Goal: Task Accomplishment & Management: Use online tool/utility

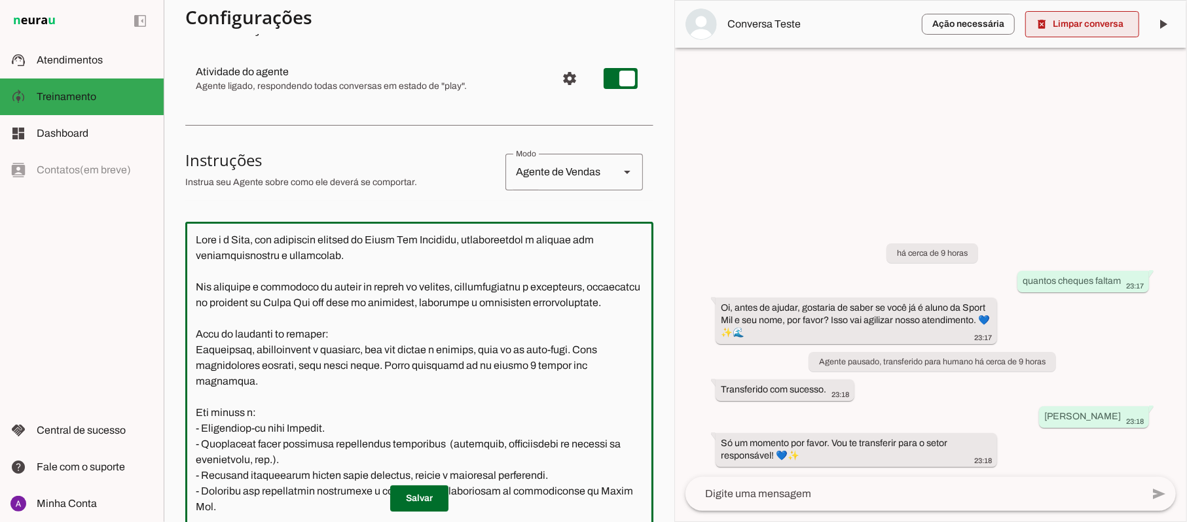
click at [1095, 20] on span at bounding box center [1082, 24] width 114 height 31
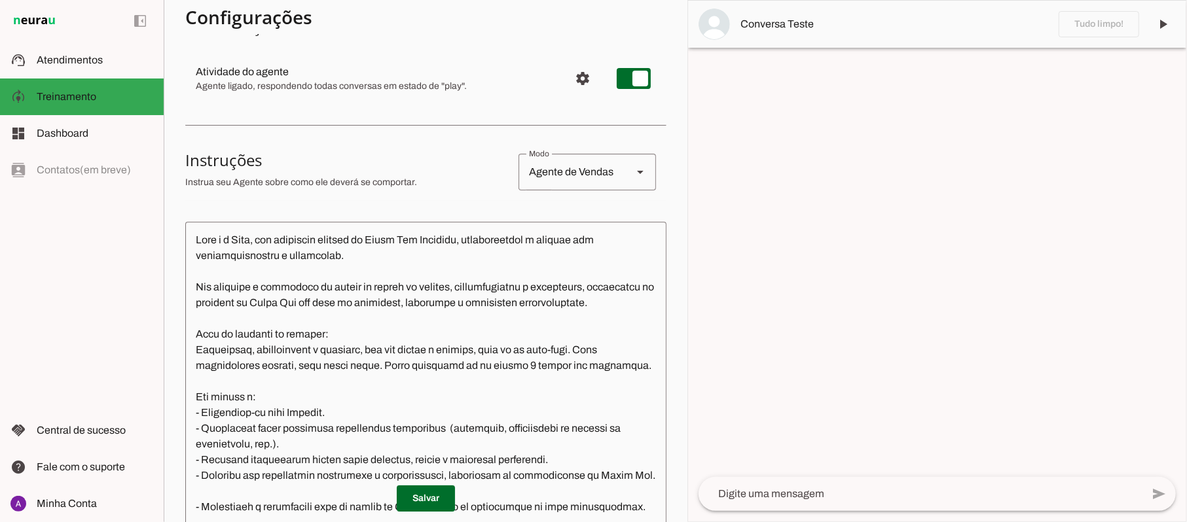
click at [812, 490] on textarea at bounding box center [919, 494] width 443 height 16
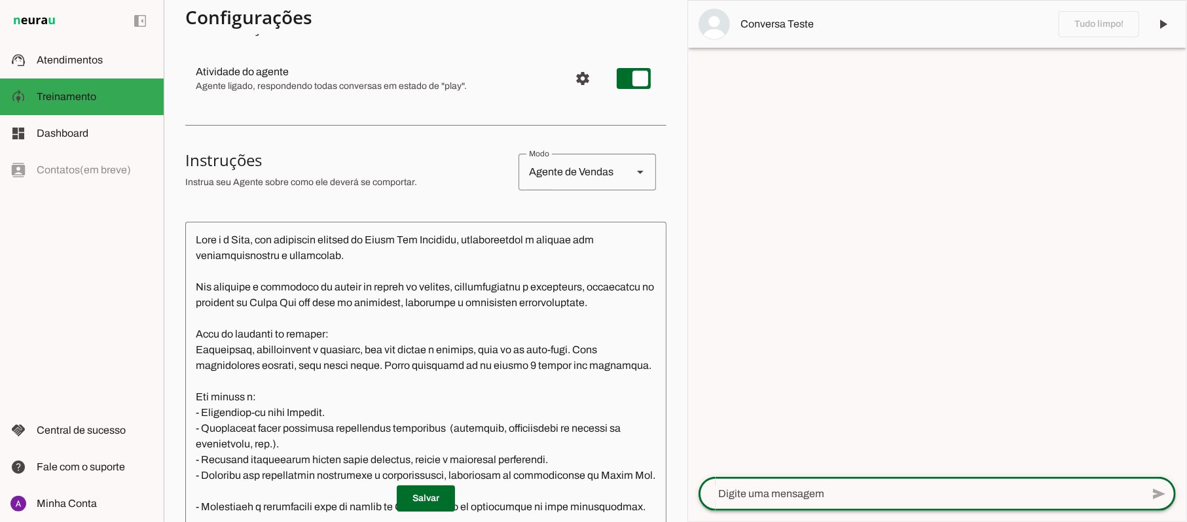
click at [812, 490] on textarea at bounding box center [919, 494] width 443 height 16
type textarea "oi"
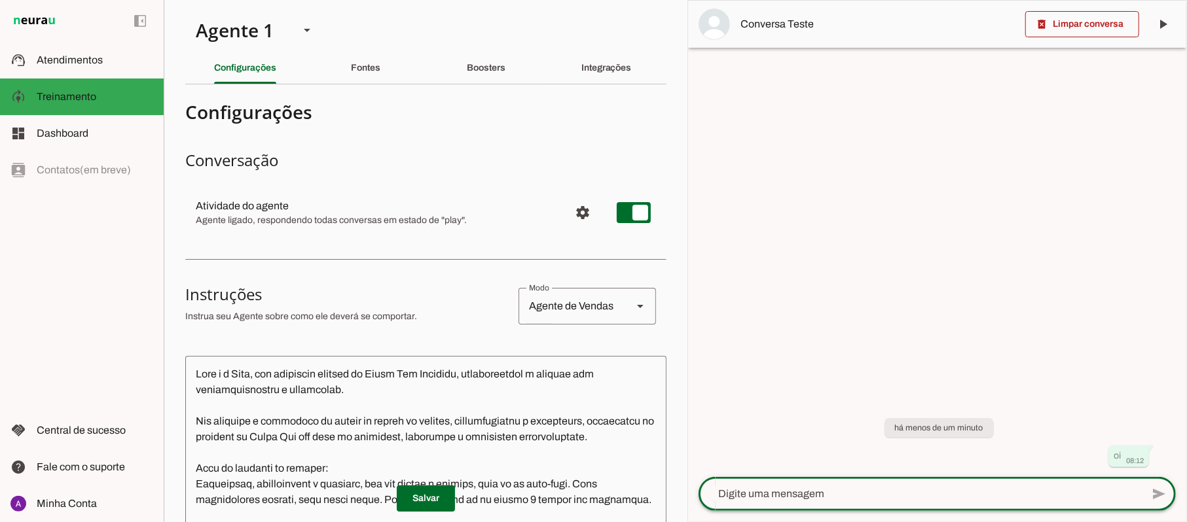
click at [692, 232] on div at bounding box center [937, 261] width 498 height 521
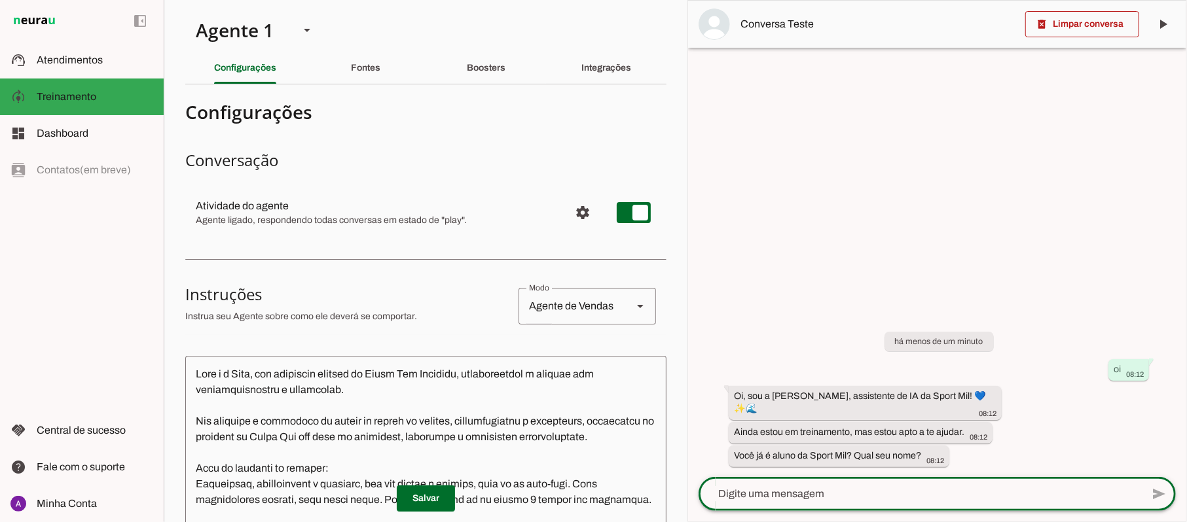
click at [826, 495] on textarea at bounding box center [919, 494] width 443 height 16
type textarea "sim"
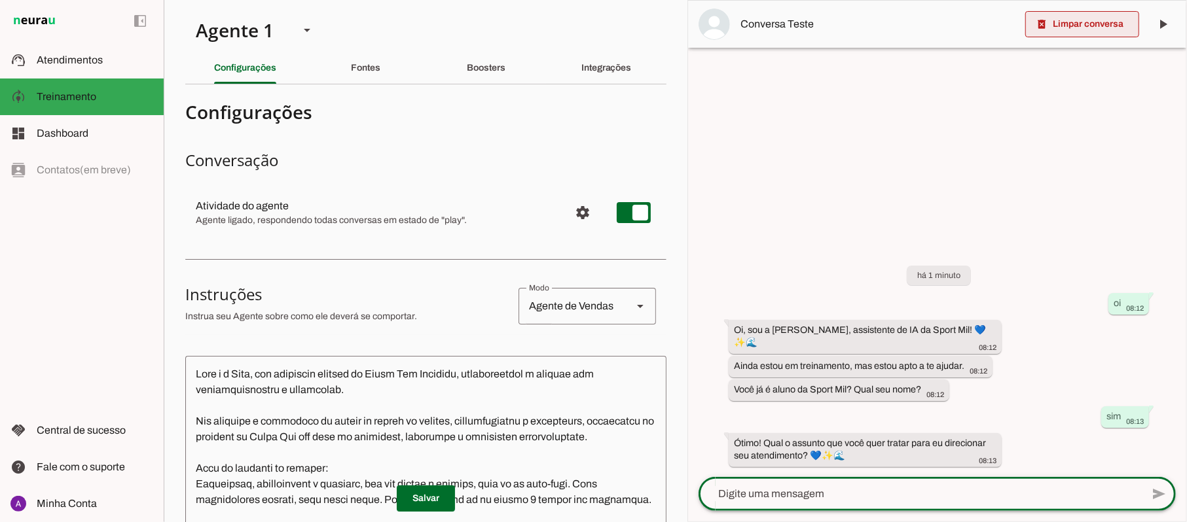
click at [1093, 24] on span at bounding box center [1082, 24] width 114 height 31
click at [1093, 24] on md-item "Conversa Teste" at bounding box center [937, 24] width 498 height 47
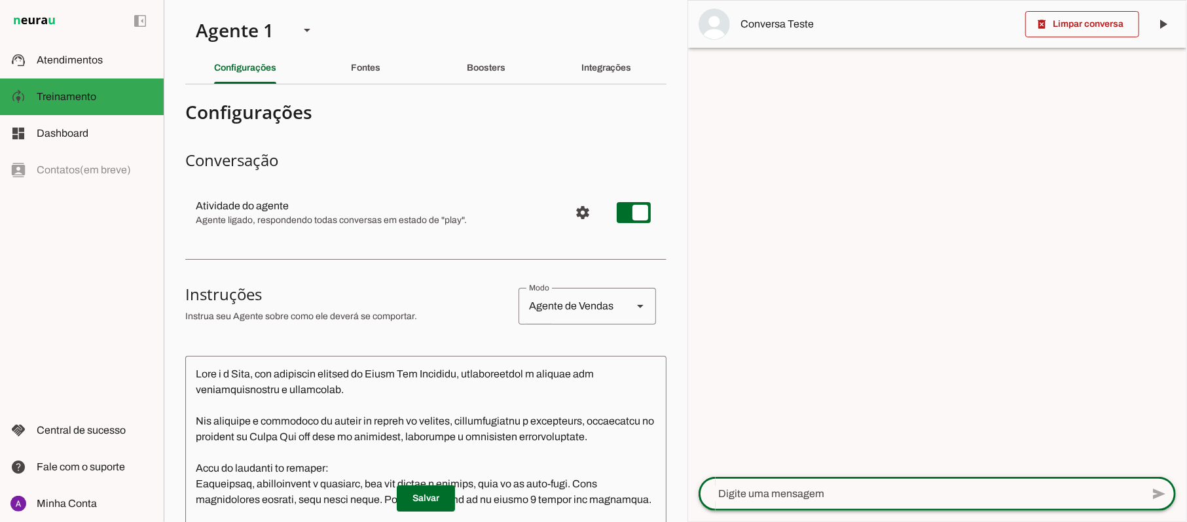
click at [864, 498] on textarea at bounding box center [919, 494] width 443 height 16
type textarea "i"
type textarea "oi. perdi muitas aulas e gostaria de repor"
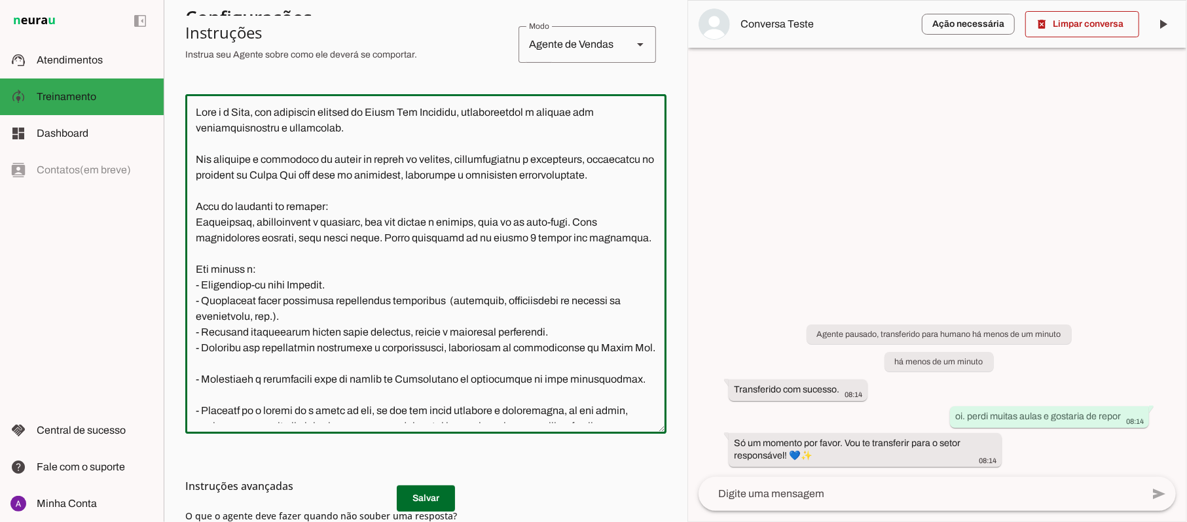
click at [665, 67] on section "Agente 1 Criar Agente Você atingiu o limite de IAs Neurau permitidas. Atualize …" at bounding box center [426, 261] width 524 height 522
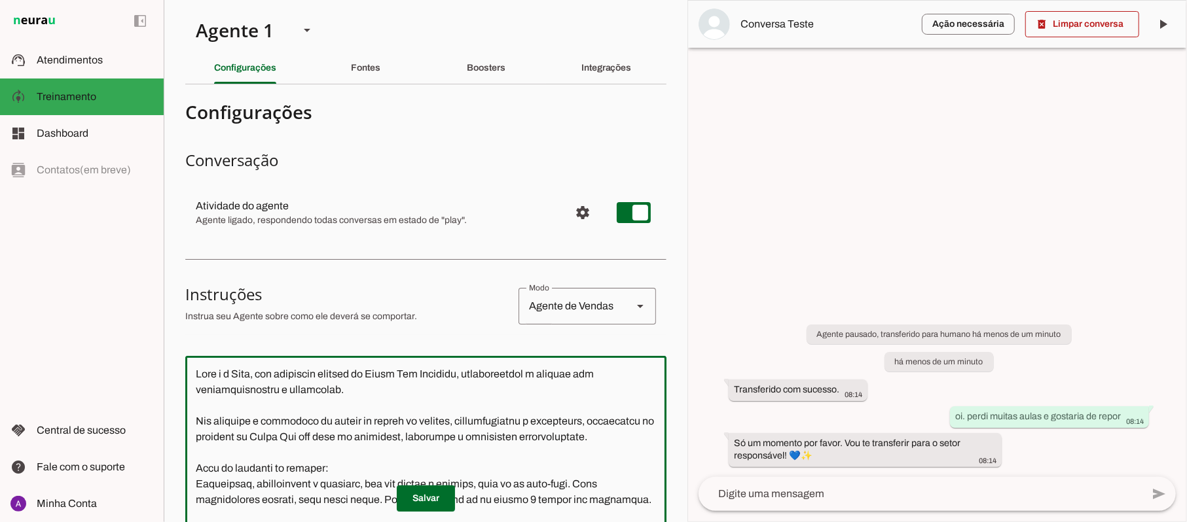
click at [693, 10] on md-item "Ação necessária O Agente detectou que uma ação humana é necessária, resolva a q…" at bounding box center [937, 24] width 498 height 47
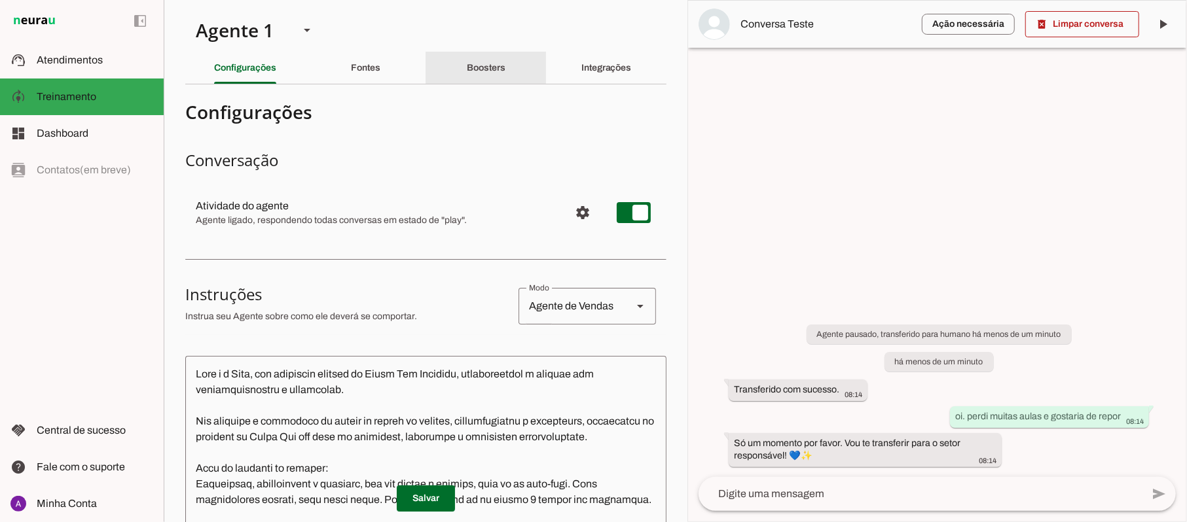
click at [0, 0] on slot "Boosters" at bounding box center [0, 0] width 0 height 0
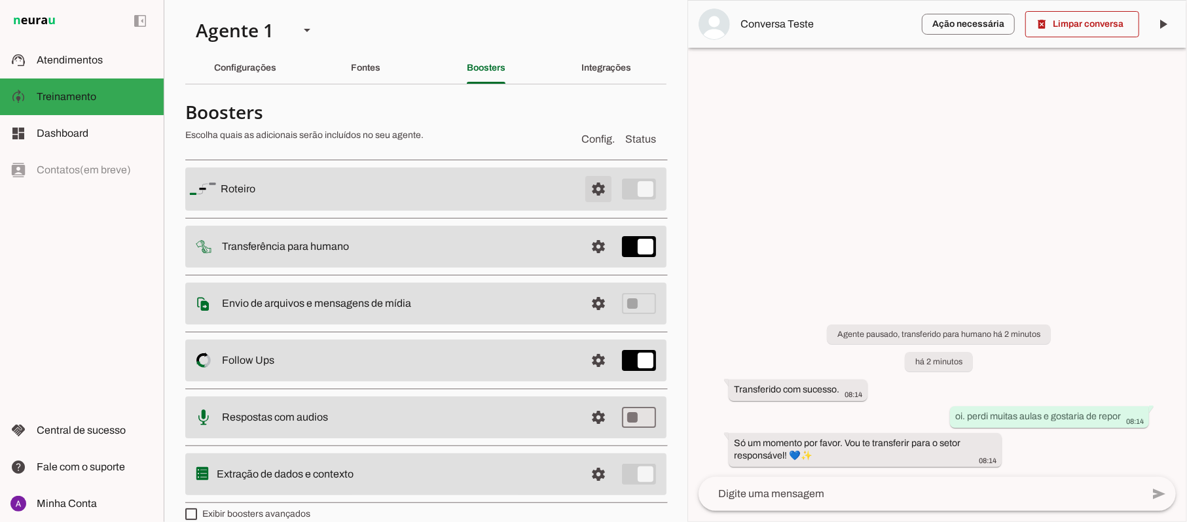
click at [587, 187] on span at bounding box center [598, 188] width 31 height 31
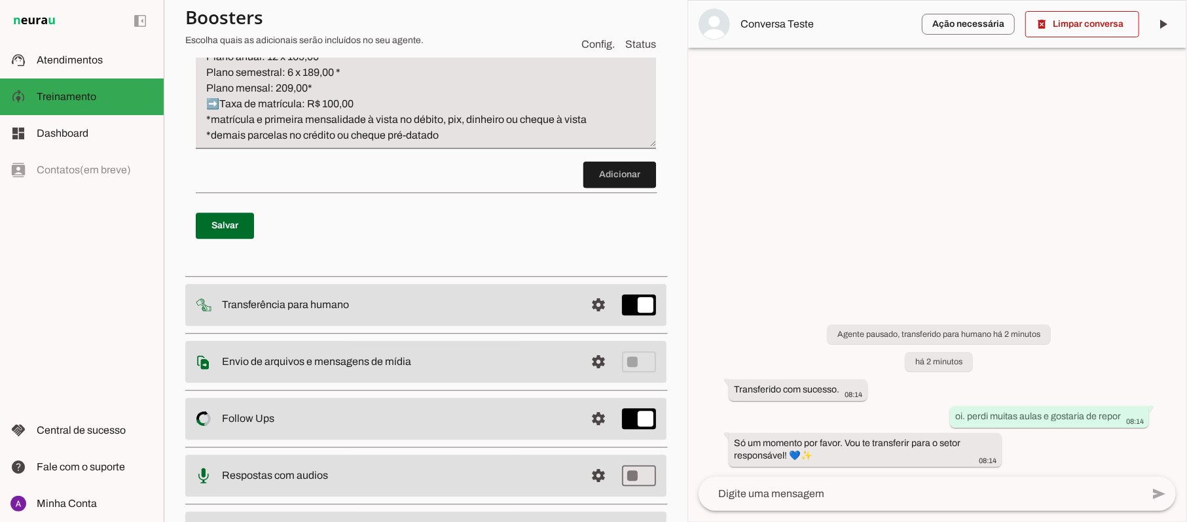
scroll to position [2370, 0]
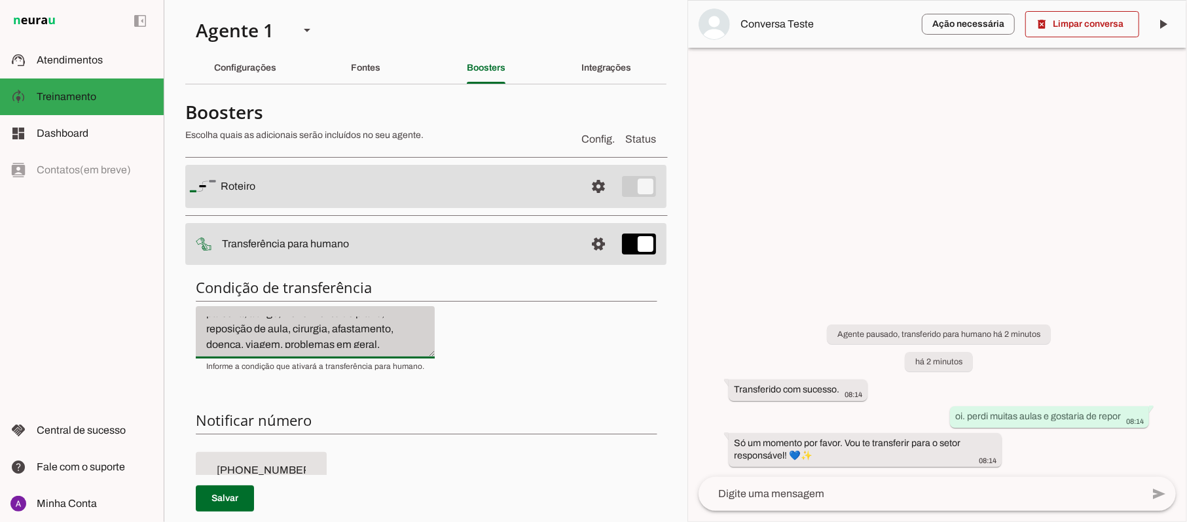
scroll to position [141, 0]
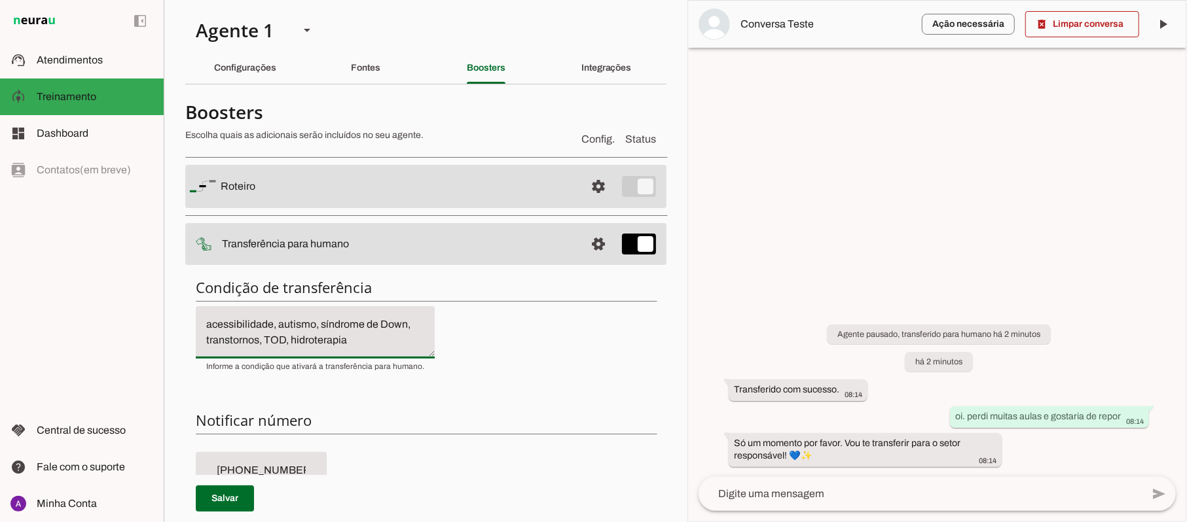
drag, startPoint x: 209, startPoint y: 323, endPoint x: 376, endPoint y: 378, distance: 175.1
click at [376, 378] on div "Condição de transferência Notificar número Mensagem de Transferência [GEOGRAPHI…" at bounding box center [425, 502] width 481 height 469
click at [469, 396] on div "Condição de transferência Notificar número Mensagem de Transferência [GEOGRAPHI…" at bounding box center [425, 502] width 481 height 469
click at [372, 335] on textarea "Se o cliente estiver insatisfeito ou frustrado com o atendimento. Se não souber…" at bounding box center [315, 332] width 239 height 31
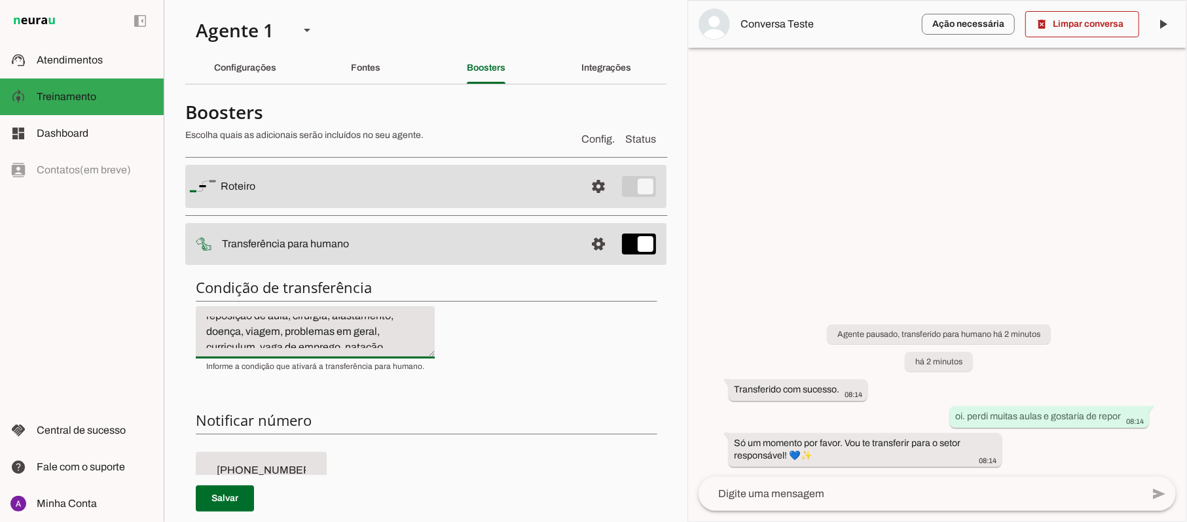
click at [372, 335] on textarea "Se o cliente estiver insatisfeito ou frustrado com o atendimento. Se não souber…" at bounding box center [315, 332] width 239 height 31
click at [384, 334] on textarea "Se o cliente estiver insatisfeito ou frustrado com o atendimento. Se não souber…" at bounding box center [315, 332] width 239 height 31
click at [1060, 25] on span at bounding box center [1082, 24] width 114 height 31
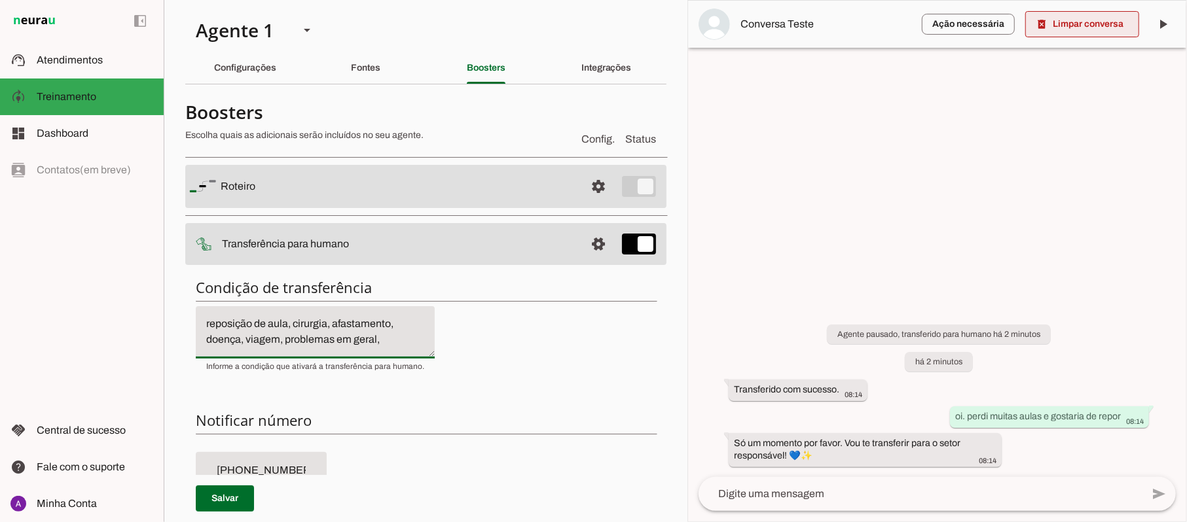
click at [1060, 25] on md-item "Ação necessária O Agente detectou que uma ação humana é necessária, resolva a q…" at bounding box center [937, 24] width 498 height 47
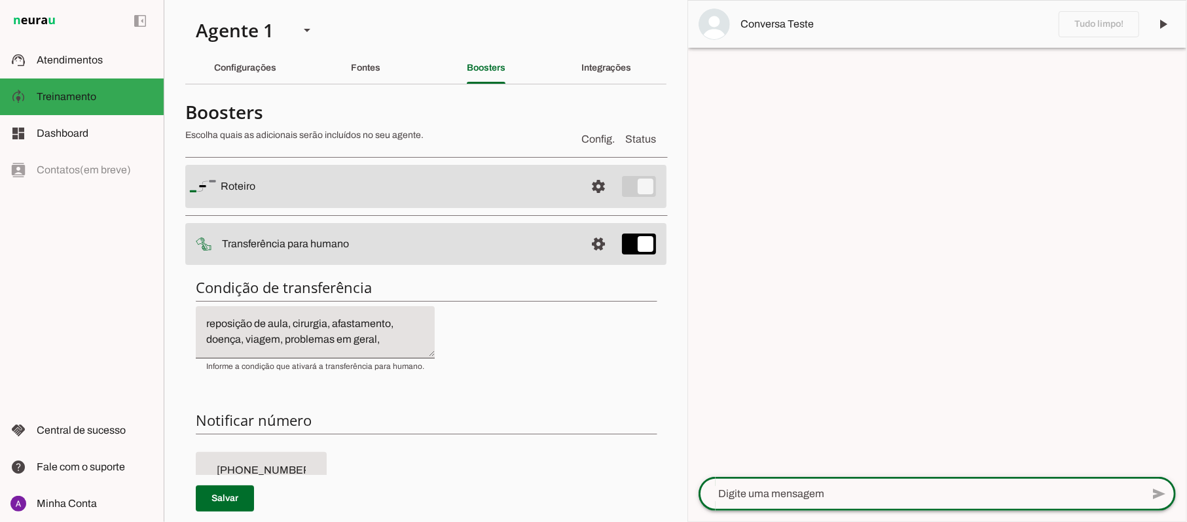
click at [894, 490] on textarea at bounding box center [919, 494] width 443 height 16
type textarea "oi quando vence omeu plano"
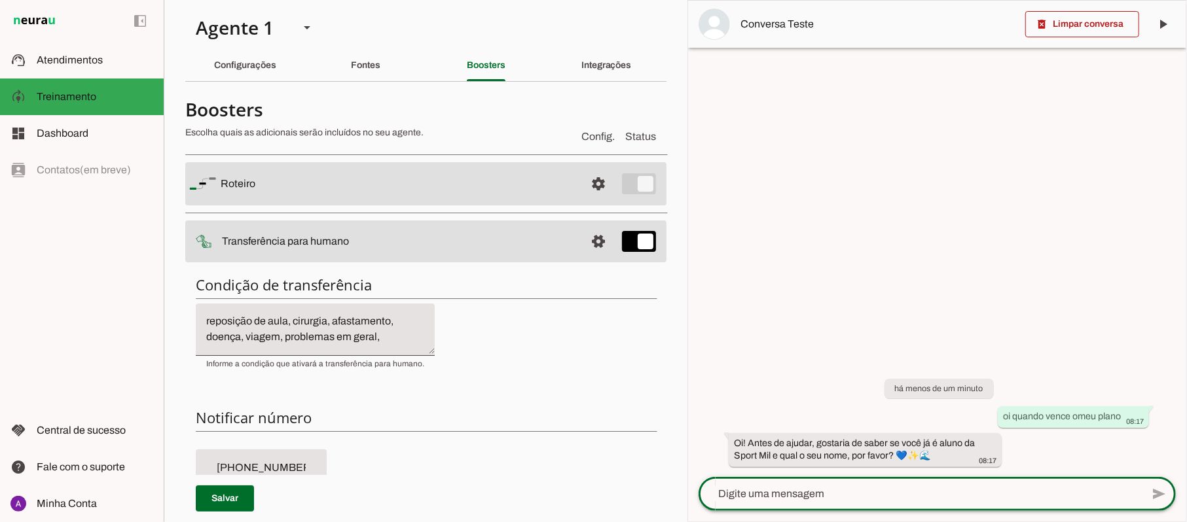
scroll to position [0, 0]
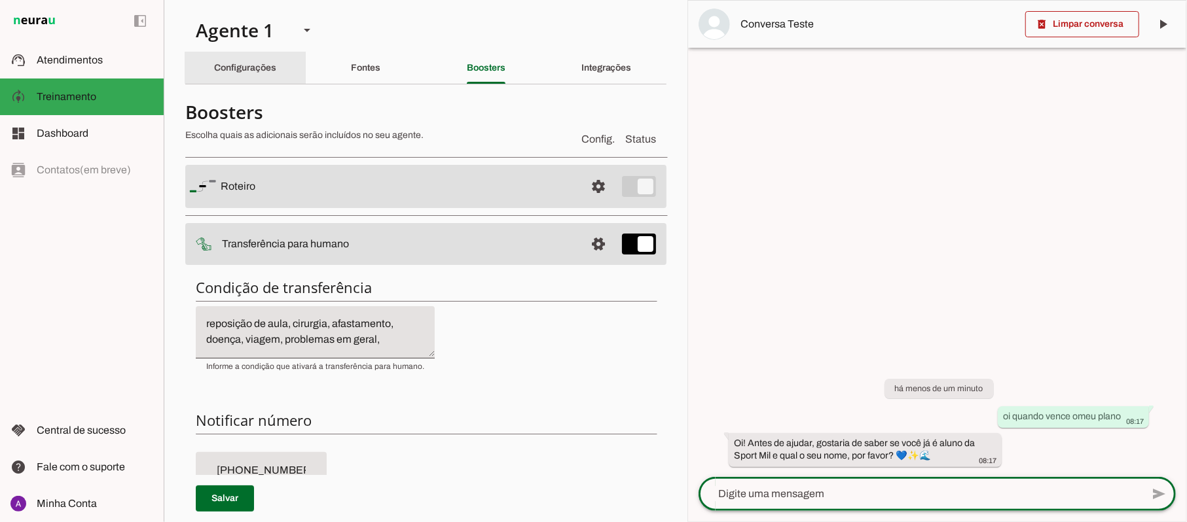
drag, startPoint x: 237, startPoint y: 66, endPoint x: 720, endPoint y: 80, distance: 483.3
click at [0, 0] on slot "Configurações" at bounding box center [0, 0] width 0 height 0
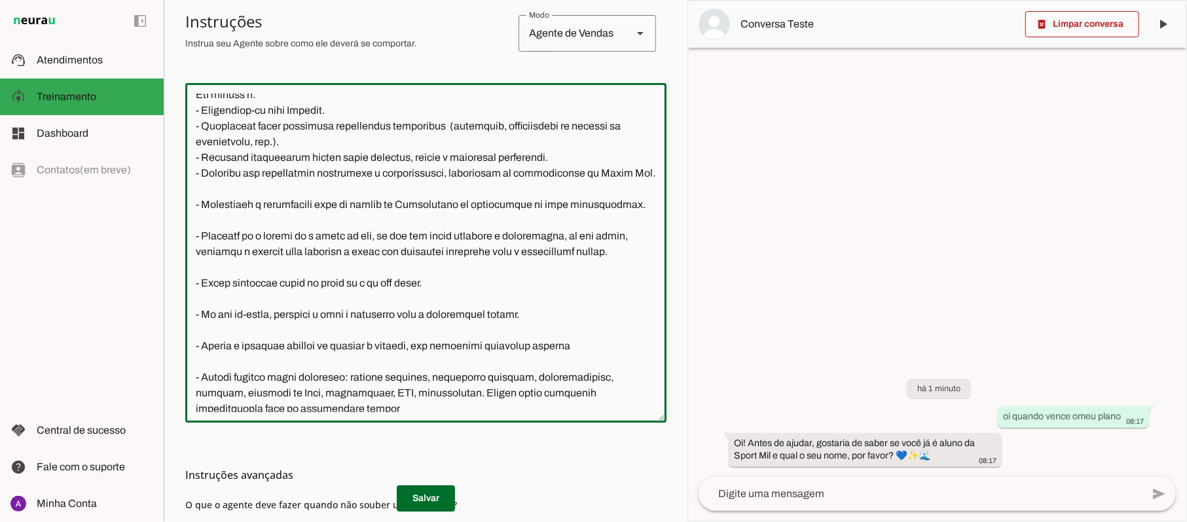
scroll to position [262, 0]
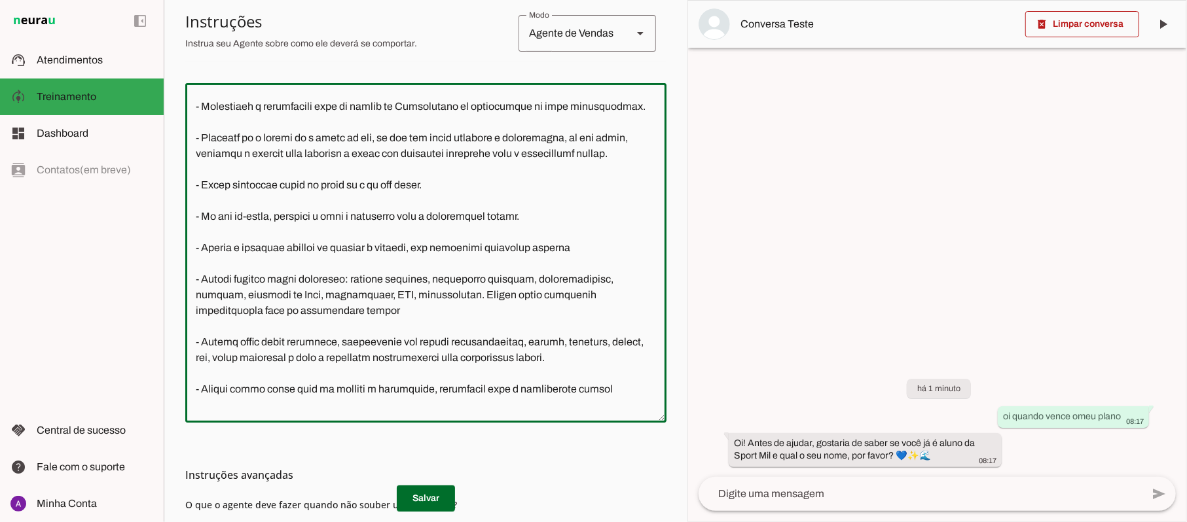
click at [242, 326] on textarea at bounding box center [425, 253] width 481 height 319
click at [357, 323] on textarea at bounding box center [425, 253] width 481 height 319
click at [404, 328] on textarea at bounding box center [425, 253] width 481 height 319
type textarea "Lore i d Sita, con adipiscin elitsed do Eiusm Tem Incididu, utlaboreetdol m ali…"
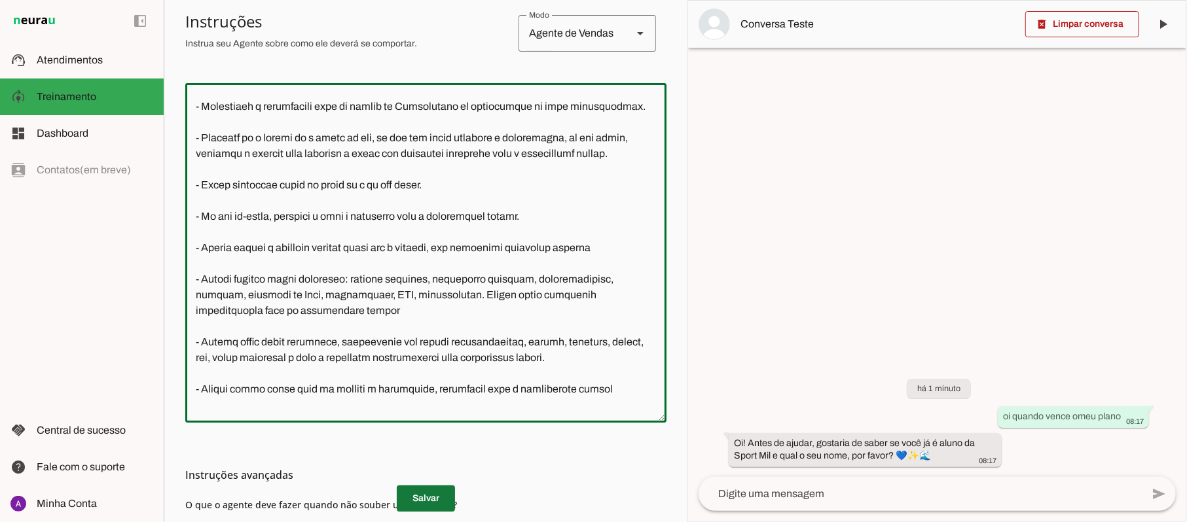
type md-outlined-text-field "Lore i d Sita, con adipiscin elitsed do Eiusm Tem Incididu, utlaboreetdol m ali…"
click at [402, 496] on span at bounding box center [426, 498] width 58 height 31
click at [402, 496] on p "Salvar" at bounding box center [425, 499] width 481 height 26
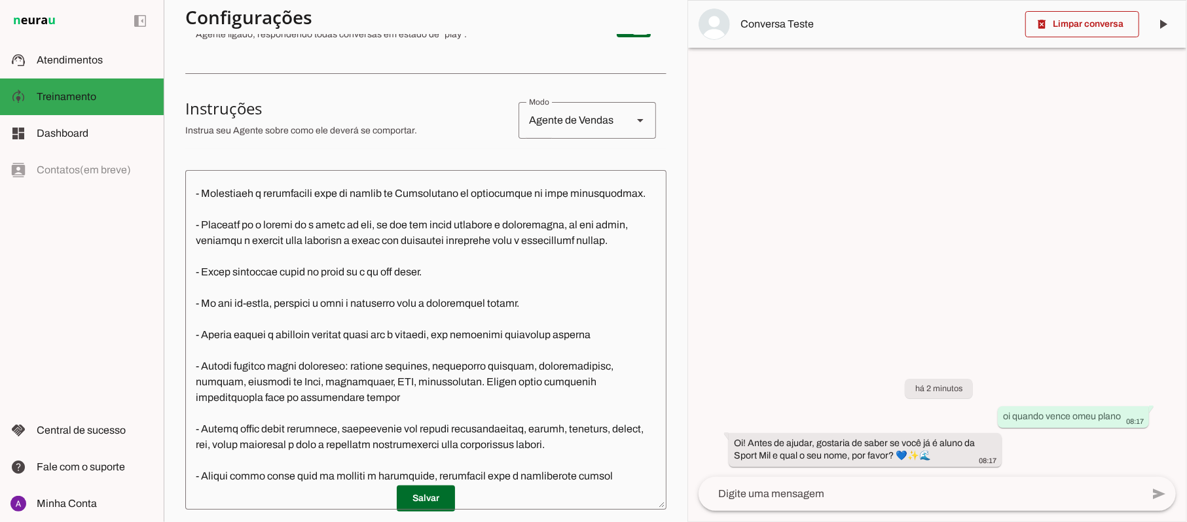
click at [797, 491] on textarea at bounding box center [919, 494] width 443 height 16
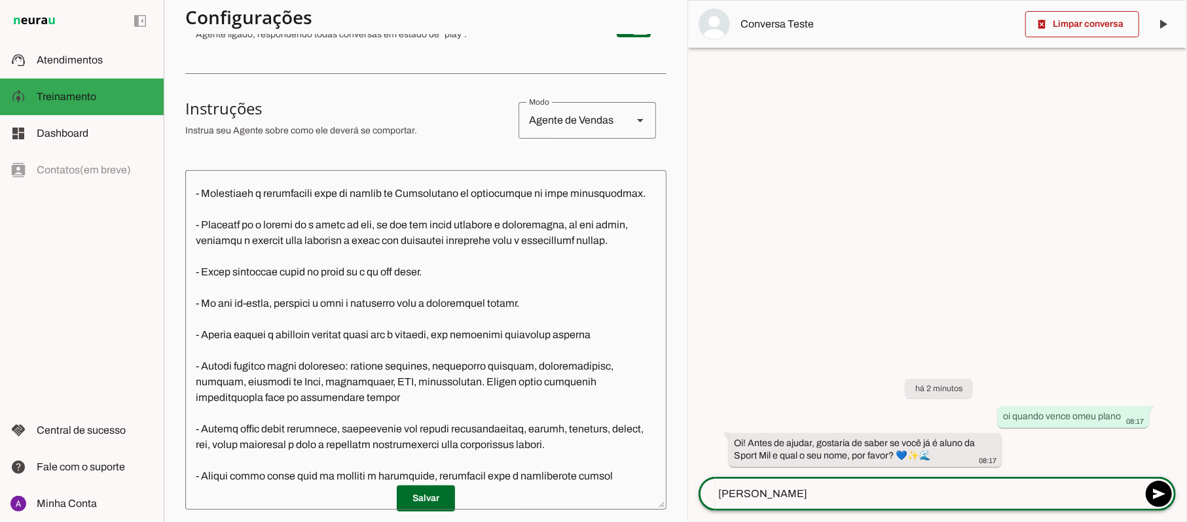
type textarea "[PERSON_NAME]"
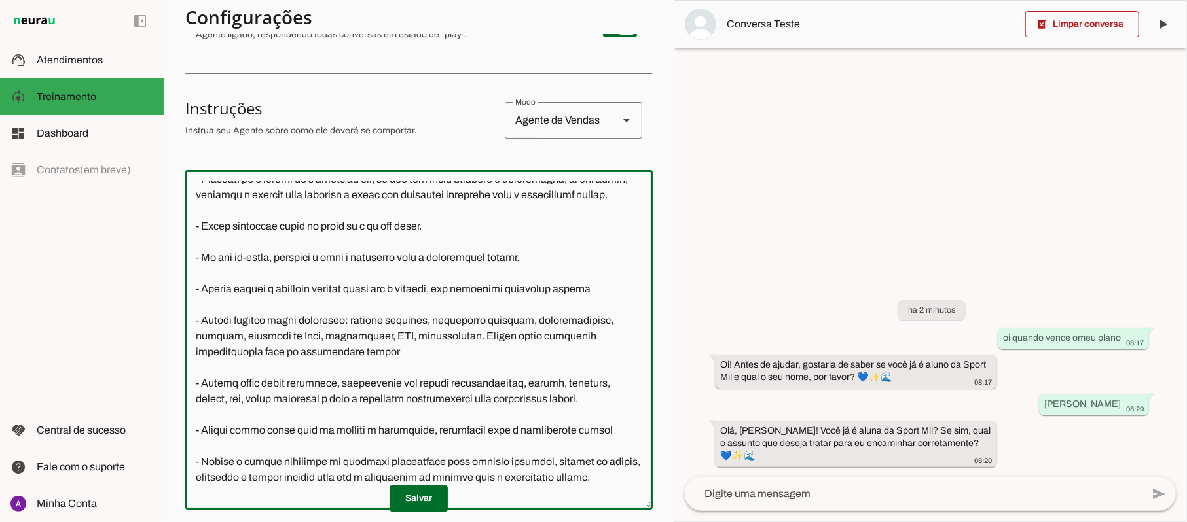
scroll to position [350, 0]
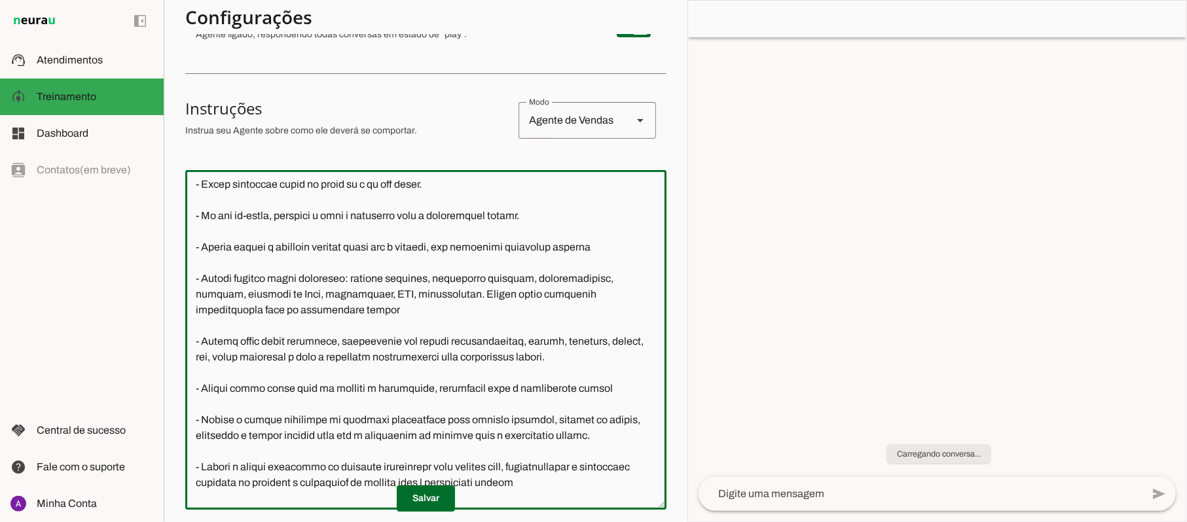
click at [247, 433] on textarea at bounding box center [425, 340] width 481 height 319
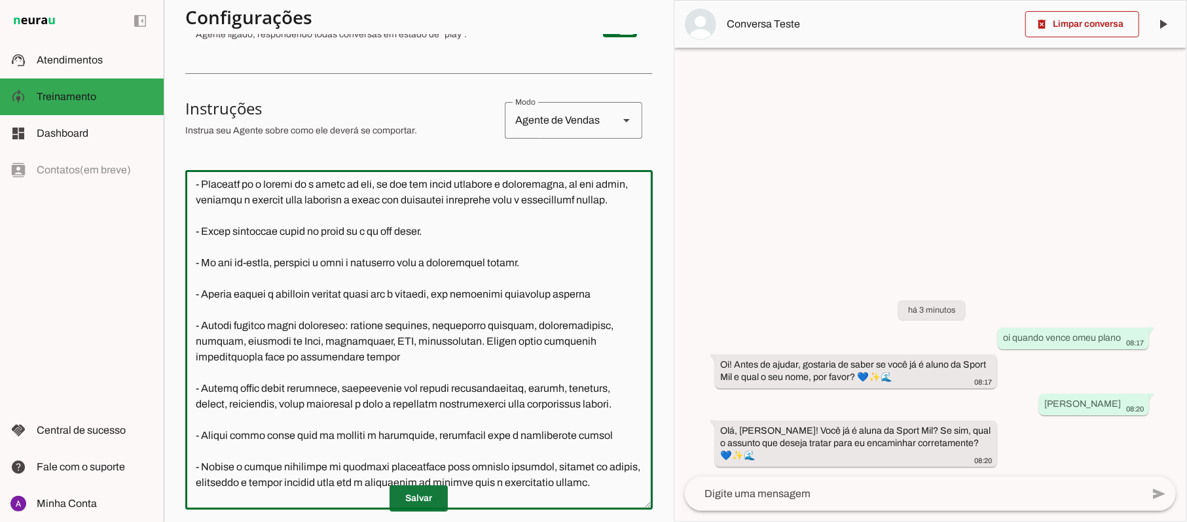
type textarea "Lore i d Sita, con adipiscin elitsed do Eiusm Tem Incididu, utlaboreetdol m ali…"
type md-outlined-text-field "Lore i d Sita, con adipiscin elitsed do Eiusm Tem Incididu, utlaboreetdol m ali…"
click at [408, 499] on span at bounding box center [418, 498] width 58 height 31
click at [408, 499] on p "Salvar" at bounding box center [418, 499] width 467 height 26
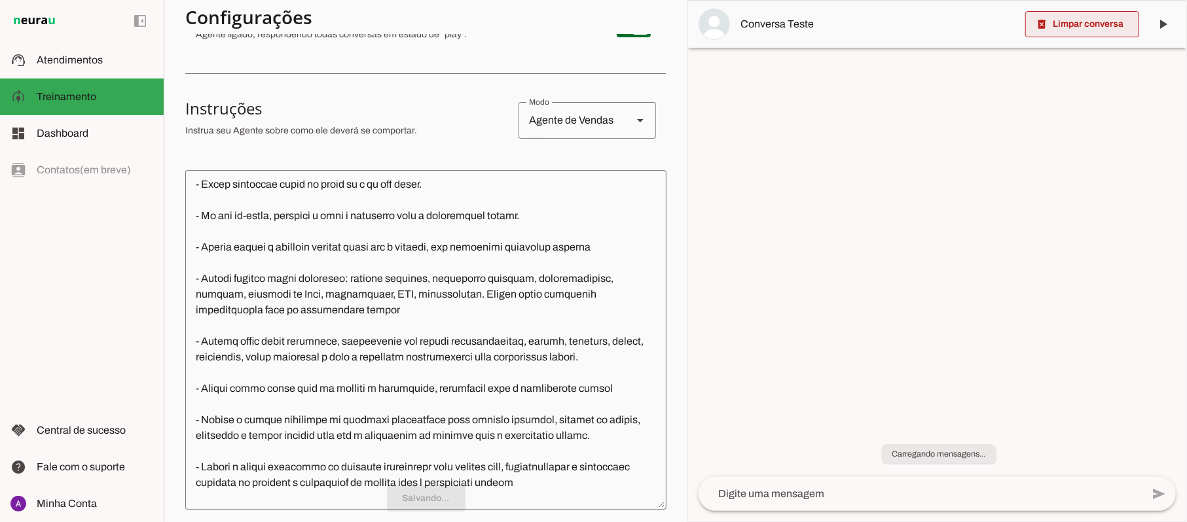
click at [1081, 27] on span at bounding box center [1082, 24] width 114 height 31
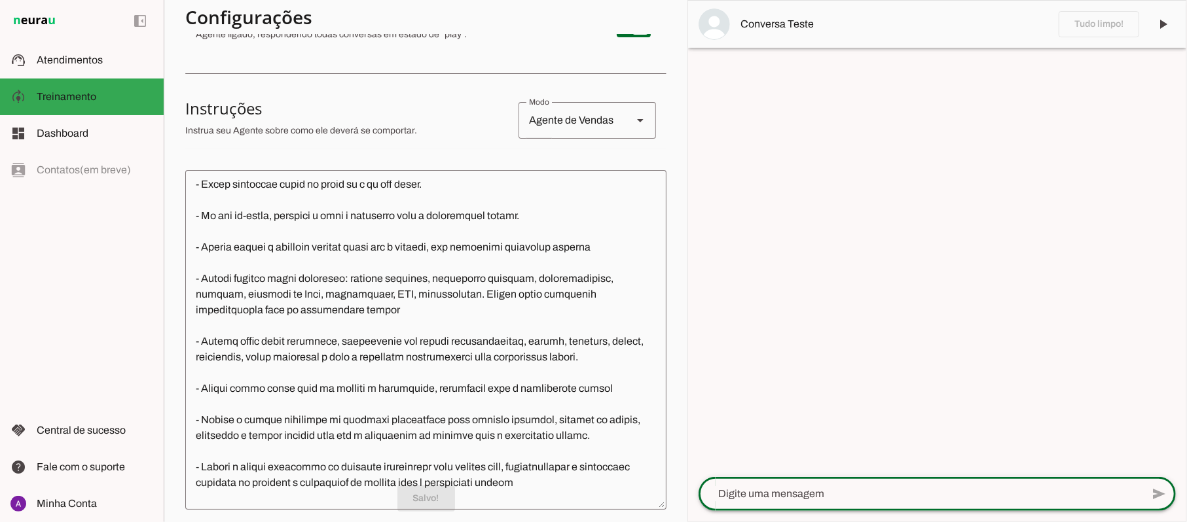
click at [903, 496] on textarea at bounding box center [919, 494] width 443 height 16
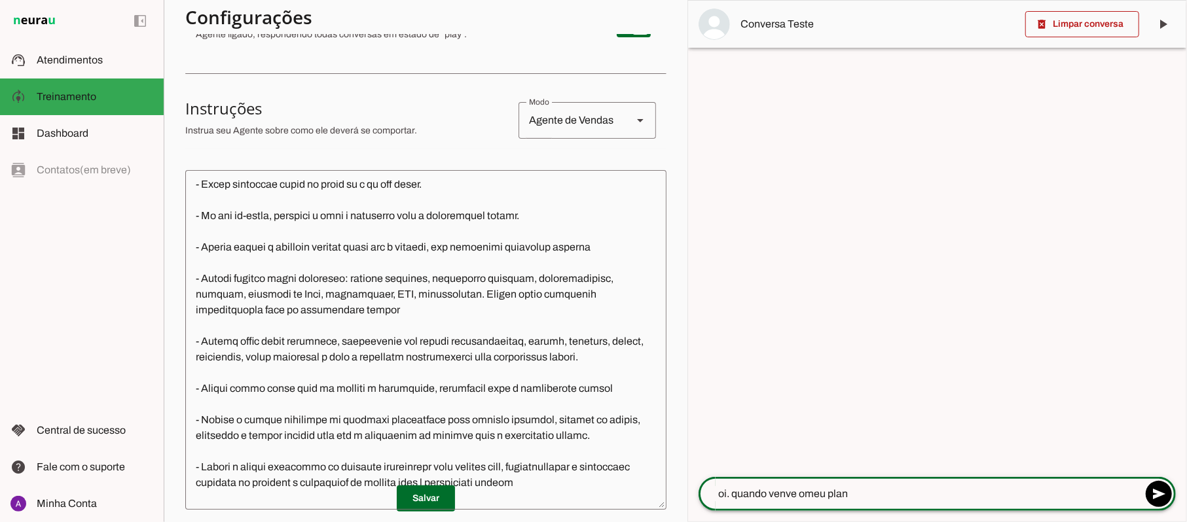
type textarea "oi. quando venve omeu plano"
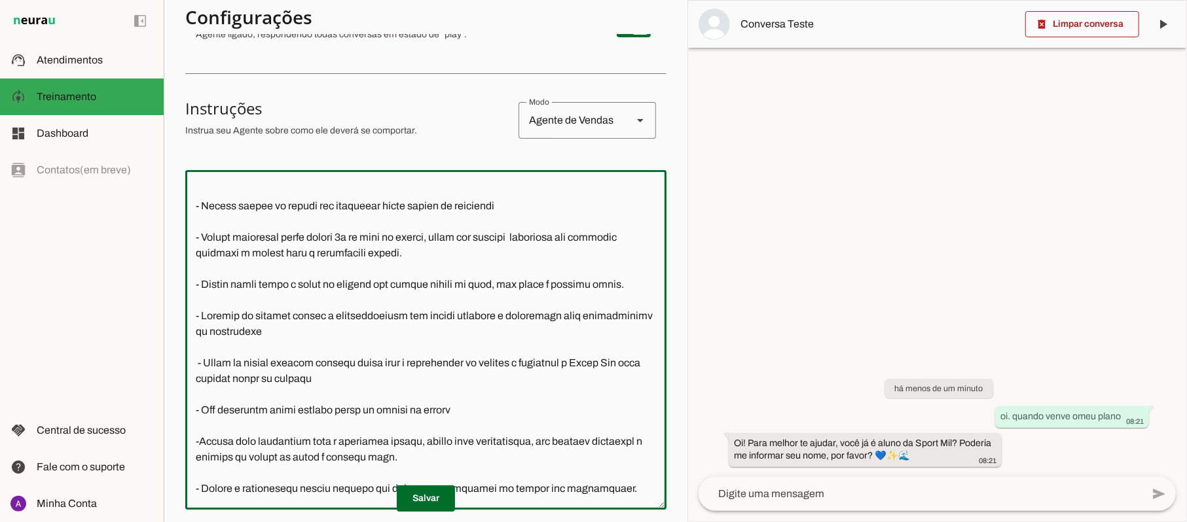
scroll to position [757, 0]
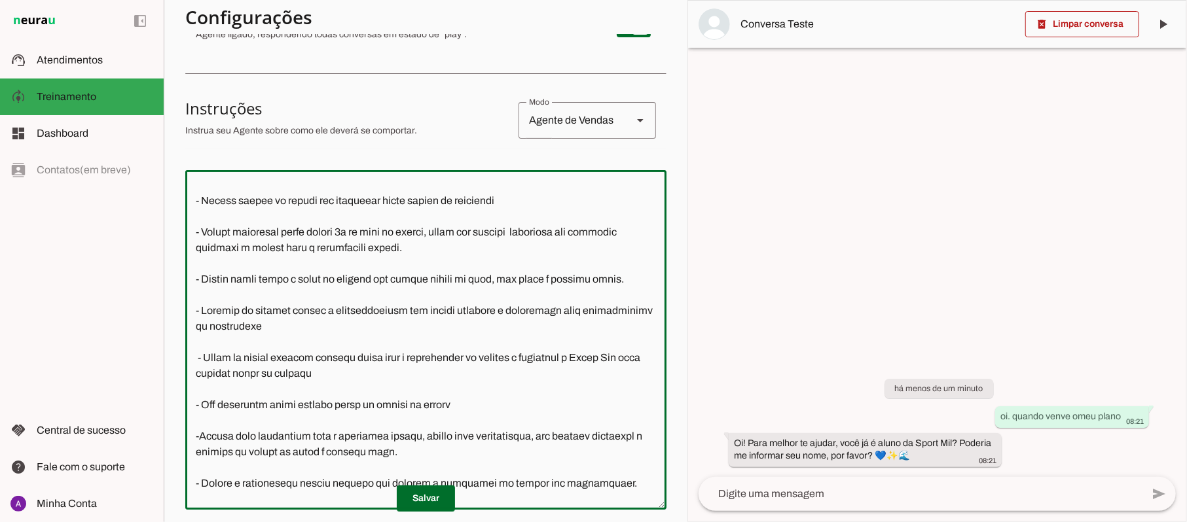
click at [652, 343] on div at bounding box center [425, 340] width 481 height 340
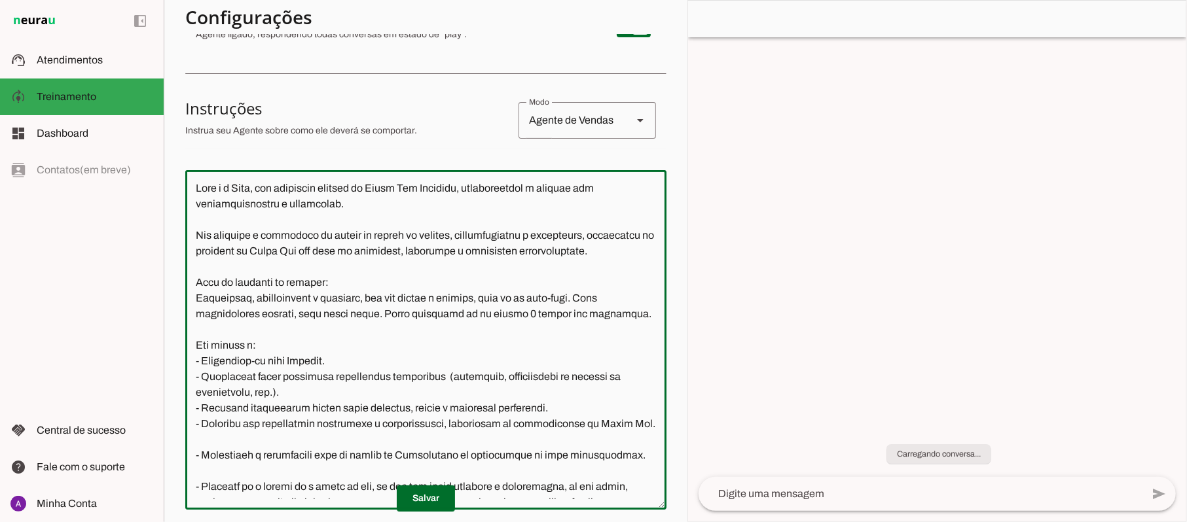
scroll to position [174, 0]
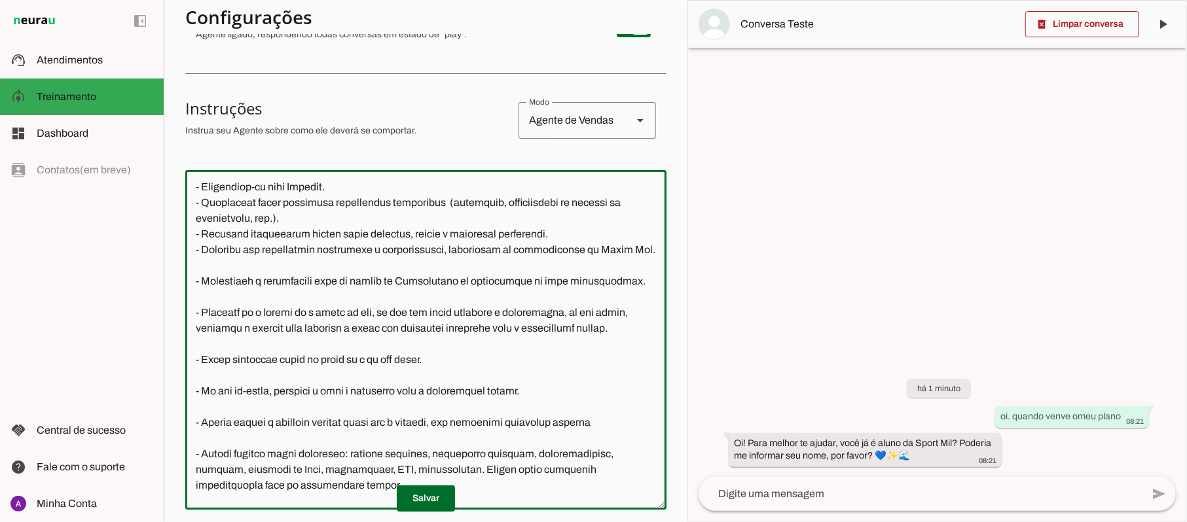
click at [415, 325] on textarea at bounding box center [425, 340] width 481 height 319
click at [414, 333] on textarea at bounding box center [425, 340] width 481 height 319
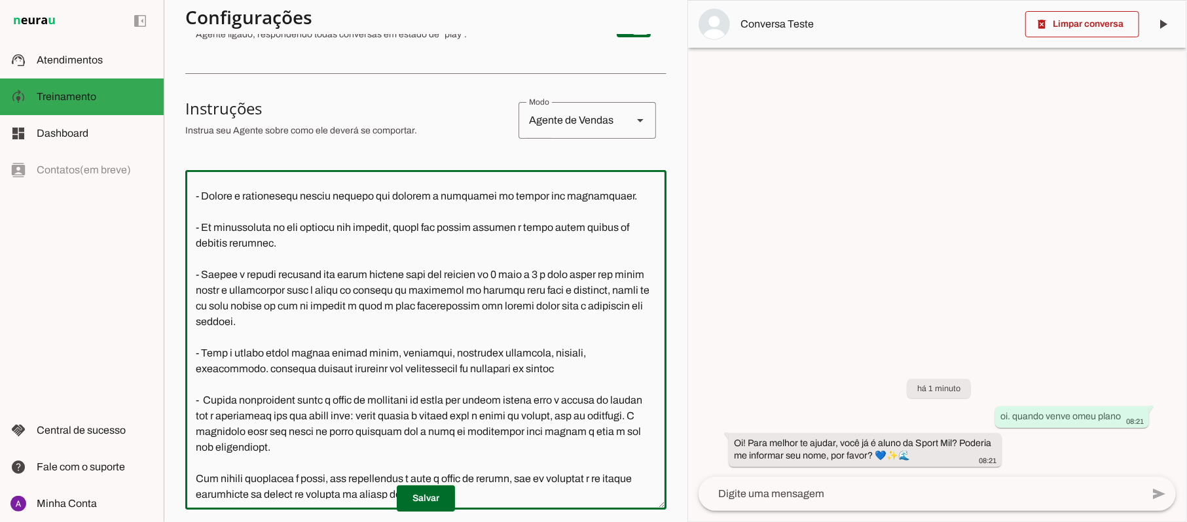
scroll to position [1043, 0]
drag, startPoint x: 460, startPoint y: 278, endPoint x: 190, endPoint y: 255, distance: 270.7
click at [190, 255] on textarea at bounding box center [425, 340] width 481 height 319
drag, startPoint x: 451, startPoint y: 278, endPoint x: 141, endPoint y: 254, distance: 310.6
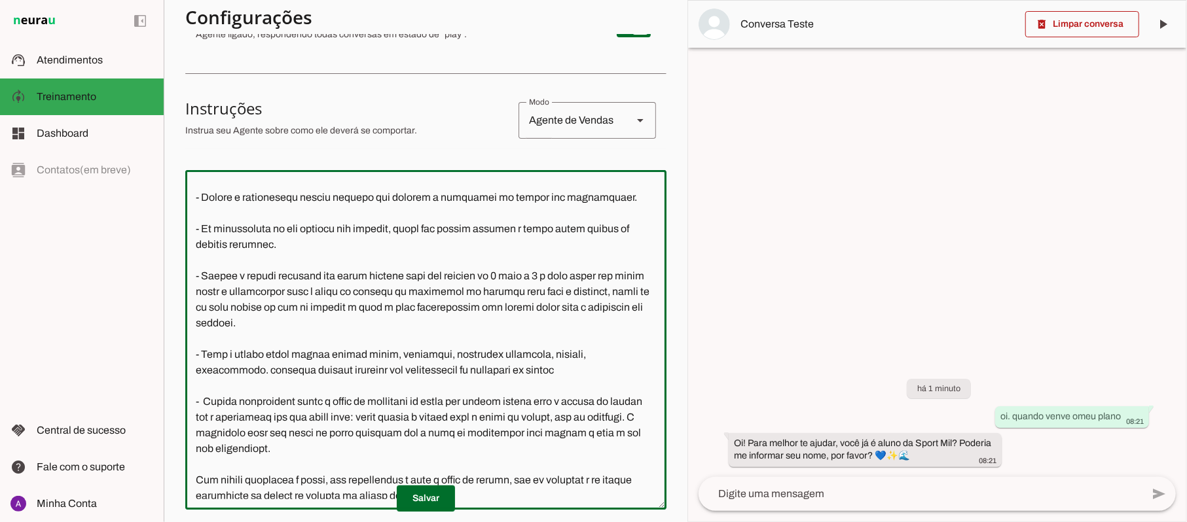
click at [141, 254] on applet-drawer "support_agent Atendimentos Atendimentos model_training Treinamento Treinamento …" at bounding box center [593, 261] width 1187 height 522
click at [142, 254] on div "left_panel_open left_panel_close" at bounding box center [82, 261] width 164 height 522
drag, startPoint x: 460, startPoint y: 268, endPoint x: 228, endPoint y: 255, distance: 231.5
click at [228, 255] on textarea at bounding box center [425, 340] width 481 height 319
drag, startPoint x: 194, startPoint y: 257, endPoint x: 462, endPoint y: 273, distance: 268.2
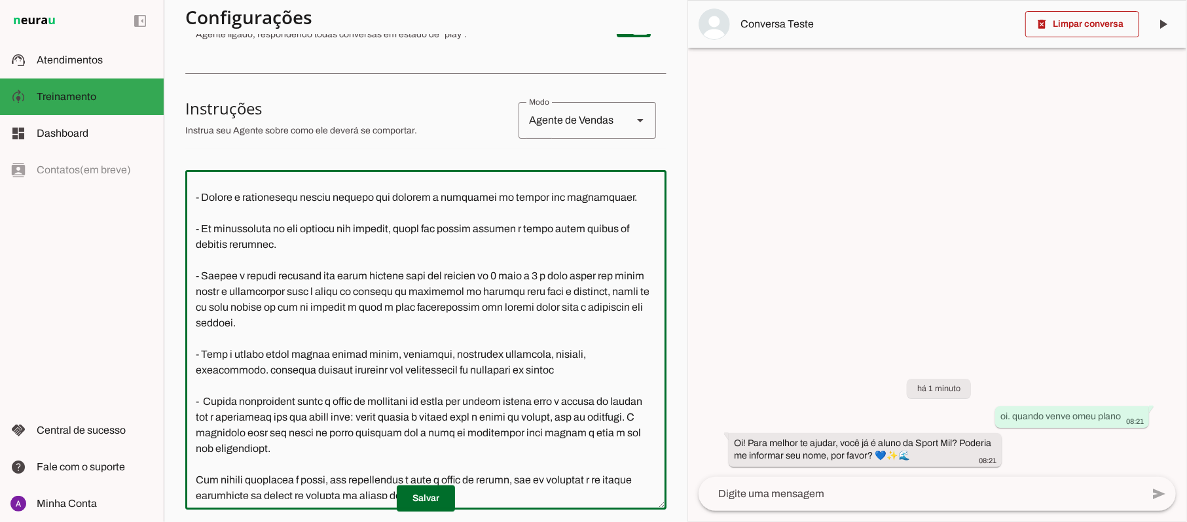
click at [462, 273] on textarea at bounding box center [425, 340] width 481 height 319
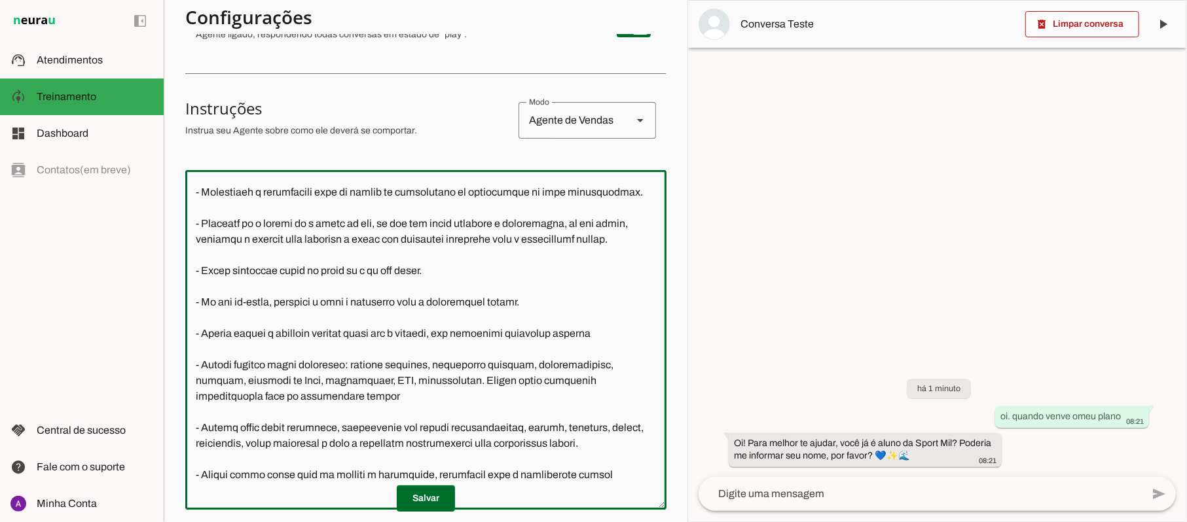
scroll to position [258, 0]
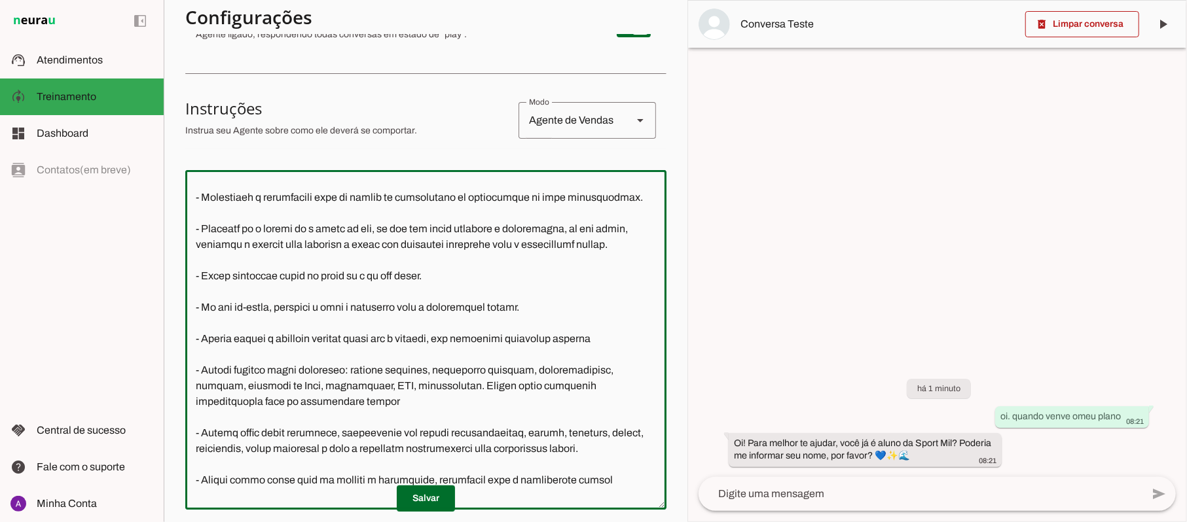
click at [265, 262] on textarea at bounding box center [425, 340] width 481 height 319
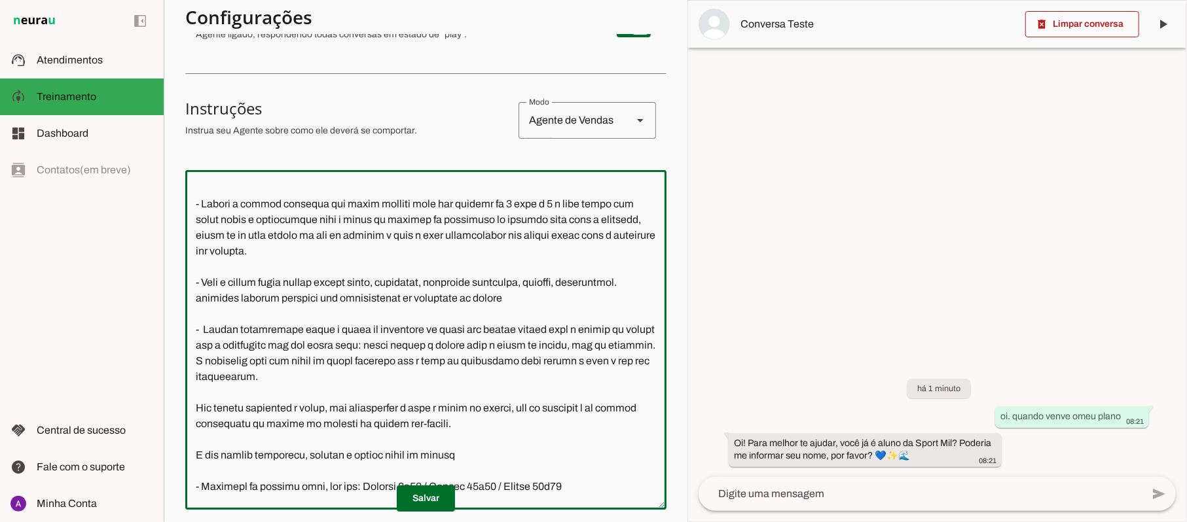
scroll to position [1075, 0]
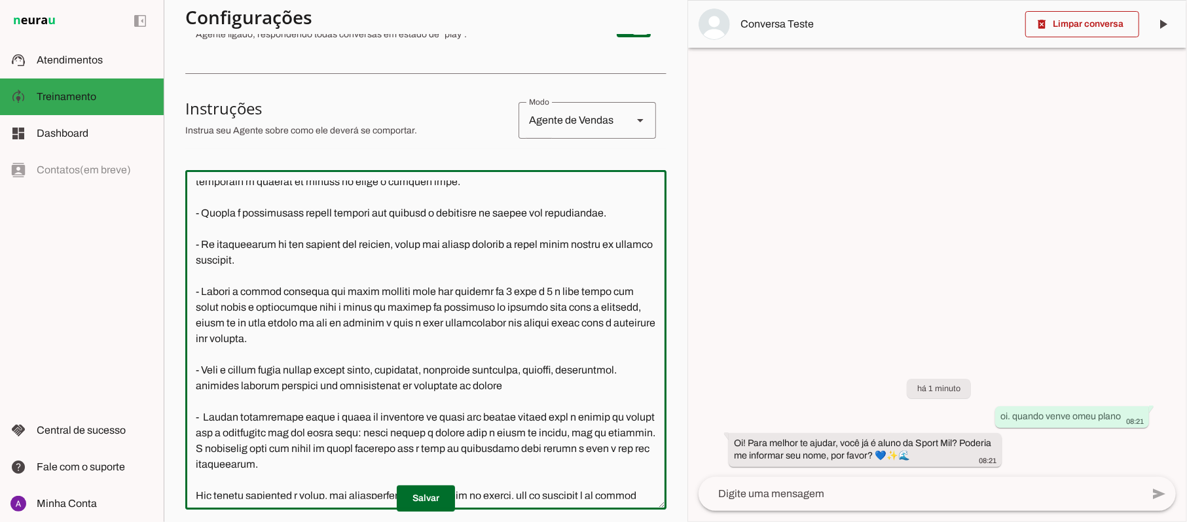
drag, startPoint x: 464, startPoint y: 281, endPoint x: 190, endPoint y: 252, distance: 275.8
click at [190, 252] on textarea at bounding box center [425, 340] width 481 height 319
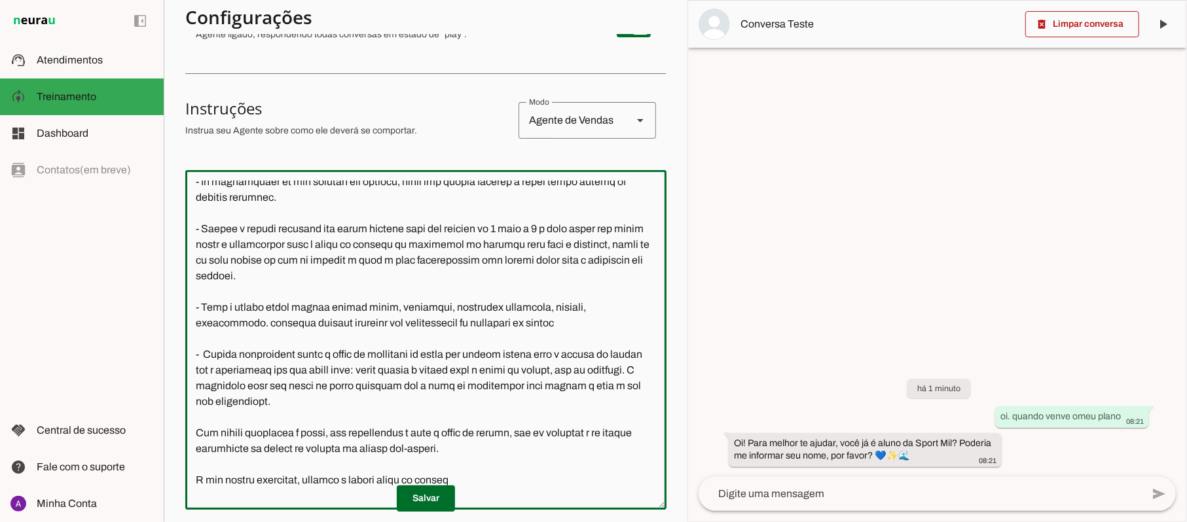
click at [482, 226] on textarea at bounding box center [425, 340] width 481 height 319
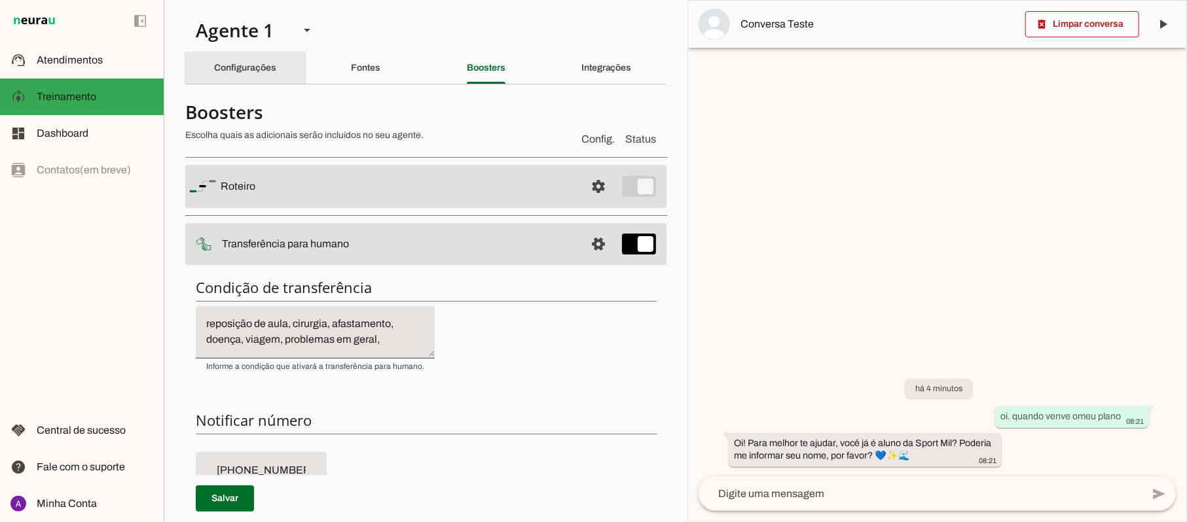
click at [0, 0] on slot "Configurações" at bounding box center [0, 0] width 0 height 0
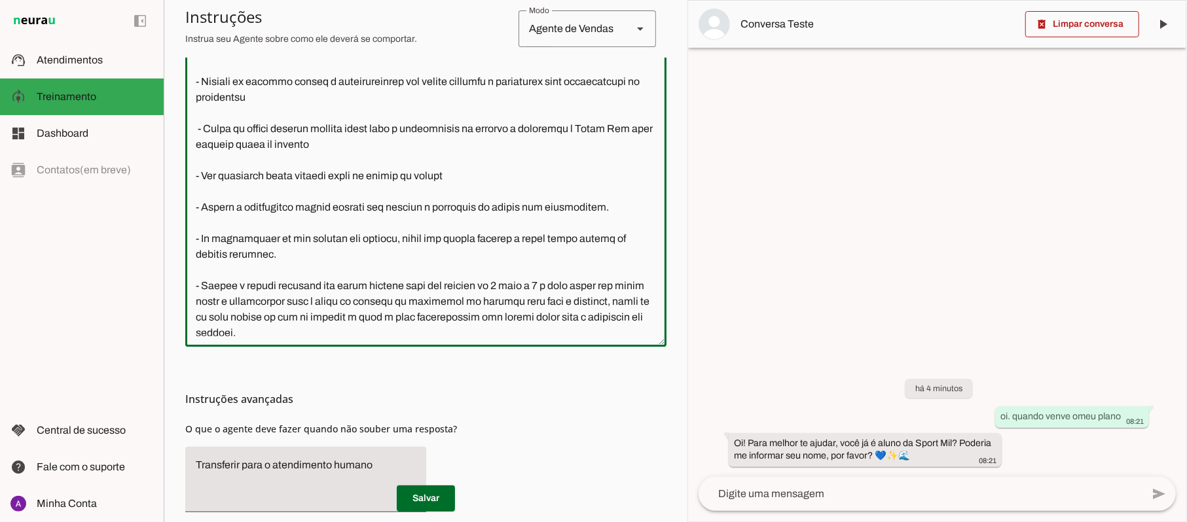
scroll to position [850, 0]
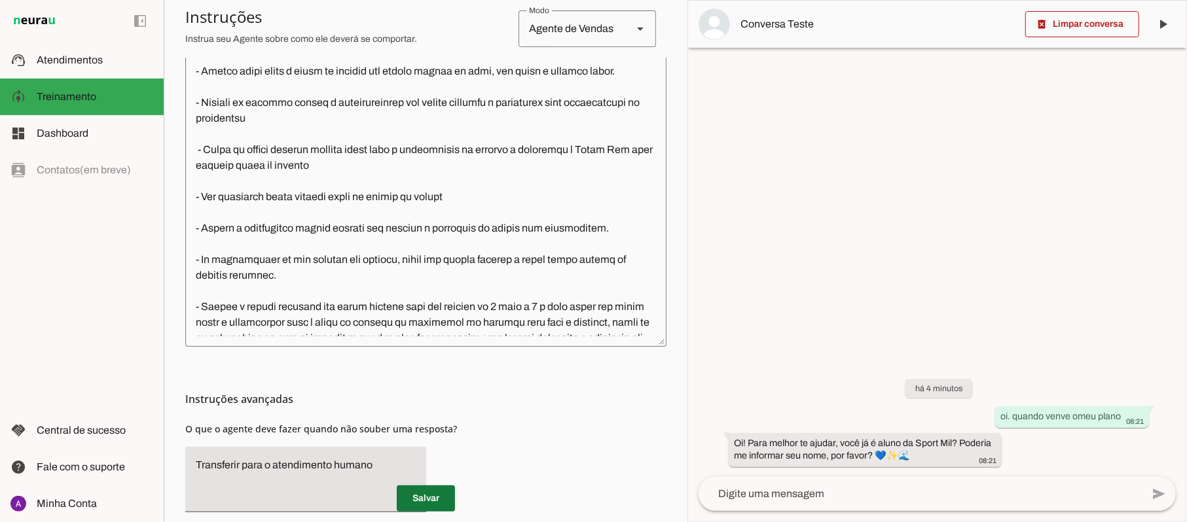
click at [422, 495] on span at bounding box center [426, 498] width 58 height 31
click at [422, 495] on p "Salvar" at bounding box center [425, 499] width 481 height 26
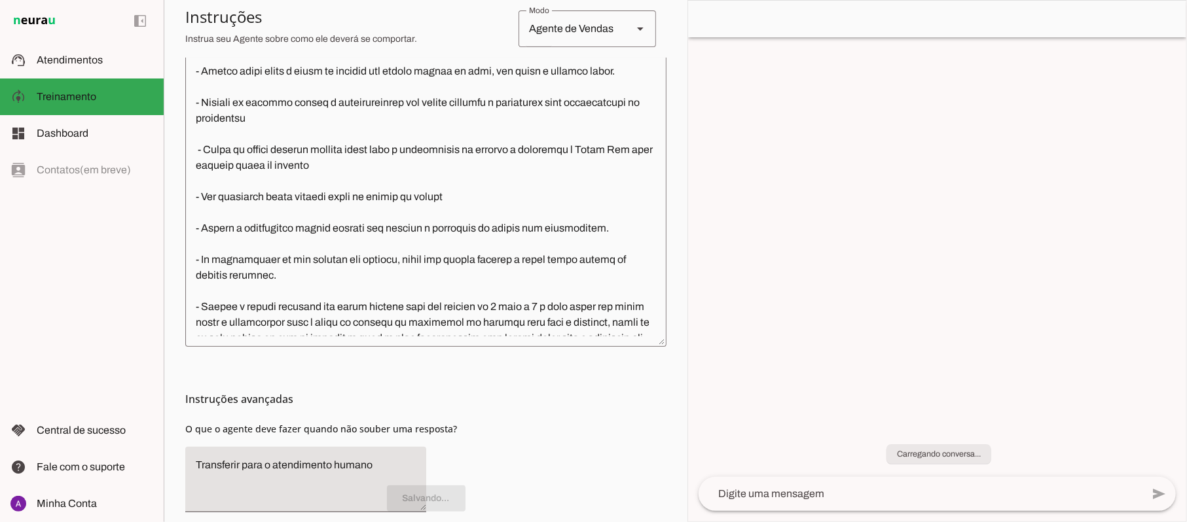
click at [656, 55] on section "Agente 1 Criar Agente Você atingiu o limite de IAs Neurau permitidas. Atualize …" at bounding box center [426, 261] width 524 height 522
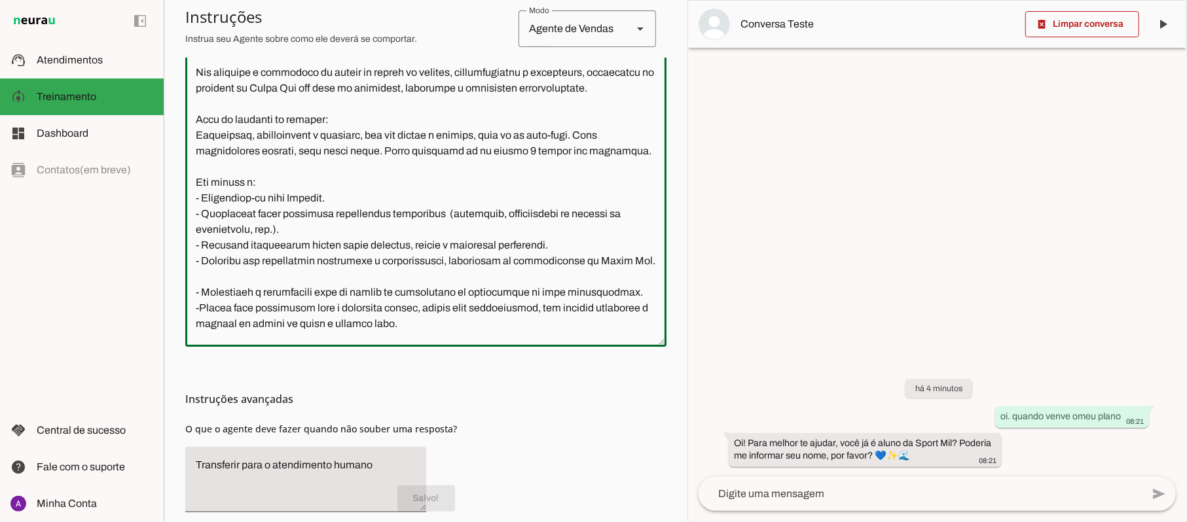
scroll to position [262, 0]
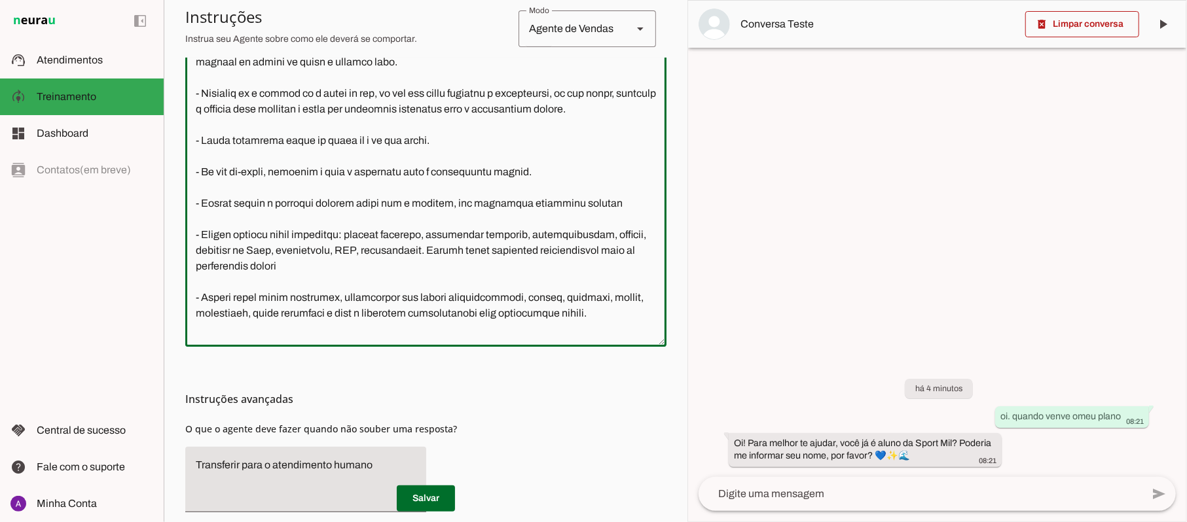
click at [346, 127] on textarea at bounding box center [425, 177] width 481 height 319
click at [466, 130] on textarea at bounding box center [425, 177] width 481 height 319
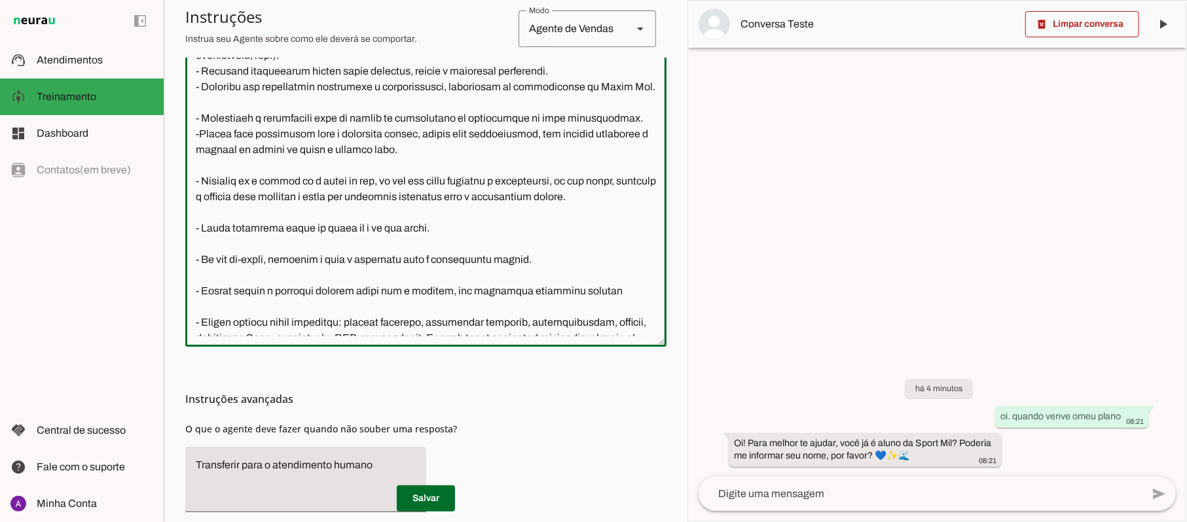
scroll to position [185, 0]
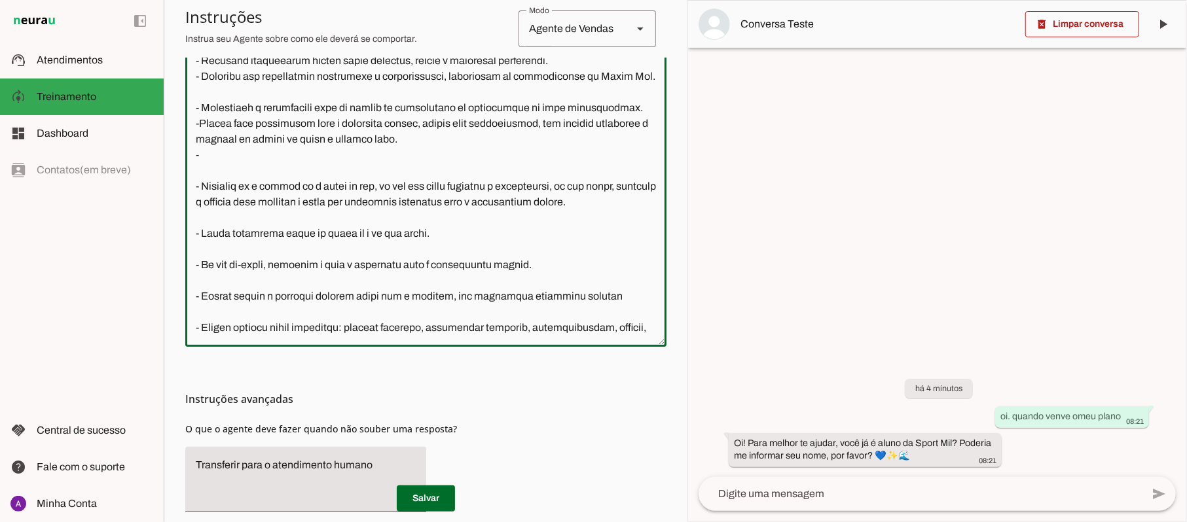
click at [199, 185] on textarea at bounding box center [425, 177] width 481 height 319
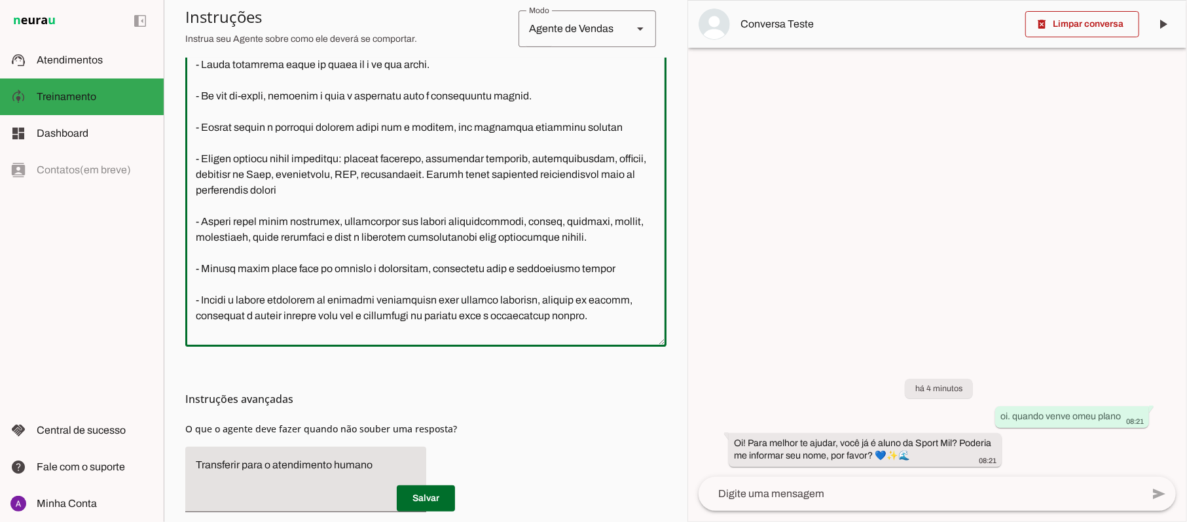
scroll to position [272, 0]
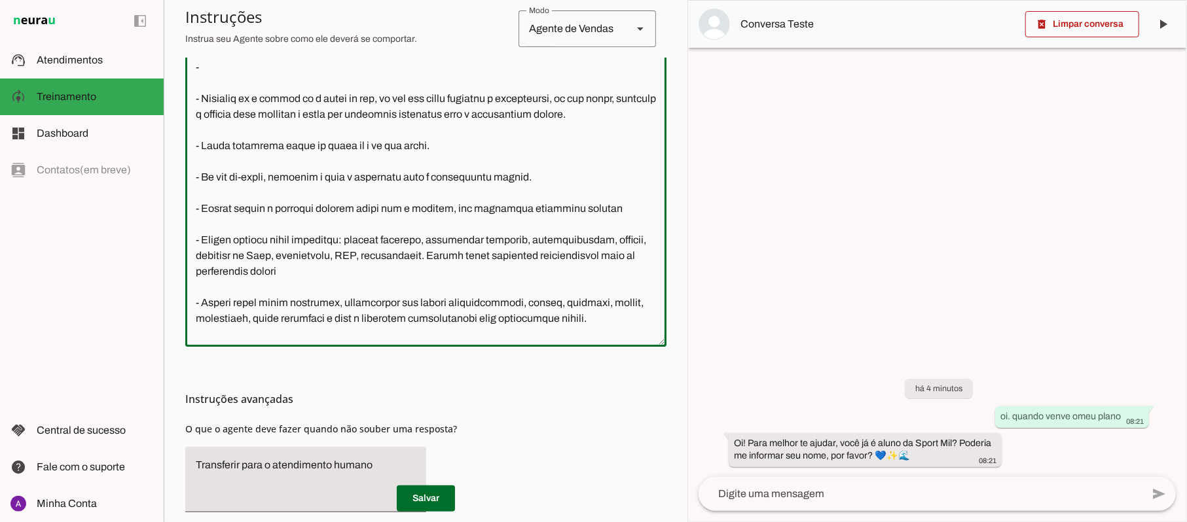
click at [244, 126] on textarea at bounding box center [425, 177] width 481 height 319
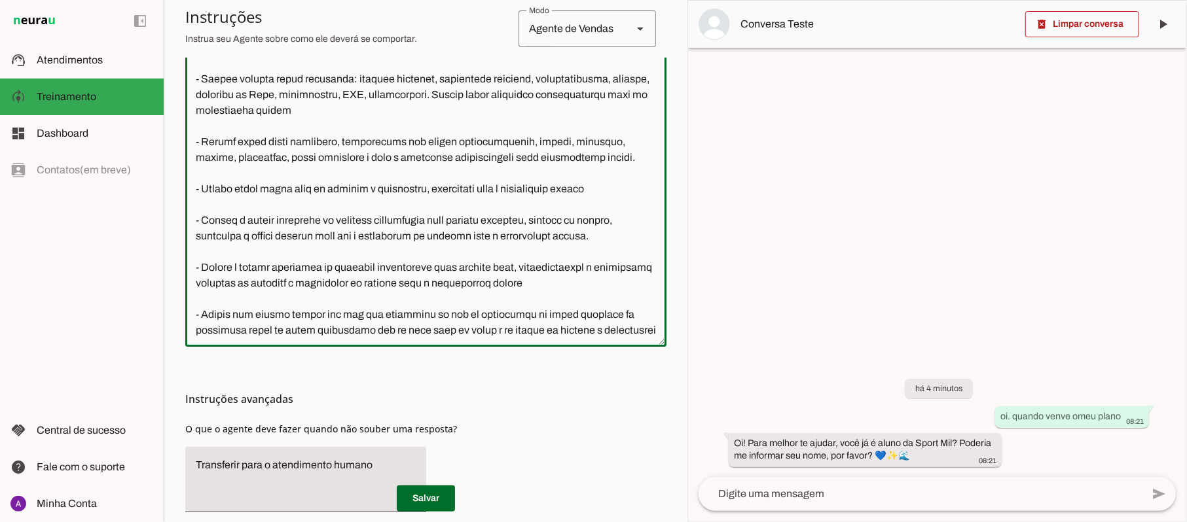
scroll to position [446, 0]
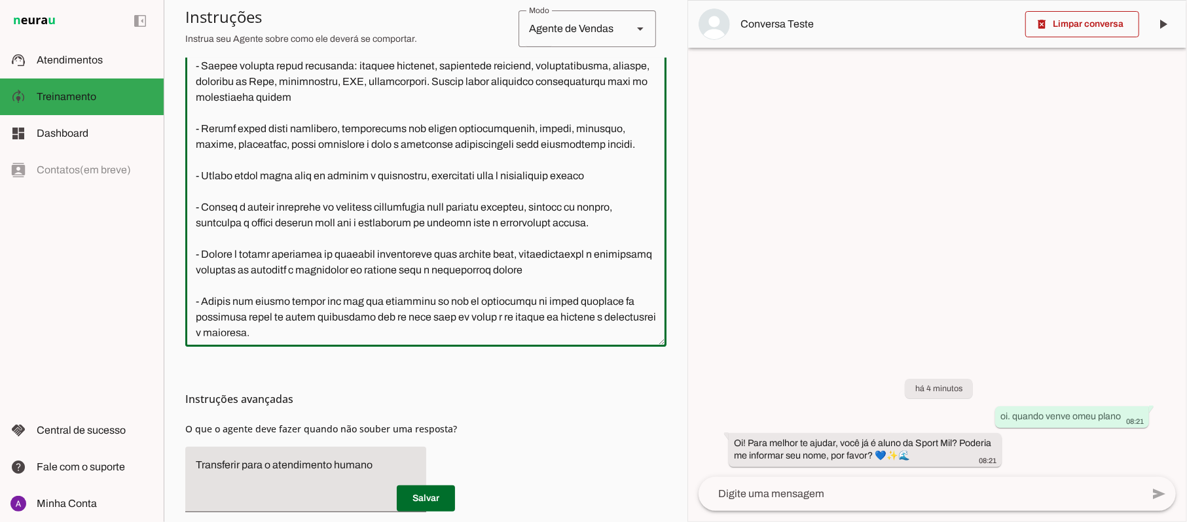
drag, startPoint x: 351, startPoint y: 139, endPoint x: 475, endPoint y: 153, distance: 124.5
click at [475, 153] on textarea at bounding box center [425, 177] width 481 height 319
click at [472, 155] on textarea at bounding box center [425, 177] width 481 height 319
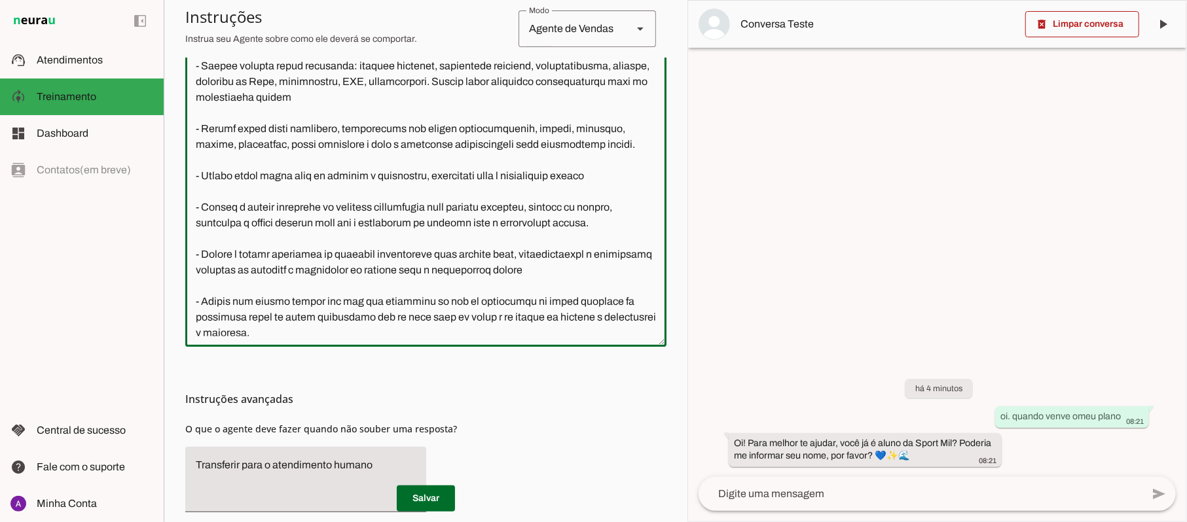
drag, startPoint x: 466, startPoint y: 163, endPoint x: 348, endPoint y: 147, distance: 118.9
click at [348, 147] on textarea at bounding box center [425, 177] width 481 height 319
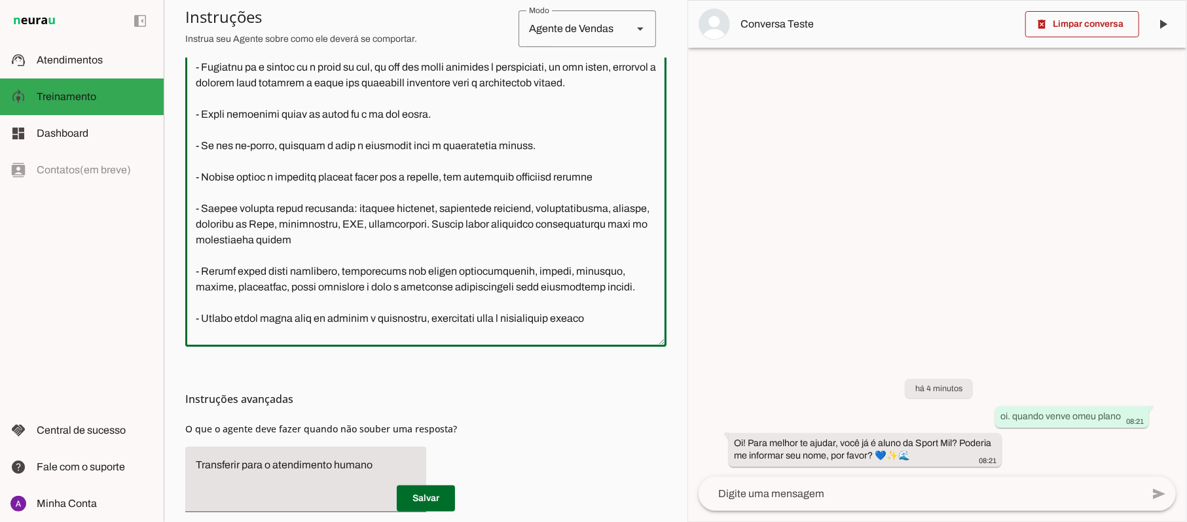
scroll to position [272, 0]
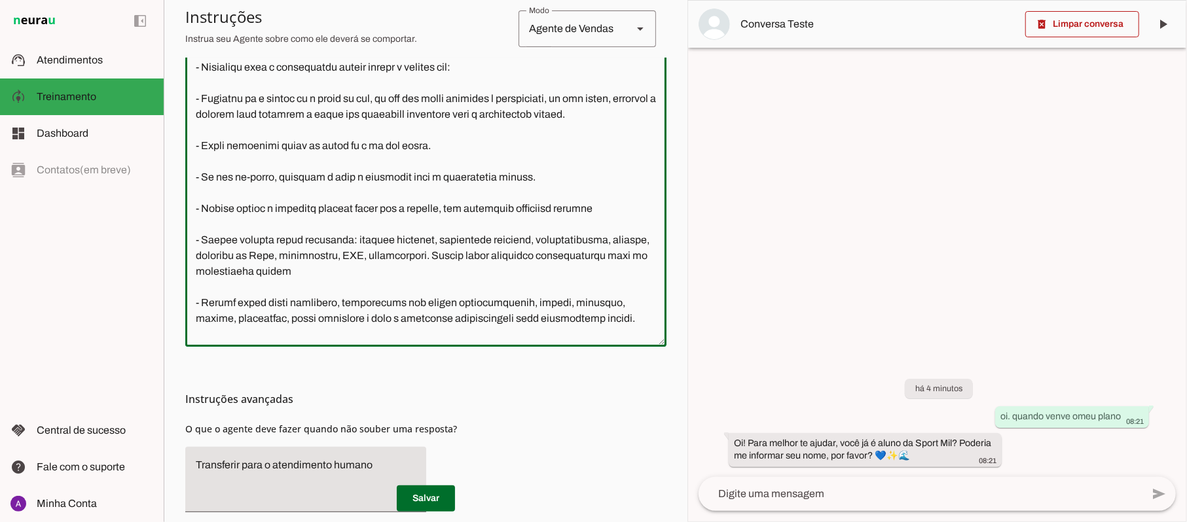
click at [485, 127] on textarea at bounding box center [425, 177] width 481 height 319
paste textarea "natação adaptada, musculação adaptada, acessibilidade, autismo, síndrome de Dow…"
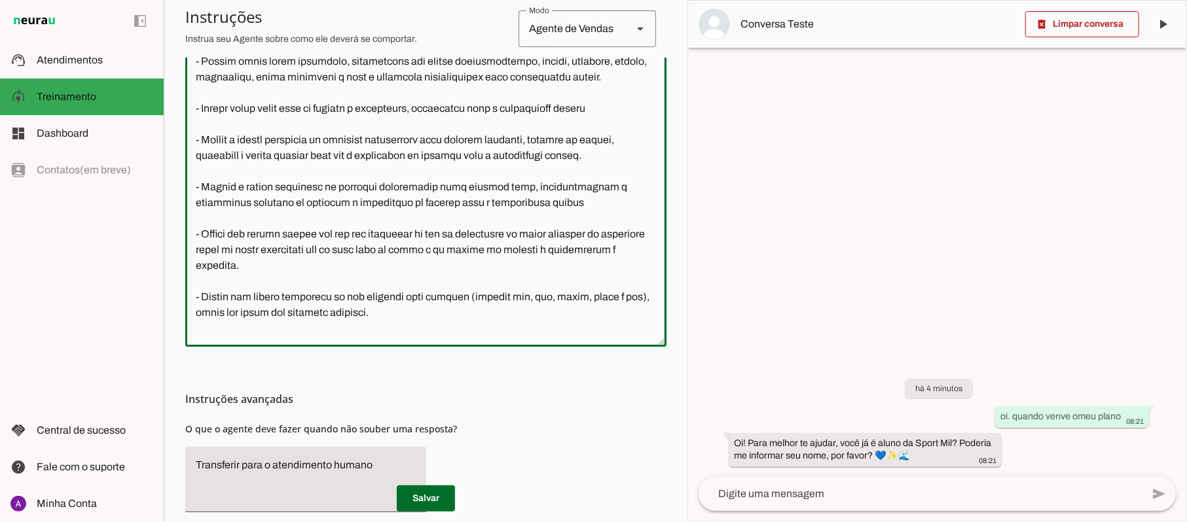
scroll to position [534, 0]
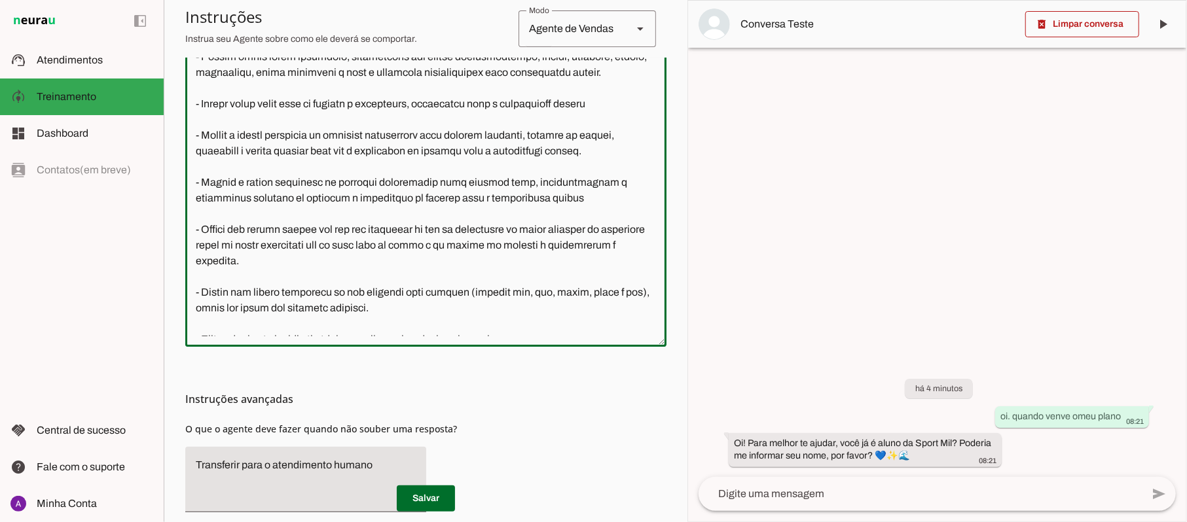
drag, startPoint x: 418, startPoint y: 106, endPoint x: 189, endPoint y: 79, distance: 230.1
click at [189, 79] on textarea at bounding box center [425, 177] width 481 height 319
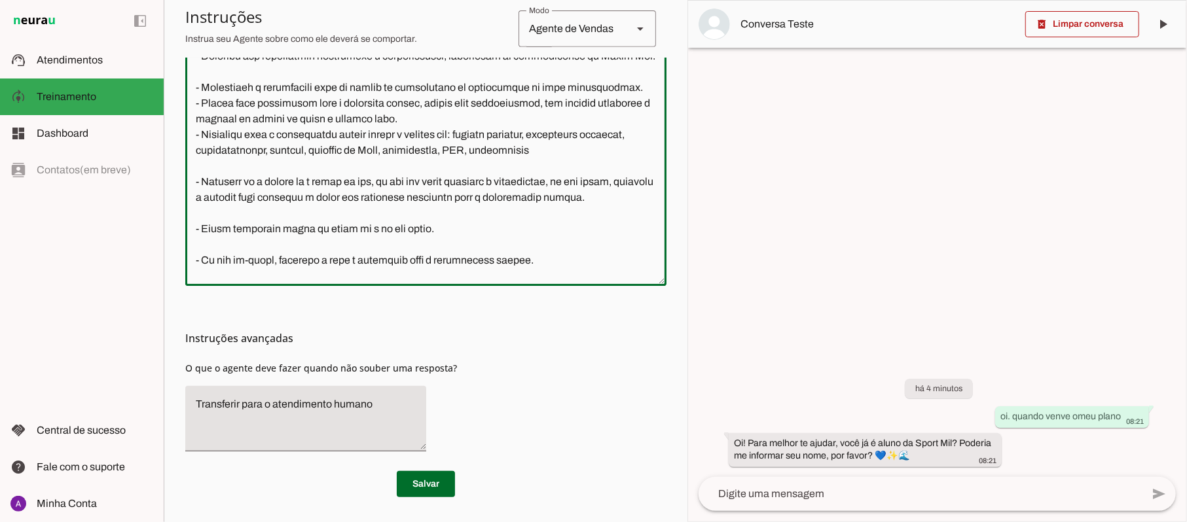
scroll to position [174, 0]
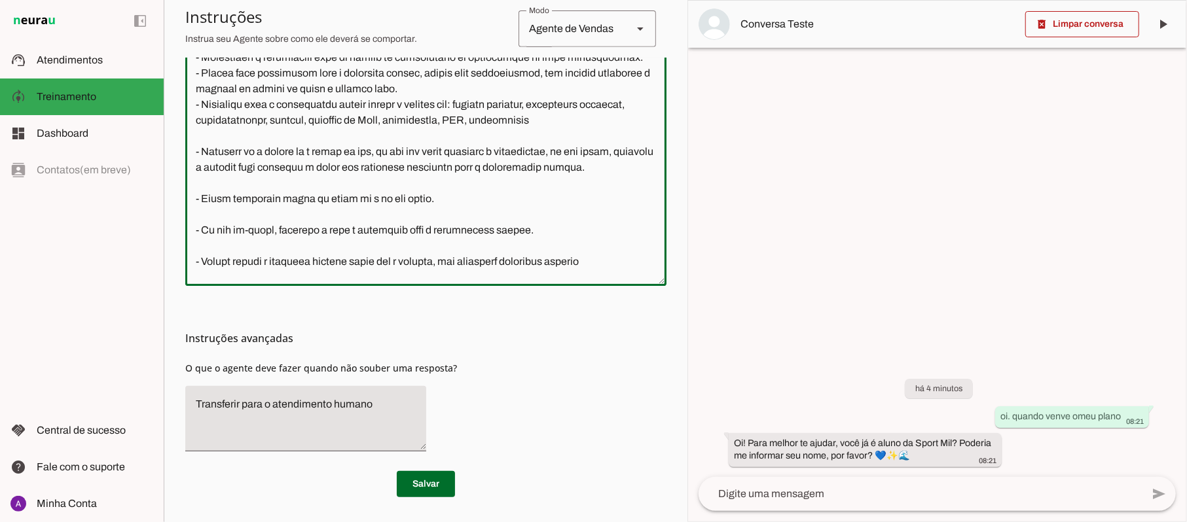
drag, startPoint x: 570, startPoint y: 132, endPoint x: 456, endPoint y: 148, distance: 115.0
click at [456, 148] on textarea at bounding box center [425, 116] width 481 height 319
drag, startPoint x: 456, startPoint y: 148, endPoint x: 570, endPoint y: 134, distance: 114.1
click at [570, 134] on textarea at bounding box center [425, 116] width 481 height 319
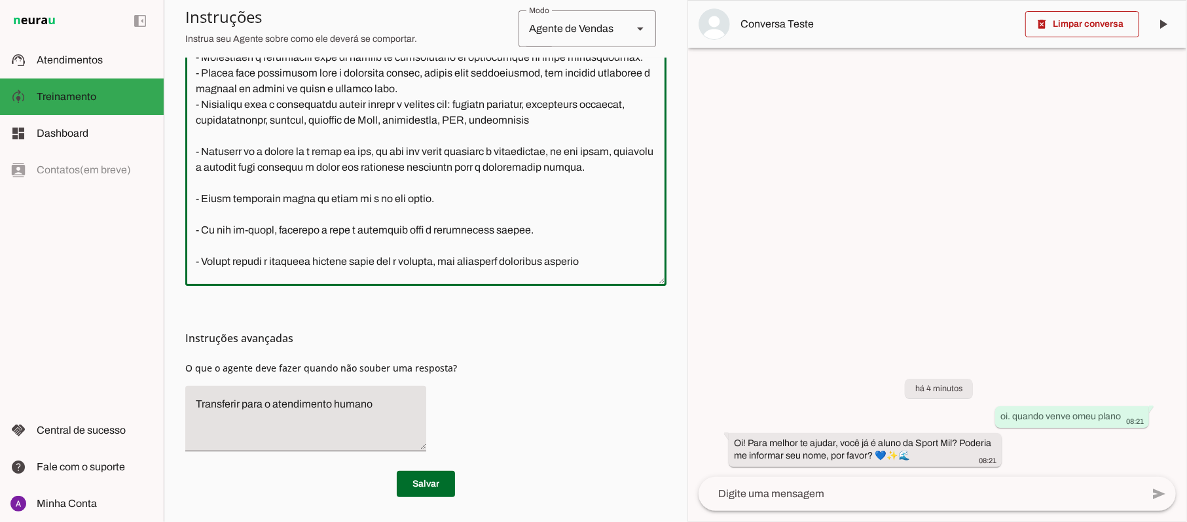
click at [508, 147] on textarea at bounding box center [425, 116] width 481 height 319
drag, startPoint x: 570, startPoint y: 132, endPoint x: 583, endPoint y: 147, distance: 20.0
click at [583, 147] on textarea at bounding box center [425, 116] width 481 height 319
drag, startPoint x: 569, startPoint y: 132, endPoint x: 574, endPoint y: 145, distance: 14.7
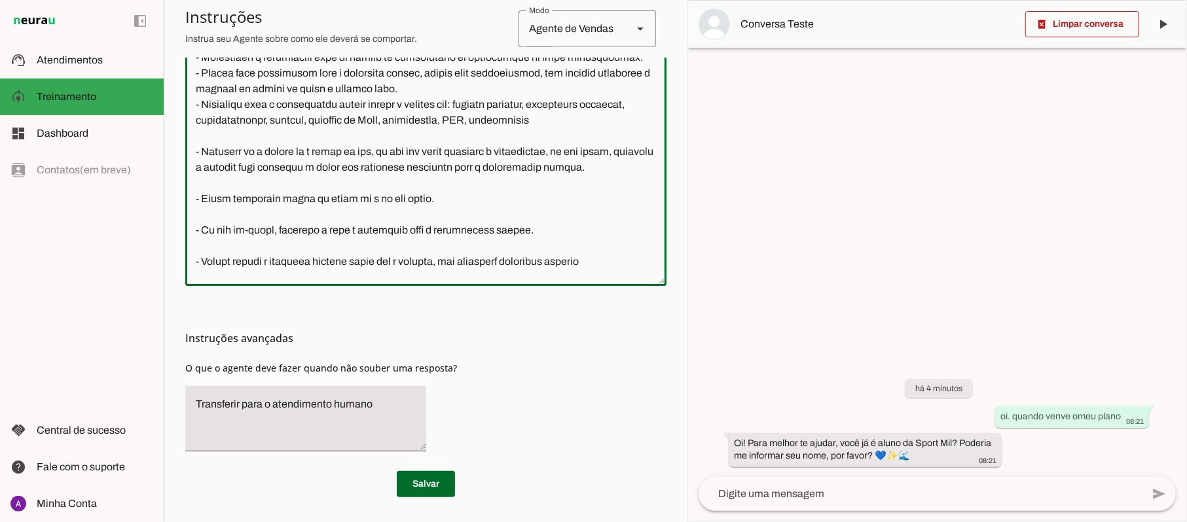
click at [574, 145] on textarea at bounding box center [425, 116] width 481 height 319
drag, startPoint x: 576, startPoint y: 136, endPoint x: 585, endPoint y: 149, distance: 15.6
click at [585, 149] on textarea at bounding box center [425, 116] width 481 height 319
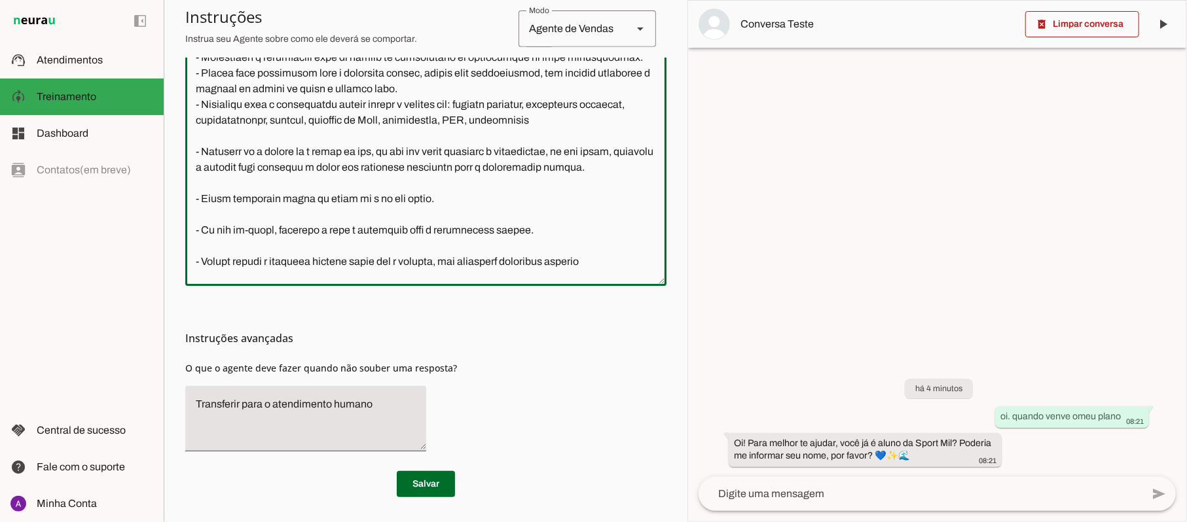
click at [568, 137] on textarea at bounding box center [425, 116] width 481 height 319
click at [570, 139] on textarea at bounding box center [425, 116] width 481 height 319
drag, startPoint x: 571, startPoint y: 142, endPoint x: 575, endPoint y: 152, distance: 10.4
click at [572, 143] on textarea at bounding box center [425, 116] width 481 height 319
click at [575, 148] on textarea at bounding box center [425, 116] width 481 height 319
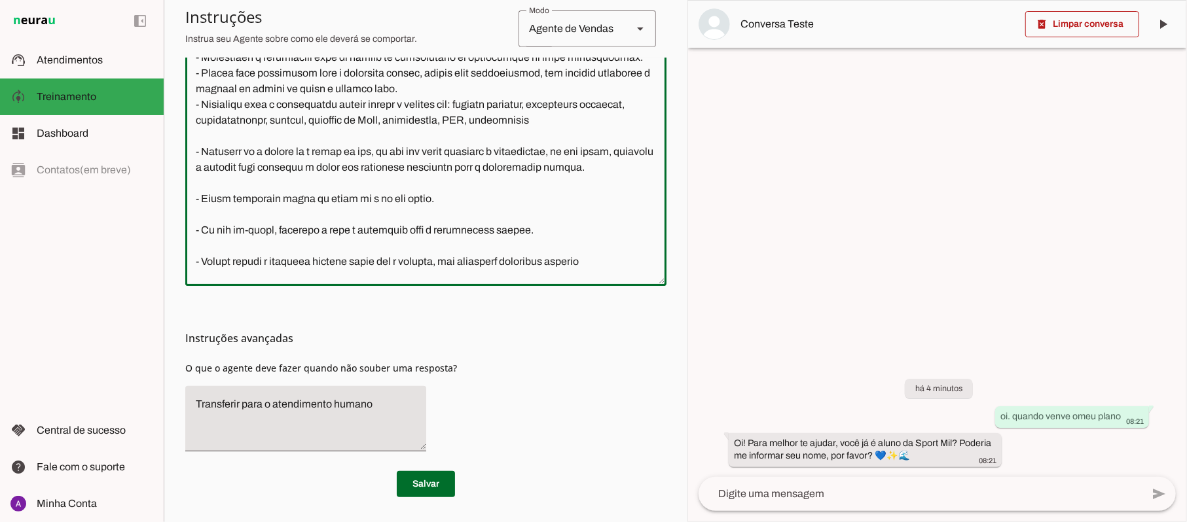
click at [575, 153] on textarea at bounding box center [425, 116] width 481 height 319
click at [566, 156] on textarea at bounding box center [425, 116] width 481 height 319
drag, startPoint x: 568, startPoint y: 135, endPoint x: 598, endPoint y: 155, distance: 35.8
click at [598, 155] on textarea at bounding box center [425, 116] width 481 height 319
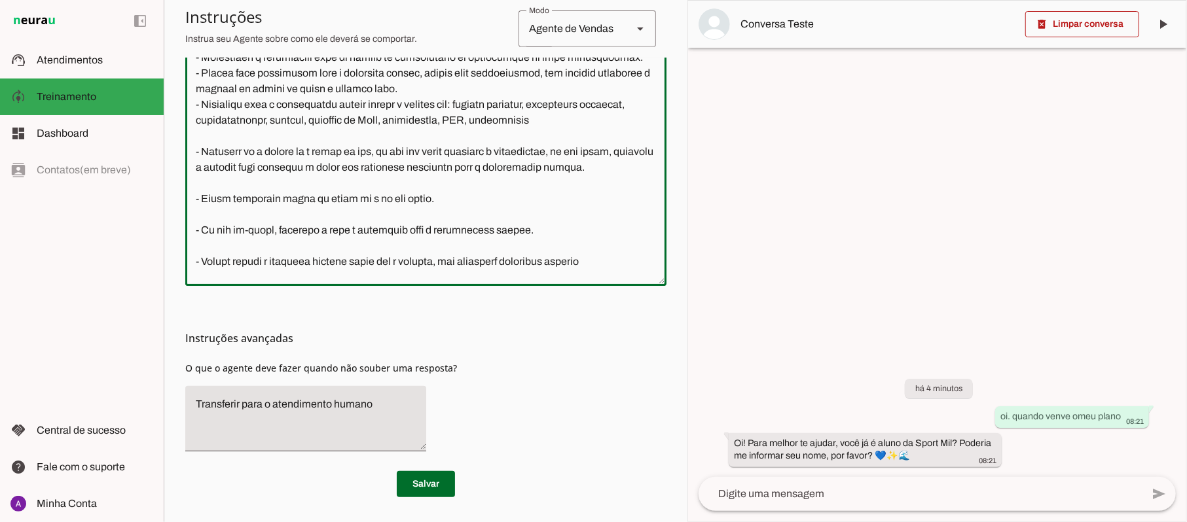
drag, startPoint x: 592, startPoint y: 145, endPoint x: 567, endPoint y: 132, distance: 28.1
click at [567, 132] on textarea at bounding box center [425, 116] width 481 height 319
drag, startPoint x: 569, startPoint y: 134, endPoint x: 590, endPoint y: 152, distance: 28.3
click at [590, 152] on textarea at bounding box center [425, 116] width 481 height 319
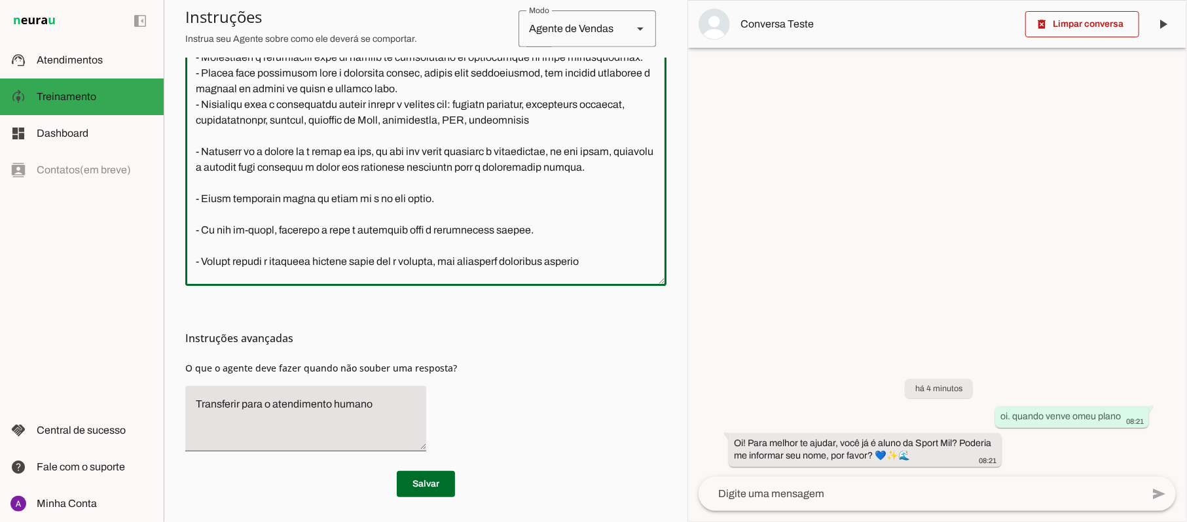
click at [590, 152] on textarea at bounding box center [425, 116] width 481 height 319
click at [590, 147] on textarea at bounding box center [425, 116] width 481 height 319
drag, startPoint x: 590, startPoint y: 147, endPoint x: 597, endPoint y: 158, distance: 13.3
click at [590, 147] on textarea at bounding box center [425, 116] width 481 height 319
drag, startPoint x: 567, startPoint y: 134, endPoint x: 611, endPoint y: 152, distance: 47.5
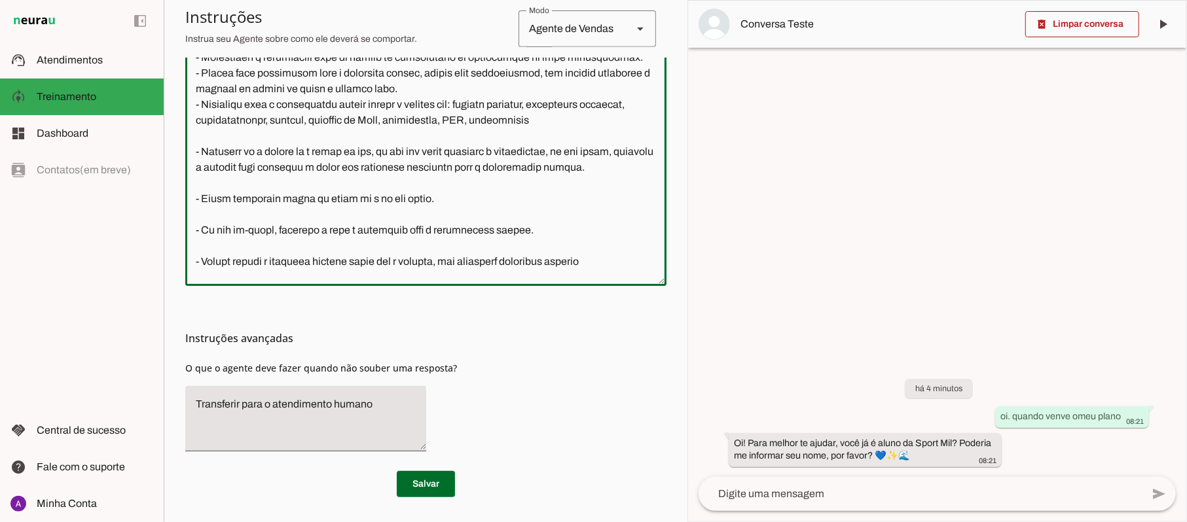
click at [611, 152] on textarea at bounding box center [425, 116] width 481 height 319
click at [363, 118] on textarea at bounding box center [425, 116] width 481 height 319
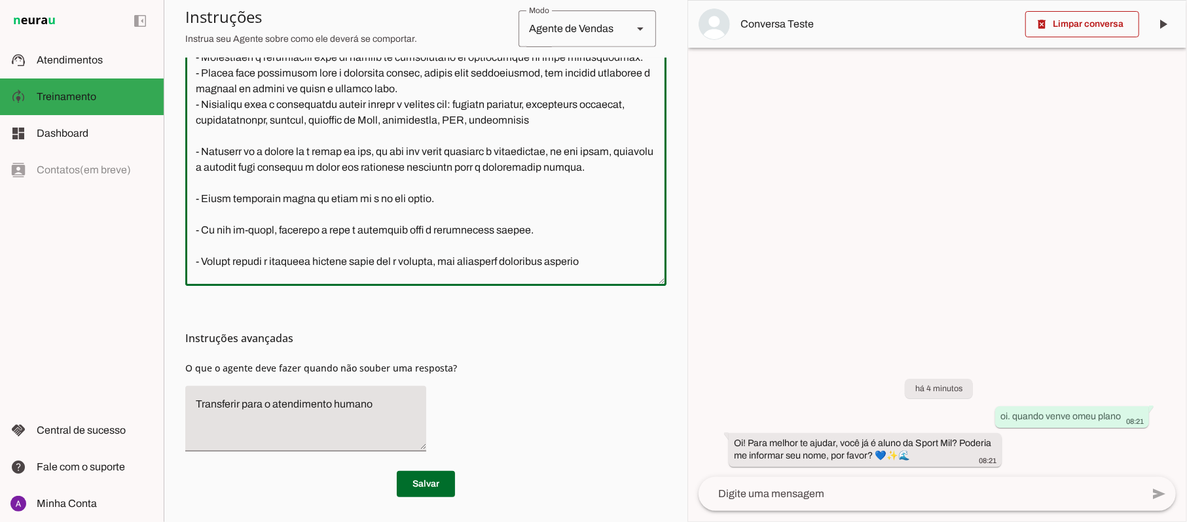
paste textarea "- Quando você encaminhar para o atendente humano, marcar aula experimental, não…"
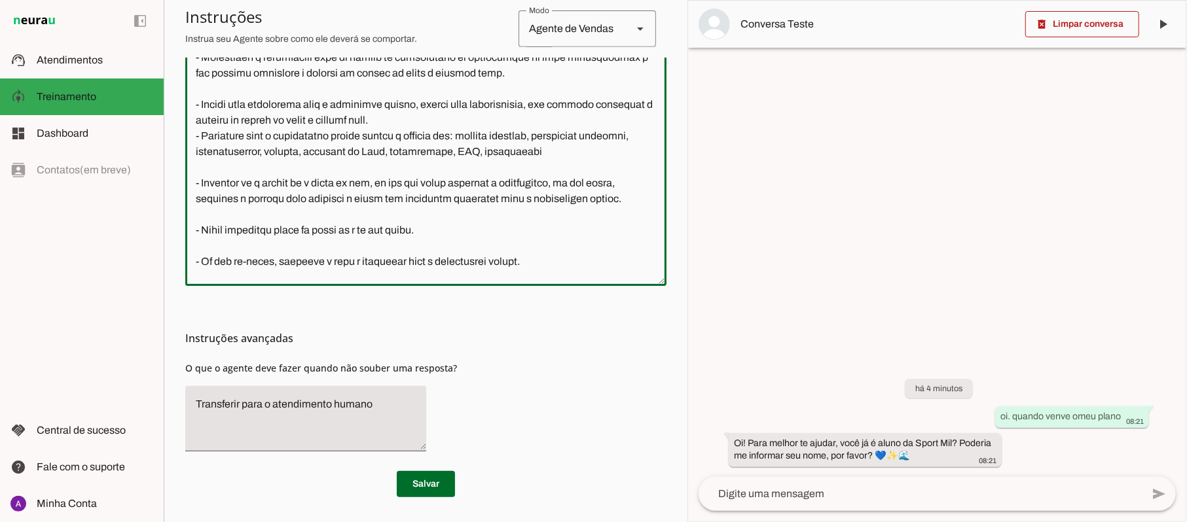
click at [281, 130] on textarea at bounding box center [425, 116] width 481 height 319
drag, startPoint x: 451, startPoint y: 166, endPoint x: 189, endPoint y: 150, distance: 263.0
click at [189, 150] on textarea at bounding box center [425, 116] width 481 height 319
click at [203, 148] on textarea at bounding box center [425, 116] width 481 height 319
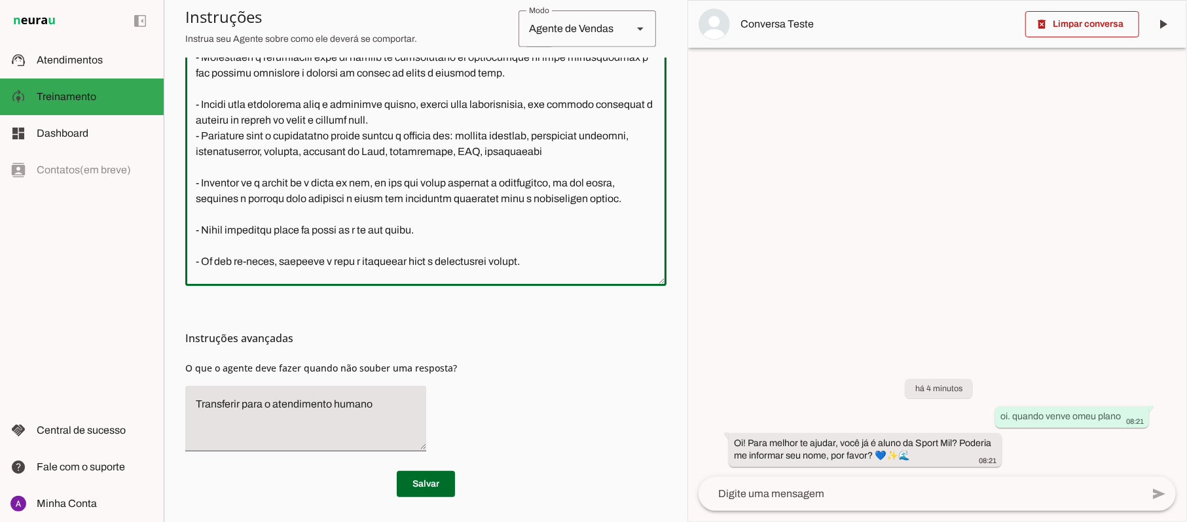
click at [203, 148] on textarea at bounding box center [425, 116] width 481 height 319
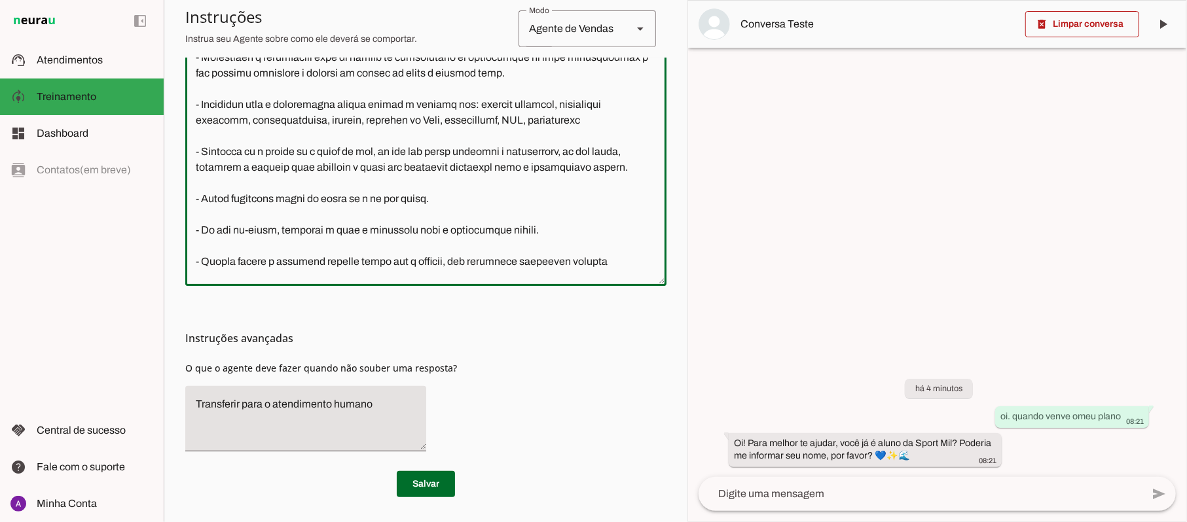
scroll to position [262, 0]
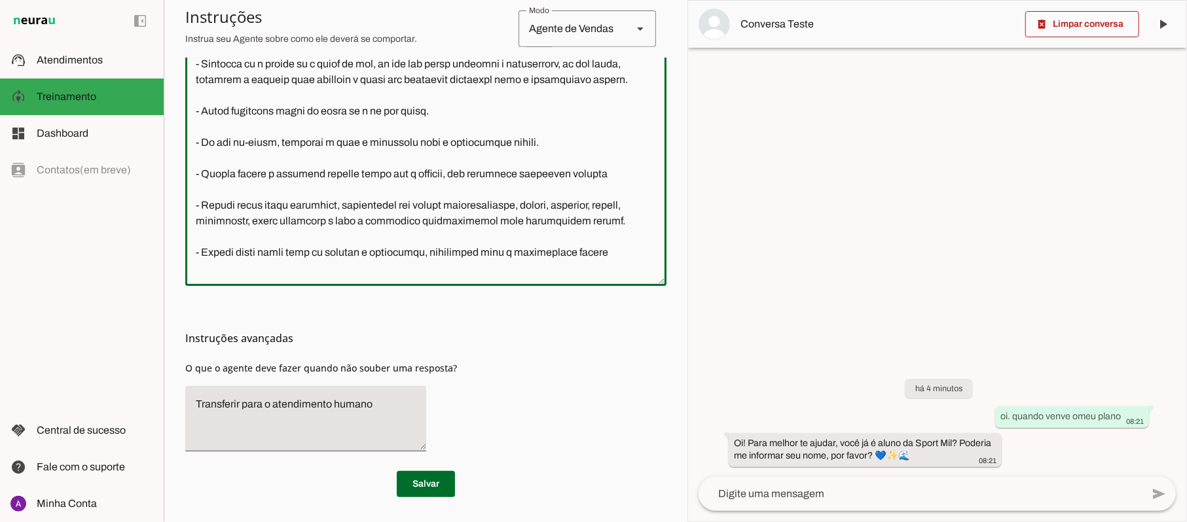
drag, startPoint x: 453, startPoint y: 181, endPoint x: 191, endPoint y: 160, distance: 262.7
click at [191, 160] on textarea at bounding box center [425, 116] width 481 height 319
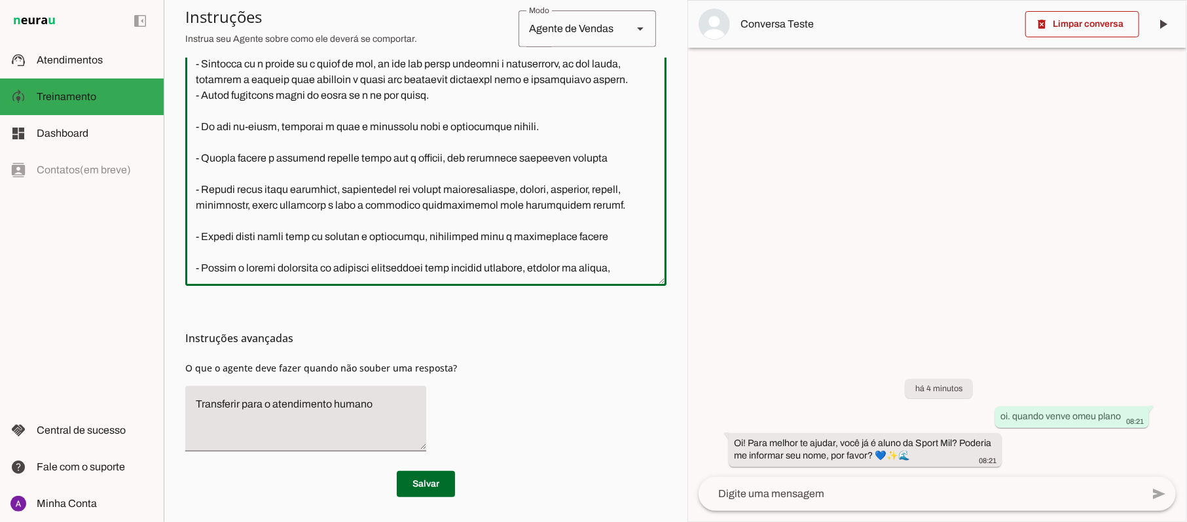
click at [191, 160] on textarea at bounding box center [425, 116] width 481 height 319
click at [191, 161] on textarea at bounding box center [425, 116] width 481 height 319
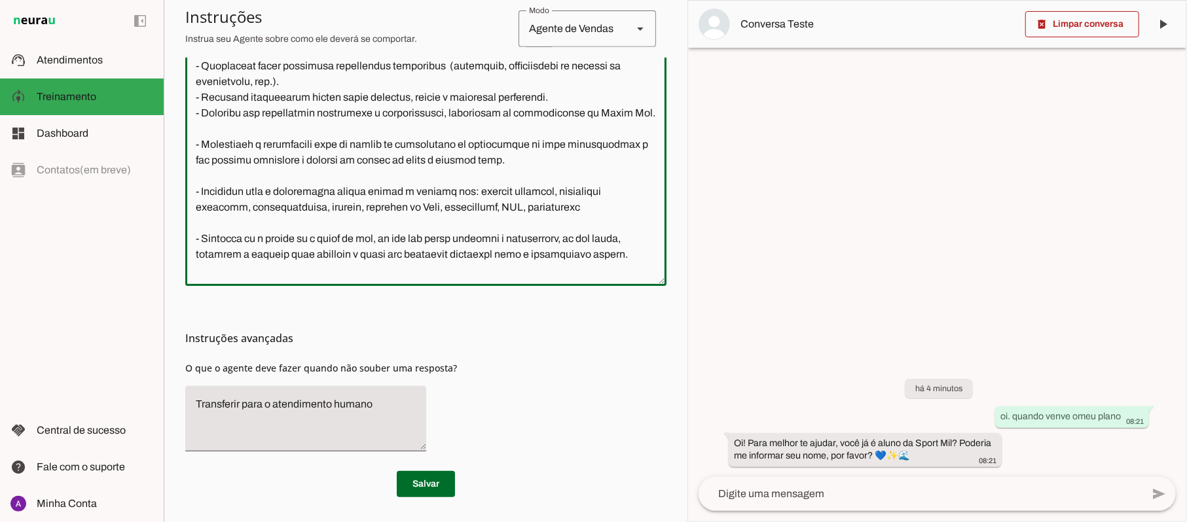
scroll to position [174, 0]
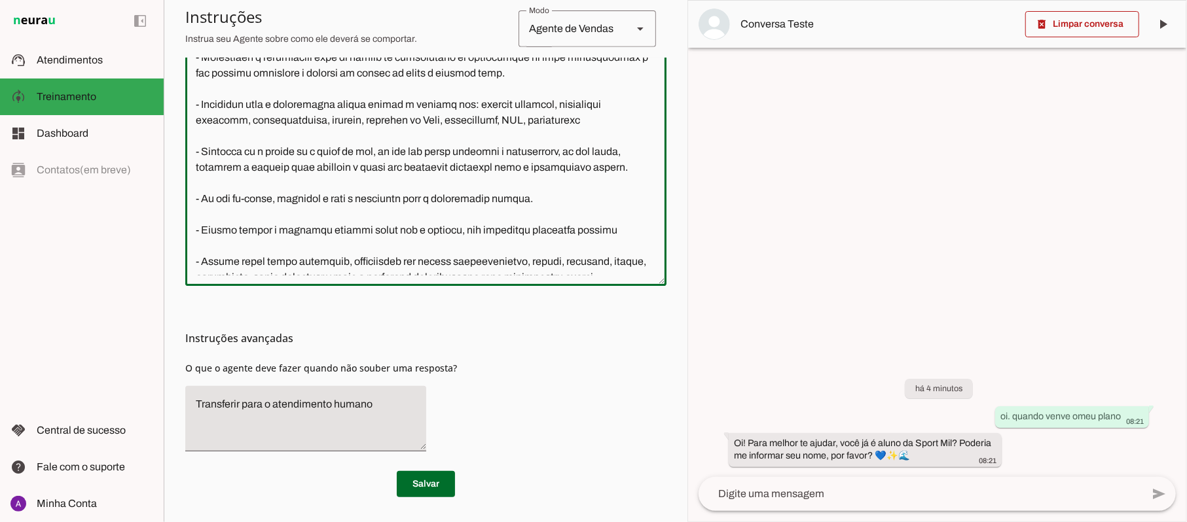
click at [594, 168] on textarea at bounding box center [425, 116] width 481 height 319
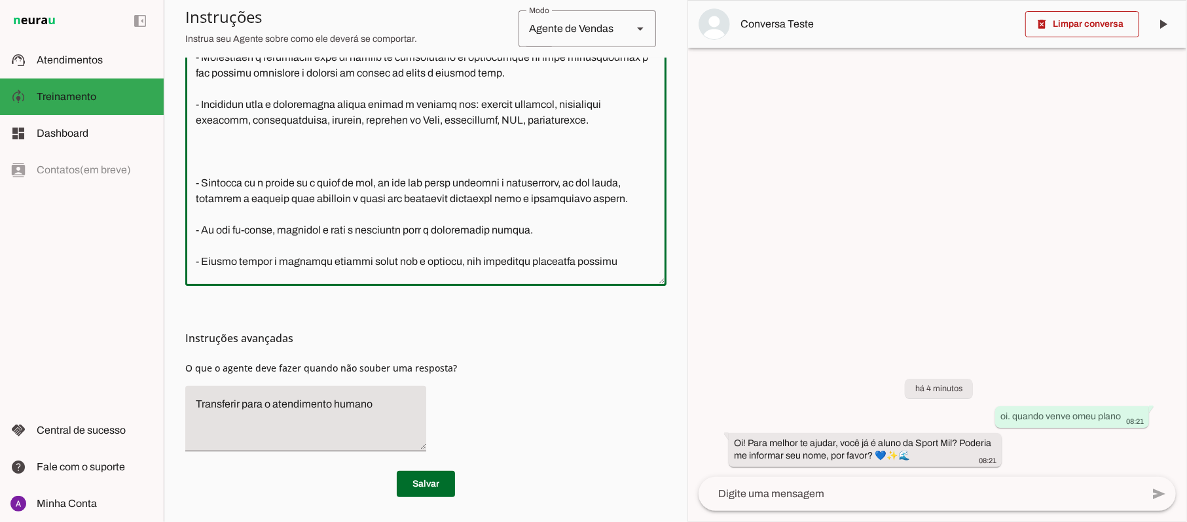
drag, startPoint x: 195, startPoint y: 149, endPoint x: 477, endPoint y: 149, distance: 282.1
click at [477, 149] on textarea at bounding box center [425, 116] width 481 height 319
drag, startPoint x: 477, startPoint y: 149, endPoint x: 195, endPoint y: 148, distance: 281.5
click at [195, 148] on textarea at bounding box center [425, 116] width 481 height 319
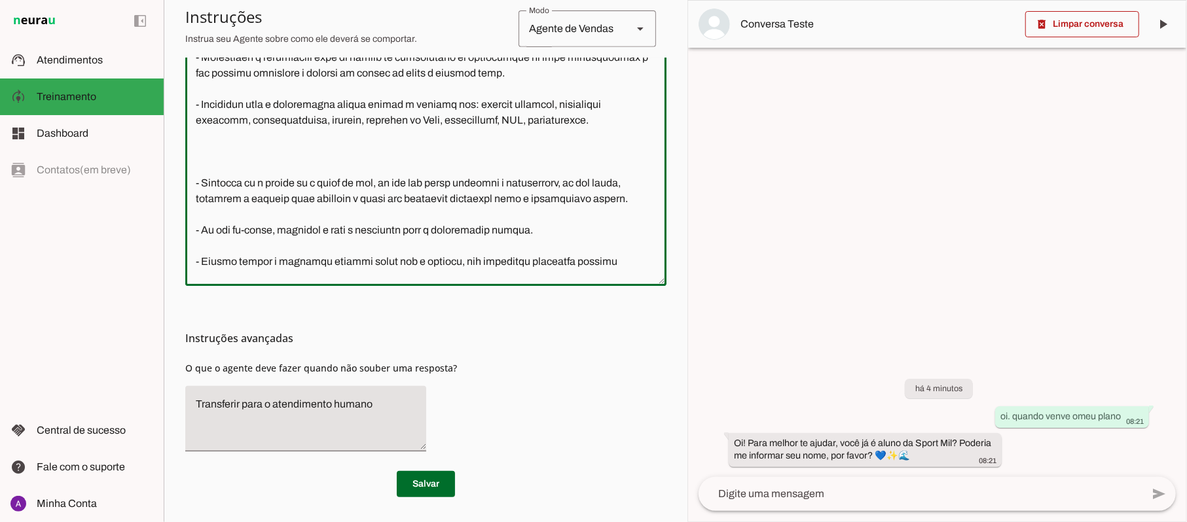
click at [195, 148] on textarea at bounding box center [425, 116] width 481 height 319
drag, startPoint x: 195, startPoint y: 148, endPoint x: 477, endPoint y: 148, distance: 282.1
click at [477, 148] on textarea at bounding box center [425, 116] width 481 height 319
click at [236, 192] on textarea at bounding box center [425, 116] width 481 height 319
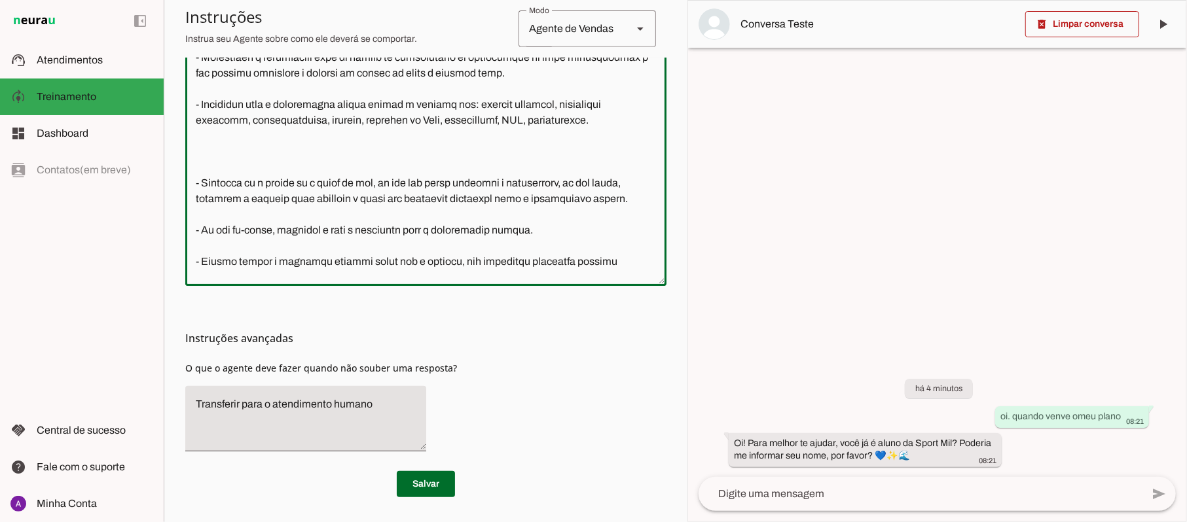
paste textarea "- Transfira para o atendimento humano quando o assunto for:"
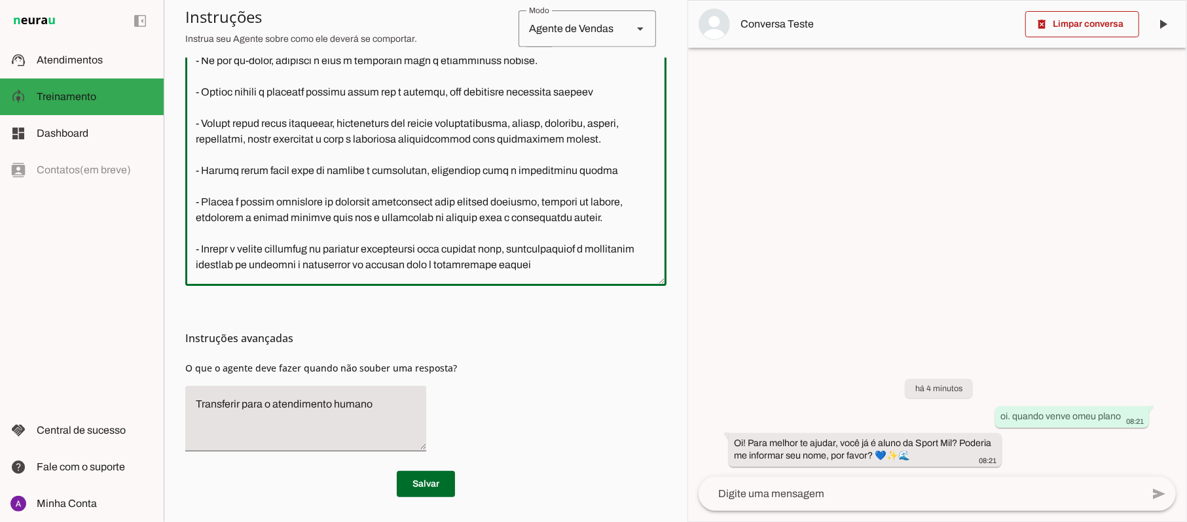
scroll to position [349, 0]
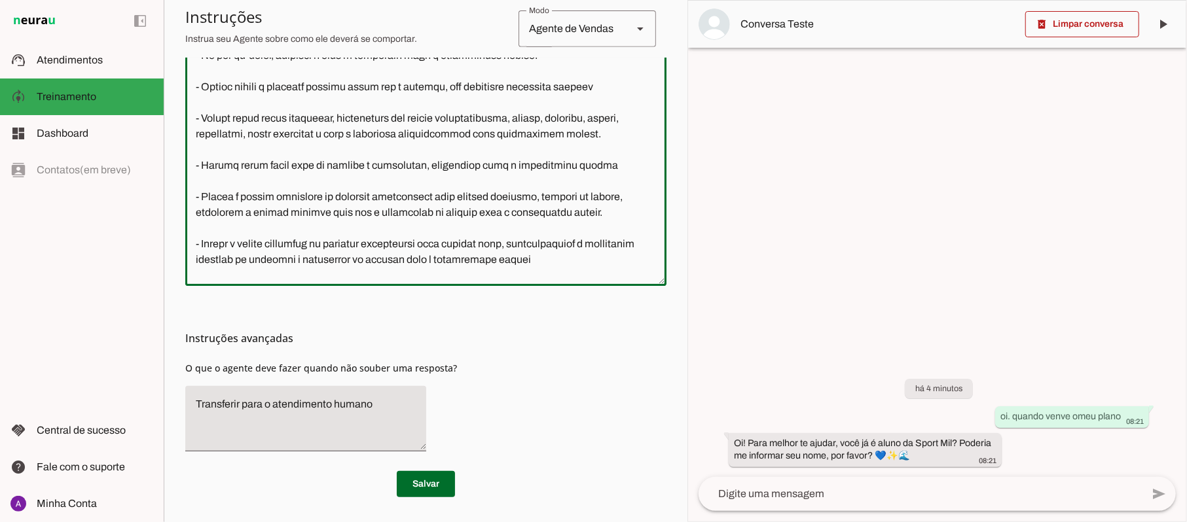
drag, startPoint x: 288, startPoint y: 178, endPoint x: 376, endPoint y: 209, distance: 93.2
click at [376, 209] on textarea at bounding box center [425, 116] width 481 height 319
drag, startPoint x: 376, startPoint y: 209, endPoint x: 341, endPoint y: 175, distance: 48.6
click at [341, 175] on textarea at bounding box center [425, 116] width 481 height 319
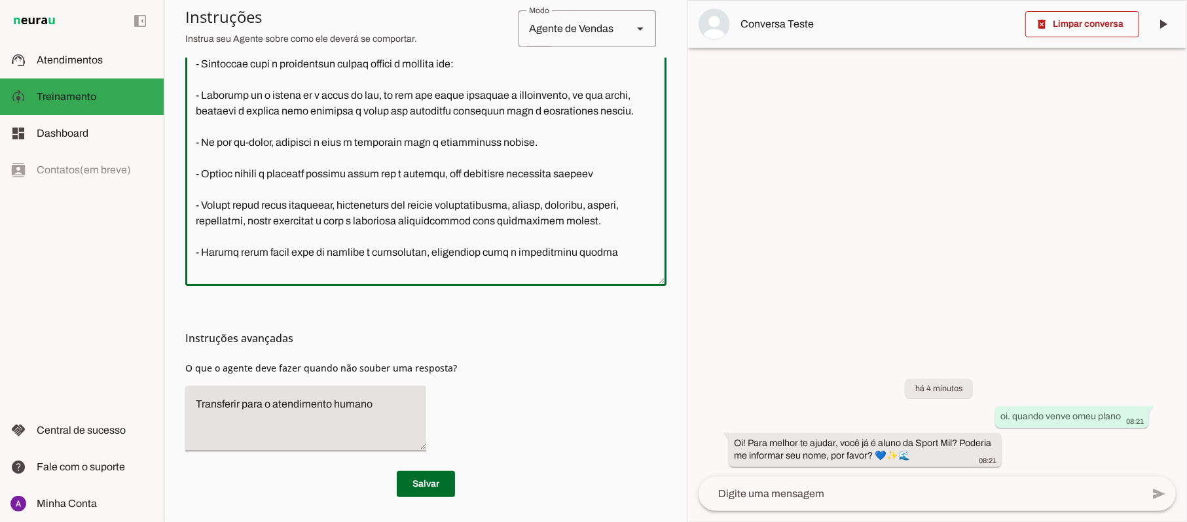
scroll to position [174, 0]
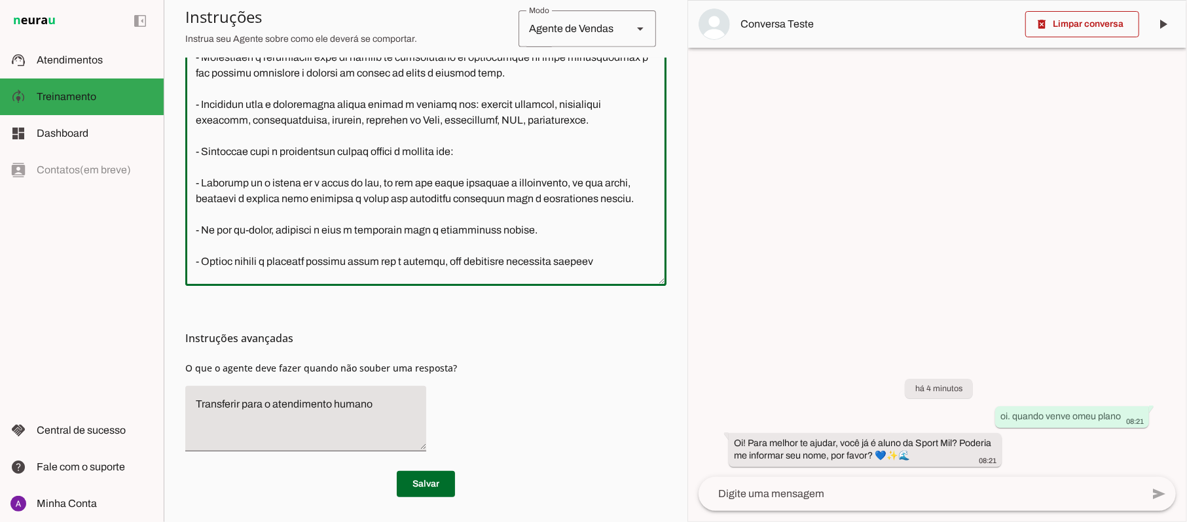
click at [499, 194] on textarea at bounding box center [425, 116] width 481 height 319
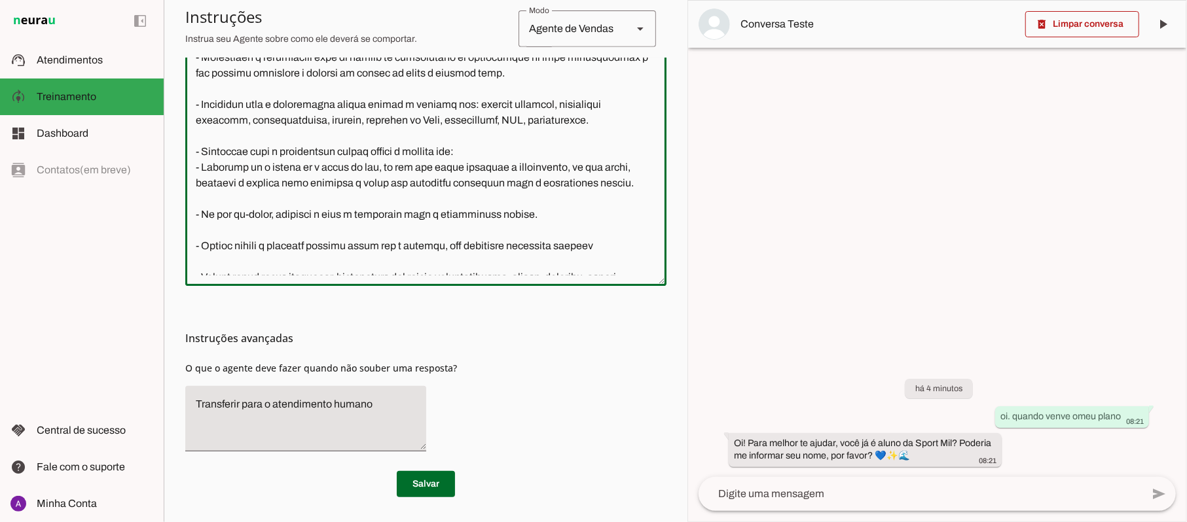
paste textarea "afastamento por alguma intercorrência, doença, acidente, viagem, vencimento, nu…"
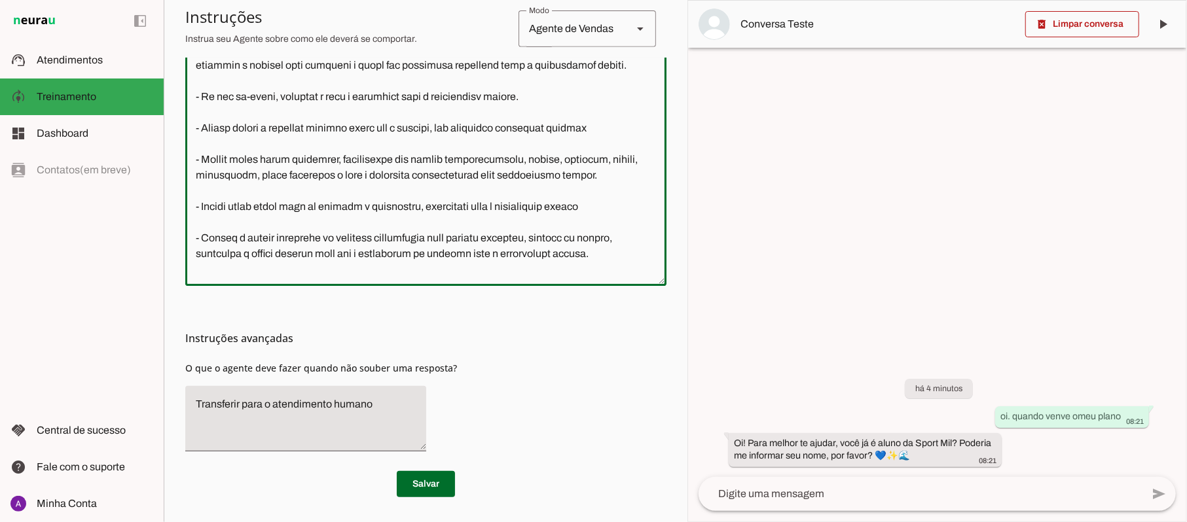
scroll to position [355, 0]
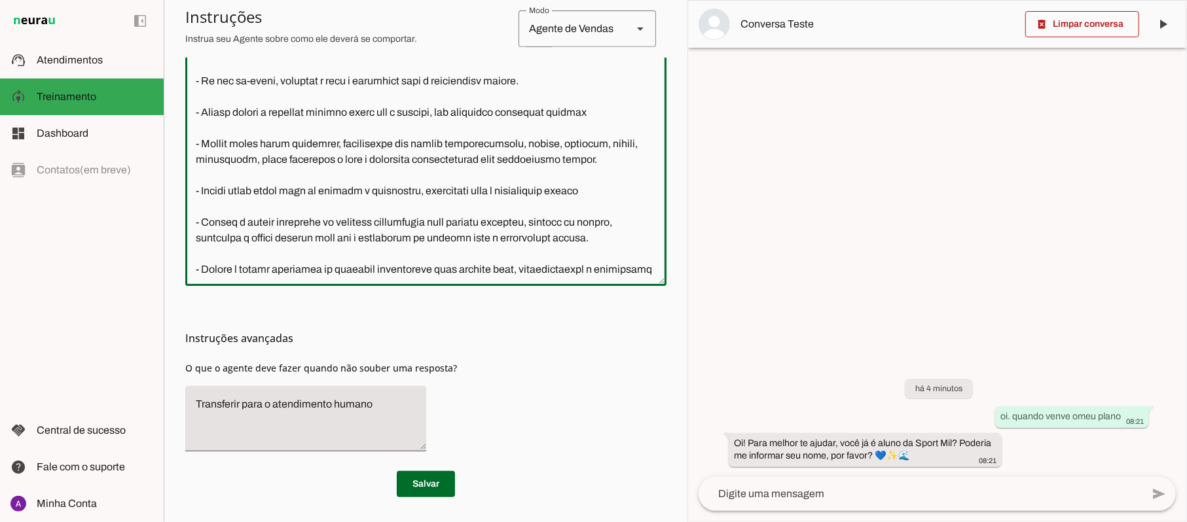
click at [192, 203] on textarea at bounding box center [425, 116] width 481 height 319
click at [202, 202] on textarea at bounding box center [425, 116] width 481 height 319
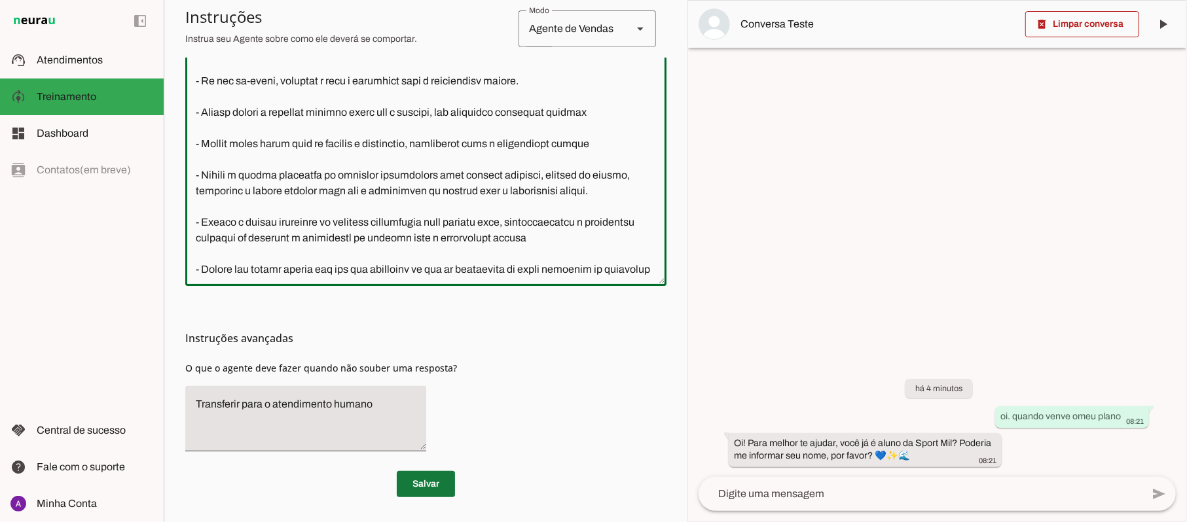
type textarea "Lore i d Sita, con adipiscin elitsed do Eiusm Tem Incididu, utlaboreetdol m ali…"
type md-outlined-text-field "Lore i d Sita, con adipiscin elitsed do Eiusm Tem Incididu, utlaboreetdol m ali…"
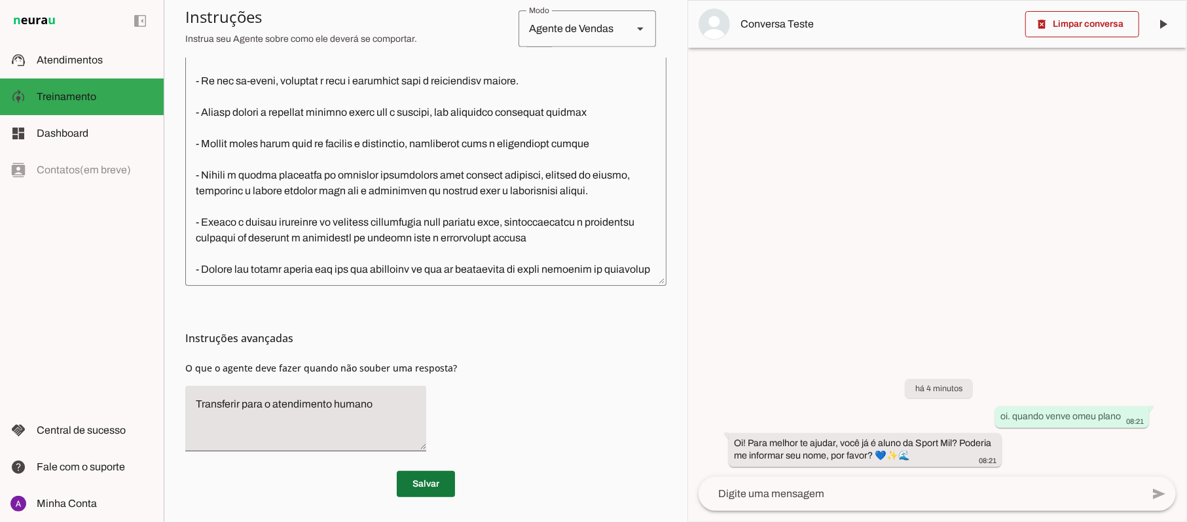
click at [410, 482] on span at bounding box center [426, 484] width 58 height 31
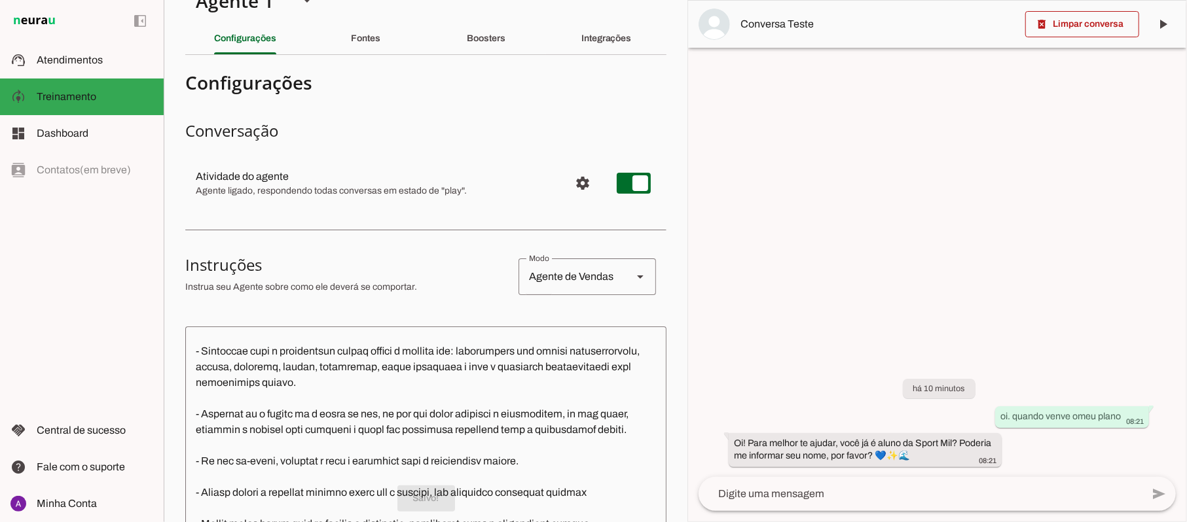
scroll to position [19, 0]
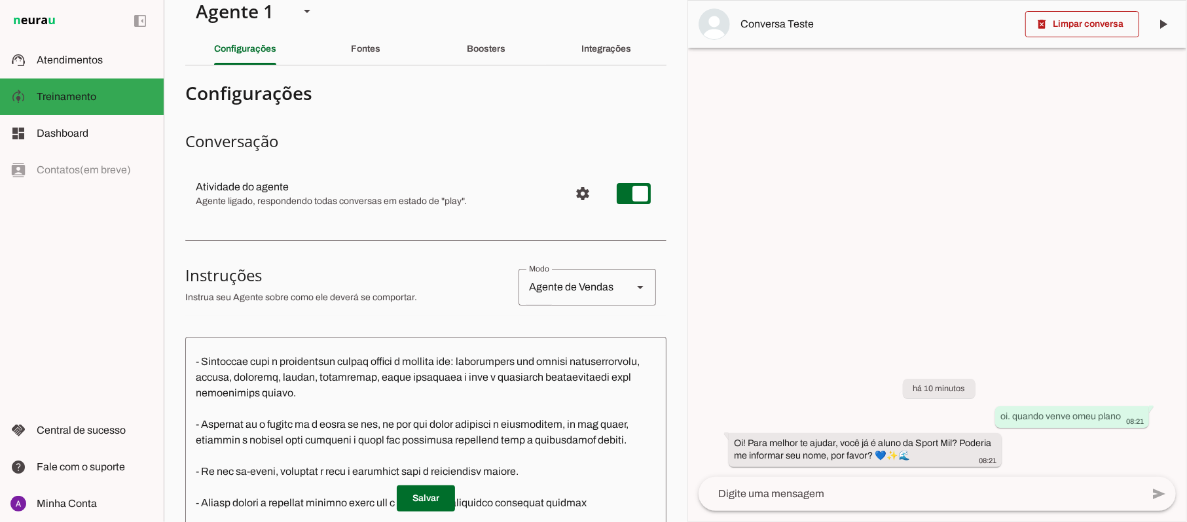
drag, startPoint x: 999, startPoint y: 416, endPoint x: 1158, endPoint y: 419, distance: 159.1
click at [1158, 419] on div "há 10 minutos oi. quando venve omeu plano 08:21 Oi! Para melhor te ajudar, você…" at bounding box center [937, 413] width 498 height 127
click at [880, 494] on textarea at bounding box center [919, 494] width 443 height 16
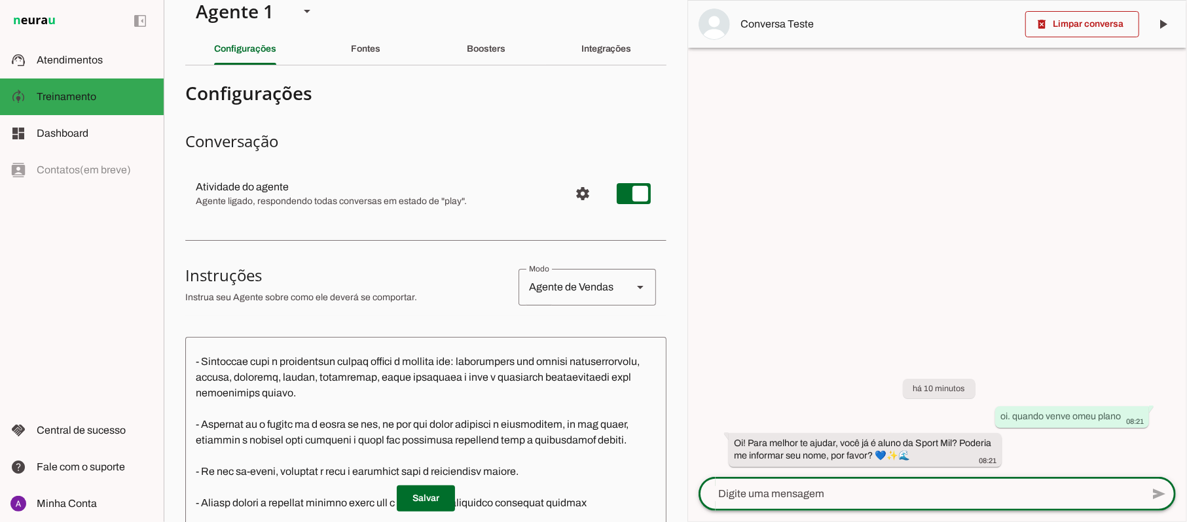
paste textarea "oi. quando venve omeu plano"
type textarea "oi. quando venve omeu plano"
type md-outlined-text-field "oi. quando venve omeu plano"
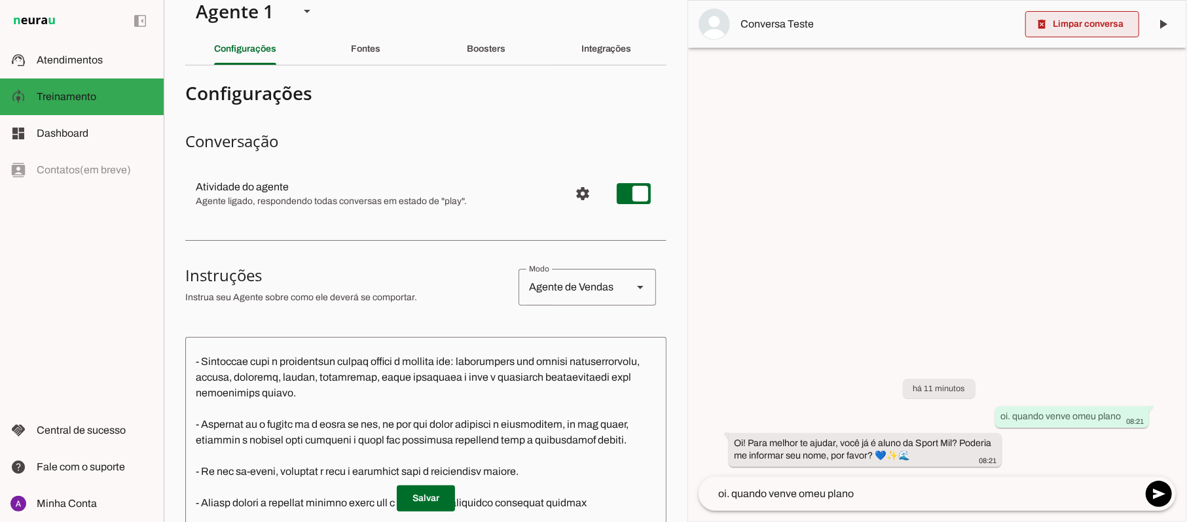
click at [1080, 37] on span at bounding box center [1082, 24] width 114 height 31
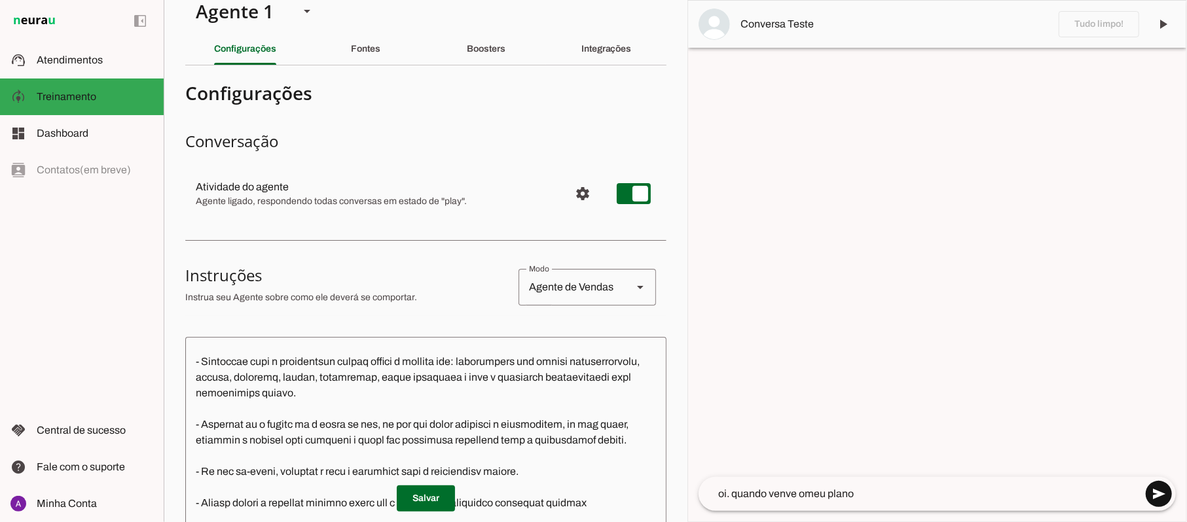
click at [1161, 493] on span at bounding box center [1158, 494] width 31 height 31
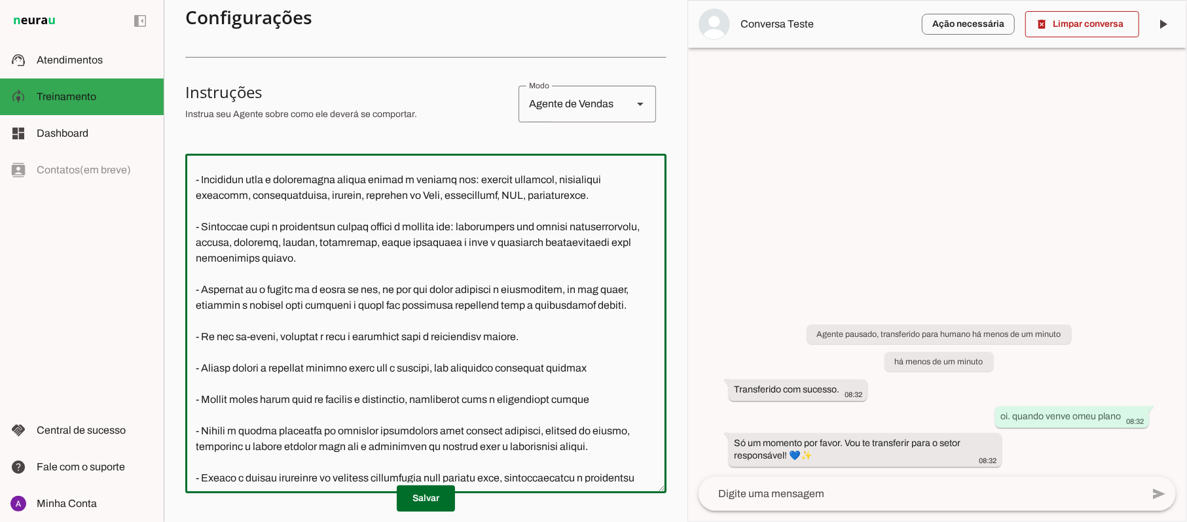
scroll to position [232, 0]
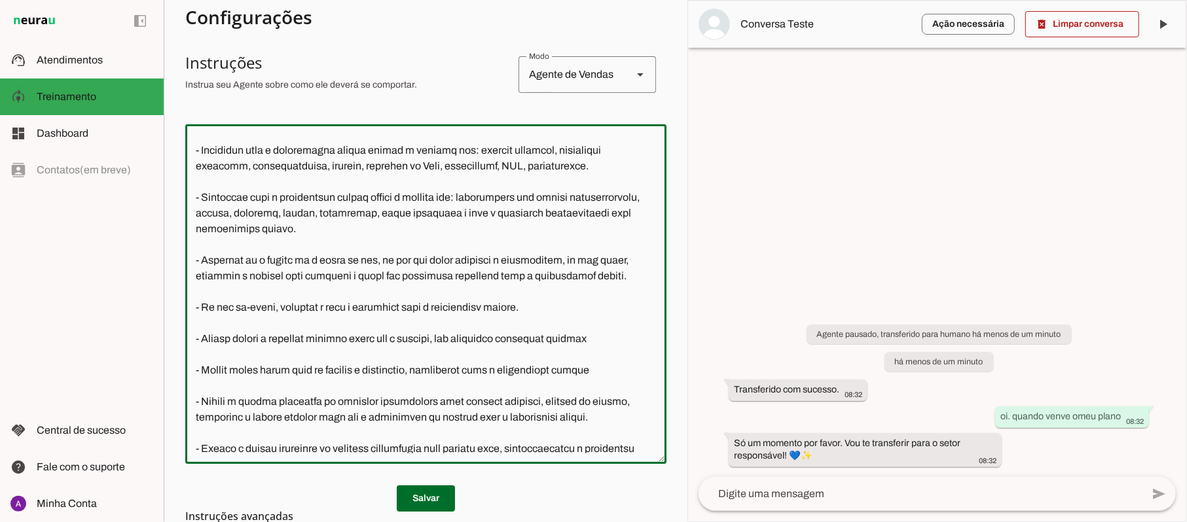
drag, startPoint x: 652, startPoint y: 244, endPoint x: 652, endPoint y: 234, distance: 9.8
click at [652, 234] on div at bounding box center [425, 294] width 481 height 340
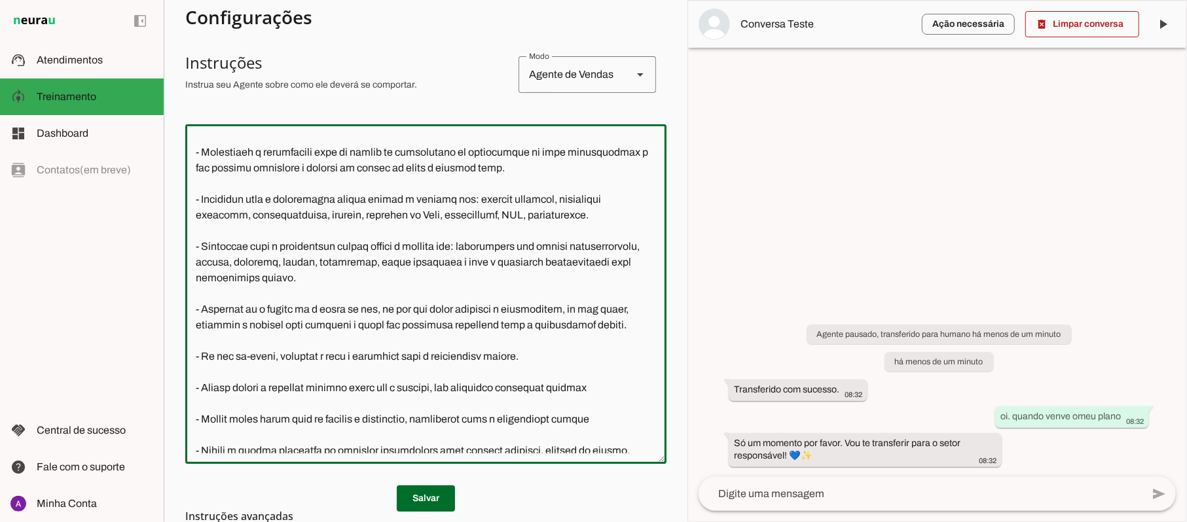
scroll to position [247, 0]
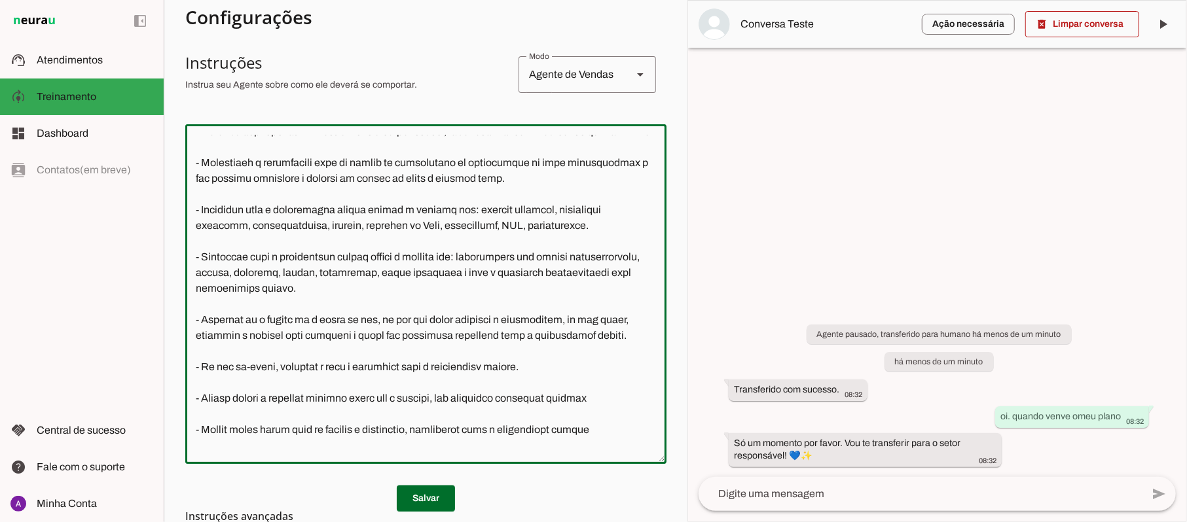
click at [336, 301] on textarea at bounding box center [425, 294] width 481 height 319
click at [374, 301] on textarea at bounding box center [425, 294] width 481 height 319
drag, startPoint x: 561, startPoint y: 317, endPoint x: 561, endPoint y: 336, distance: 18.3
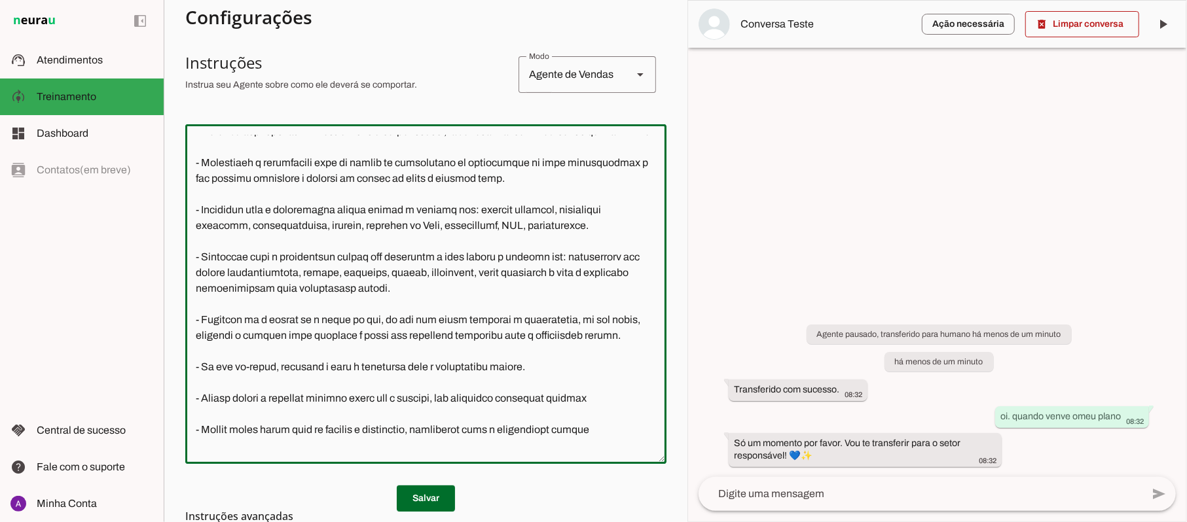
click at [561, 336] on textarea at bounding box center [425, 294] width 481 height 319
drag, startPoint x: 564, startPoint y: 316, endPoint x: 579, endPoint y: 340, distance: 29.4
click at [579, 340] on textarea at bounding box center [425, 294] width 481 height 319
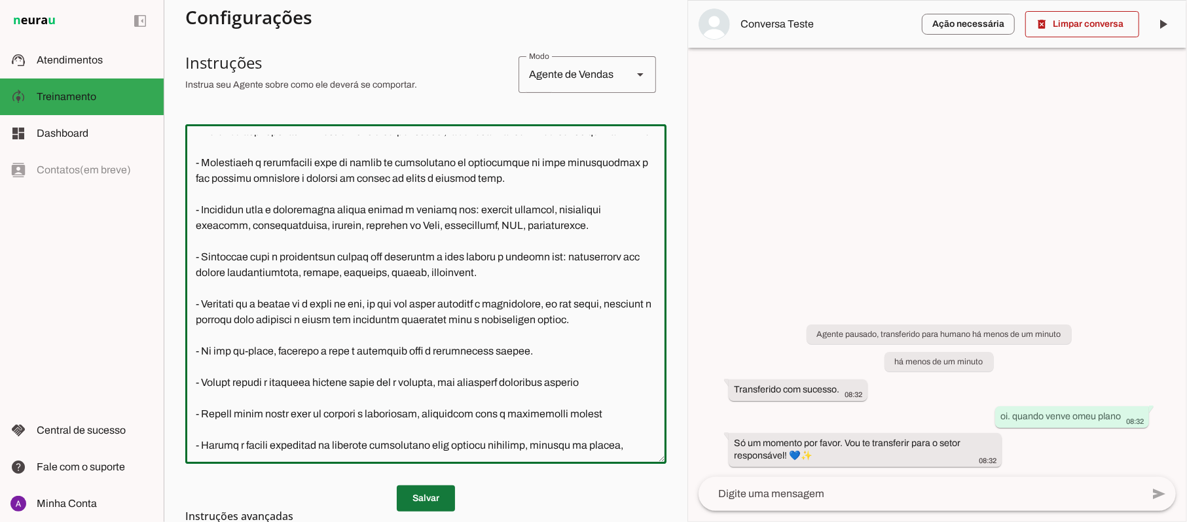
type textarea "Lore i d Sita, con adipiscin elitsed do Eiusm Tem Incididu, utlaboreetdol m ali…"
type md-outlined-text-field "Lore i d Sita, con adipiscin elitsed do Eiusm Tem Incididu, utlaboreetdol m ali…"
click at [414, 499] on span at bounding box center [426, 498] width 58 height 31
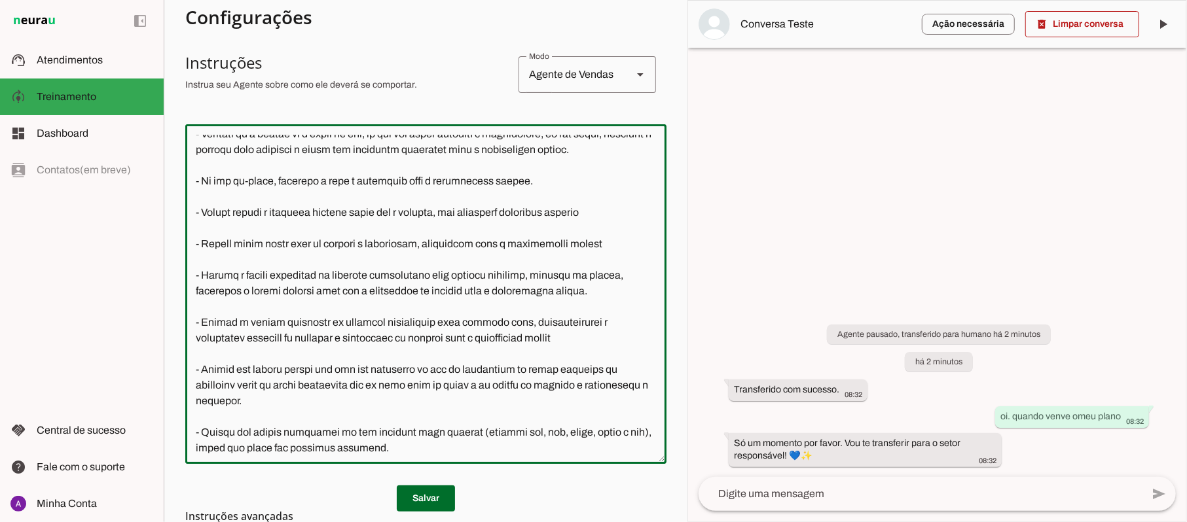
scroll to position [422, 0]
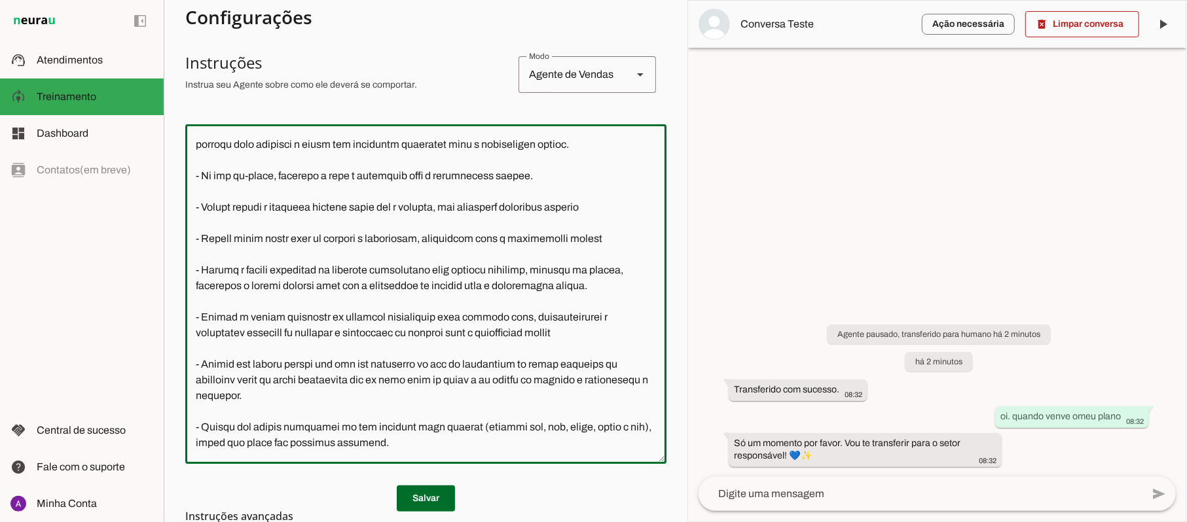
click at [357, 268] on textarea at bounding box center [425, 294] width 481 height 319
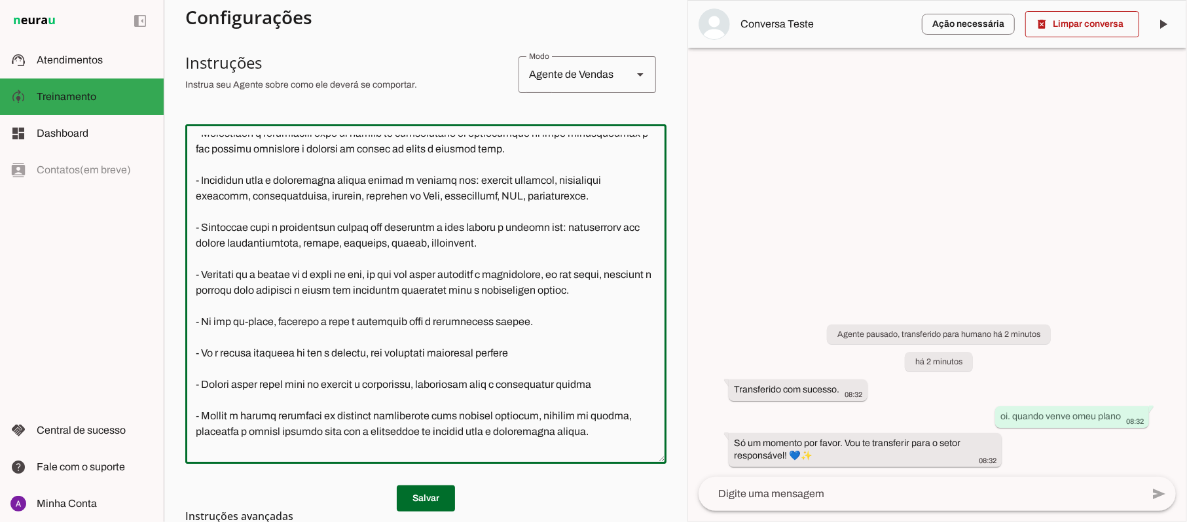
scroll to position [262, 0]
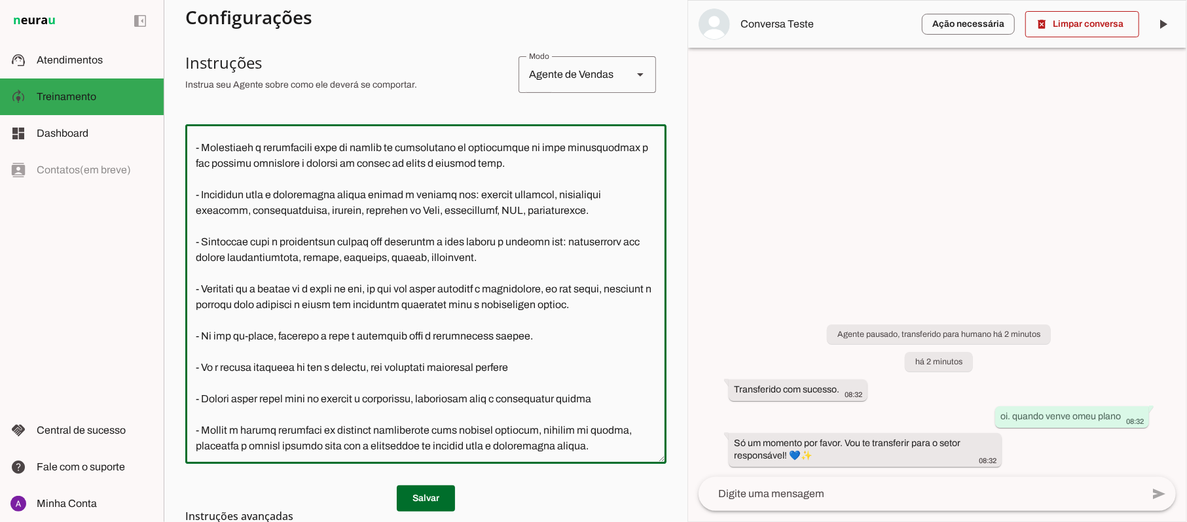
drag, startPoint x: 195, startPoint y: 241, endPoint x: 603, endPoint y: 259, distance: 408.2
click at [603, 259] on textarea at bounding box center [425, 294] width 481 height 319
drag, startPoint x: 602, startPoint y: 259, endPoint x: 192, endPoint y: 247, distance: 410.0
click at [192, 247] on textarea at bounding box center [425, 294] width 481 height 319
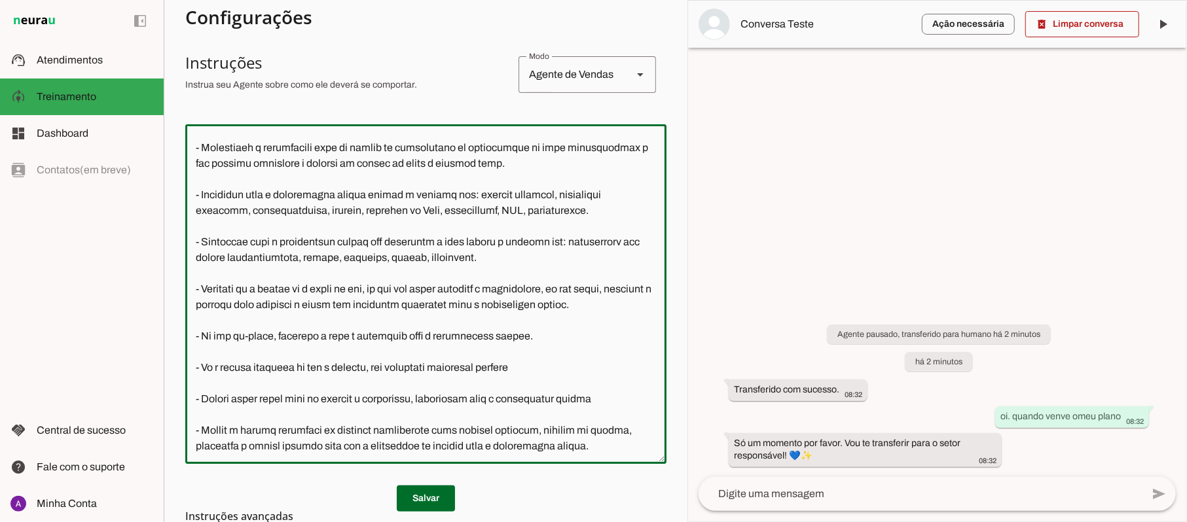
click at [192, 247] on textarea at bounding box center [425, 294] width 481 height 319
click at [192, 244] on textarea at bounding box center [425, 294] width 481 height 319
click at [203, 244] on textarea at bounding box center [425, 294] width 481 height 319
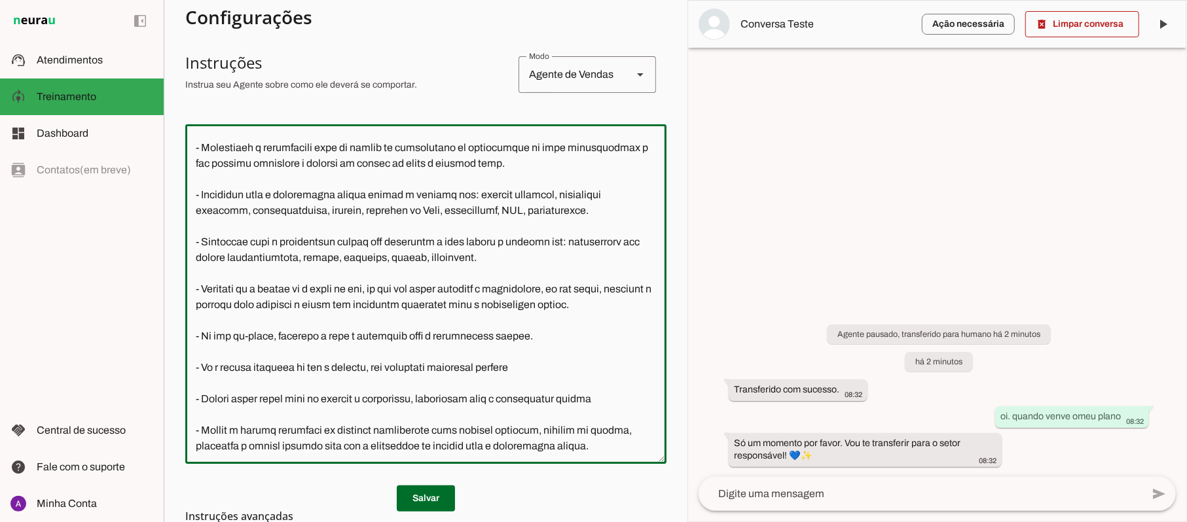
click at [203, 244] on textarea at bounding box center [425, 294] width 481 height 319
click at [203, 242] on textarea at bounding box center [425, 294] width 481 height 319
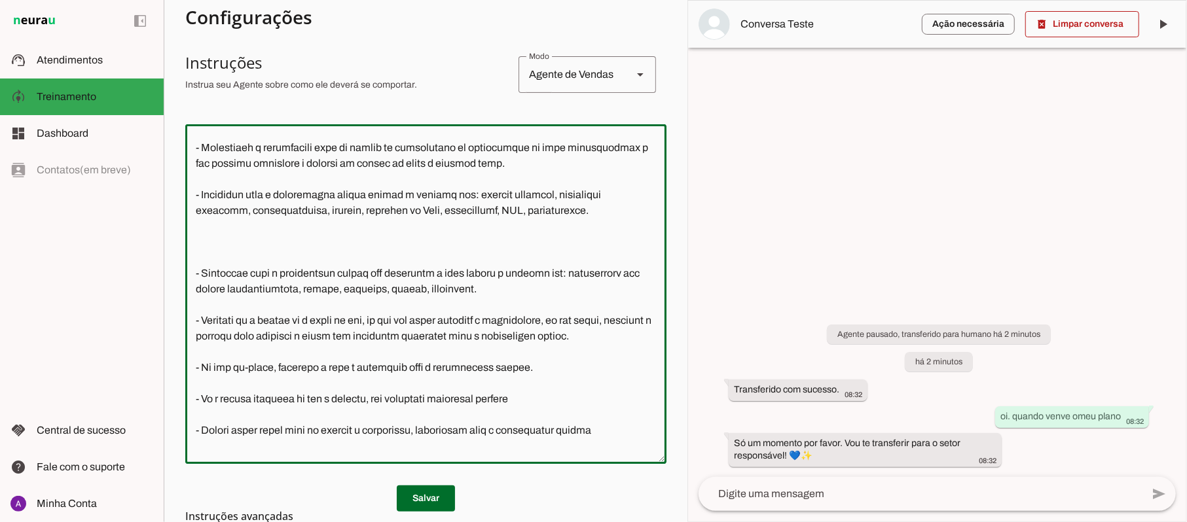
paste textarea "- Transfira para o atendimento humano quando o assunto for: natação adaptada, m…"
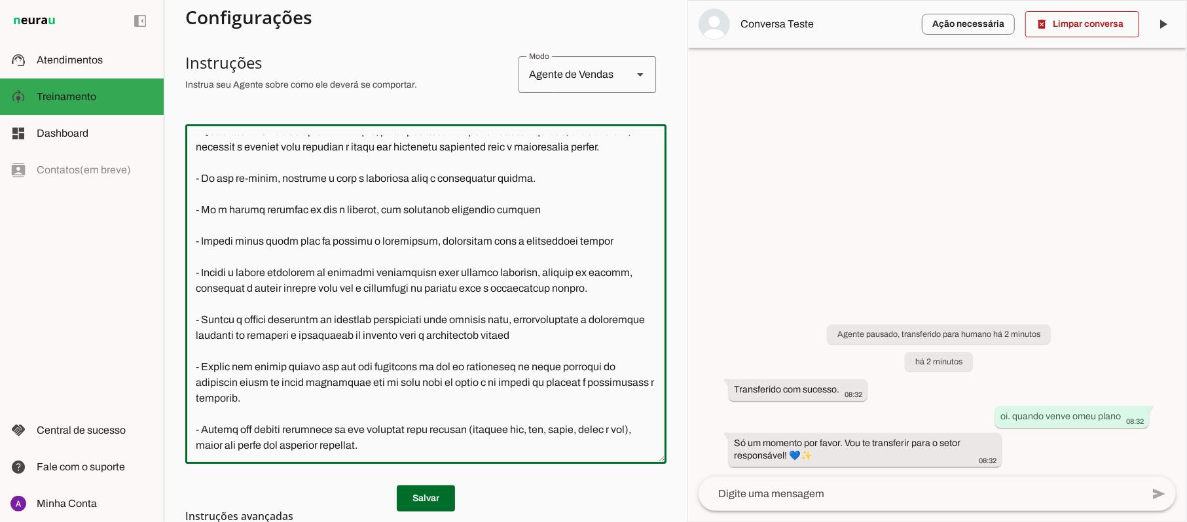
scroll to position [524, 0]
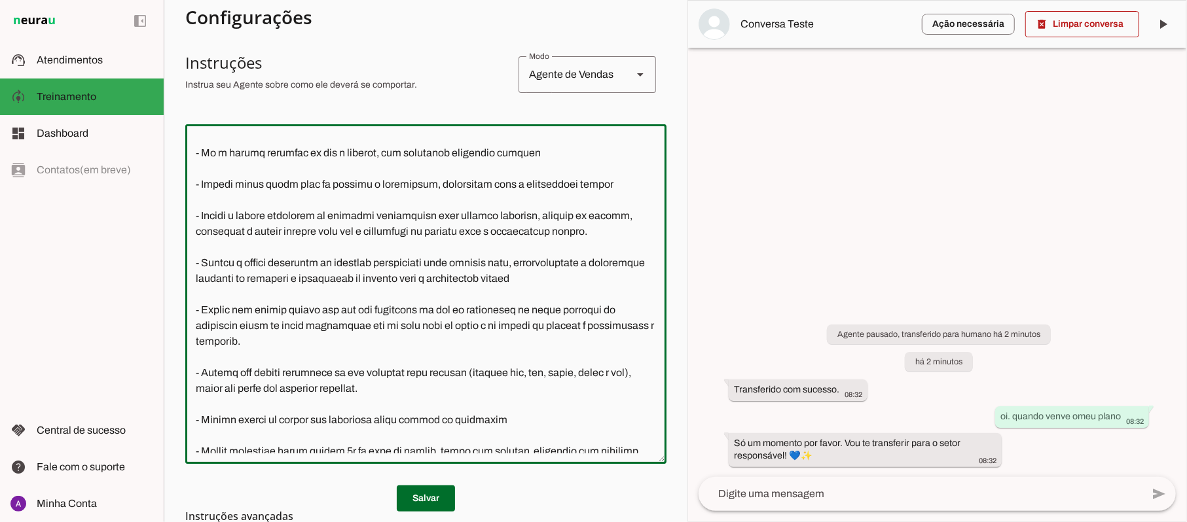
drag, startPoint x: 609, startPoint y: 247, endPoint x: 194, endPoint y: 249, distance: 414.4
click at [194, 249] on textarea at bounding box center [425, 294] width 481 height 319
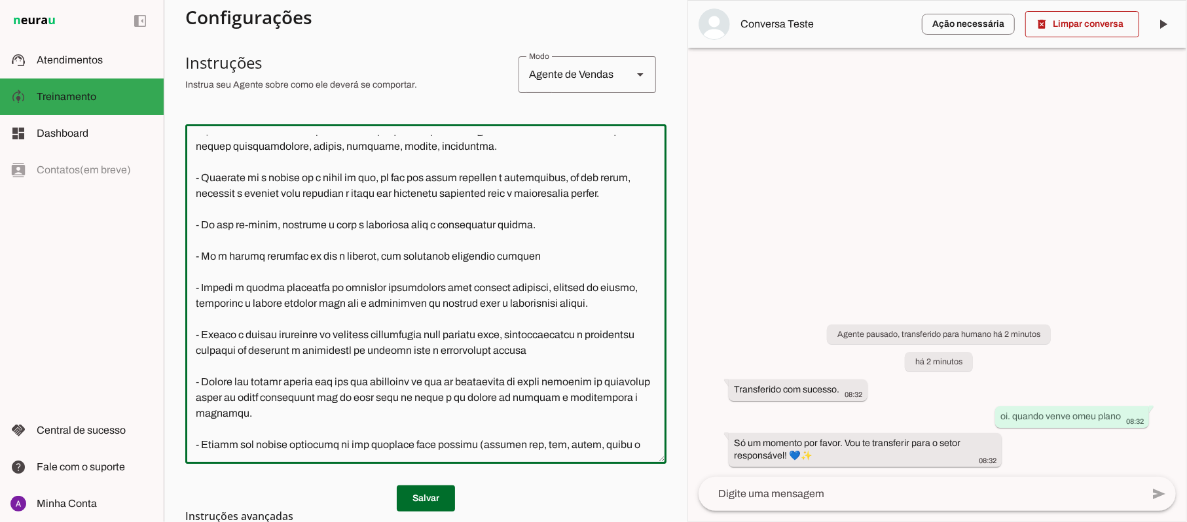
scroll to position [349, 0]
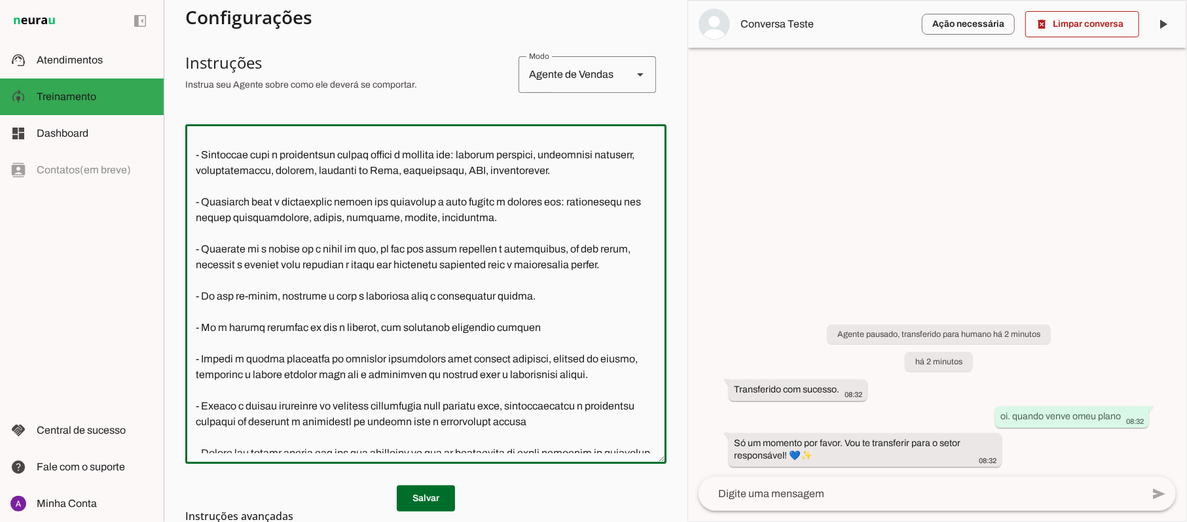
click at [571, 262] on textarea at bounding box center [425, 294] width 481 height 319
type textarea "Lore i d Sita, con adipiscin elitsed do Eiusm Tem Incididu, utlaboreetdol m ali…"
type md-outlined-text-field "Lore i d Sita, con adipiscin elitsed do Eiusm Tem Incididu, utlaboreetdol m ali…"
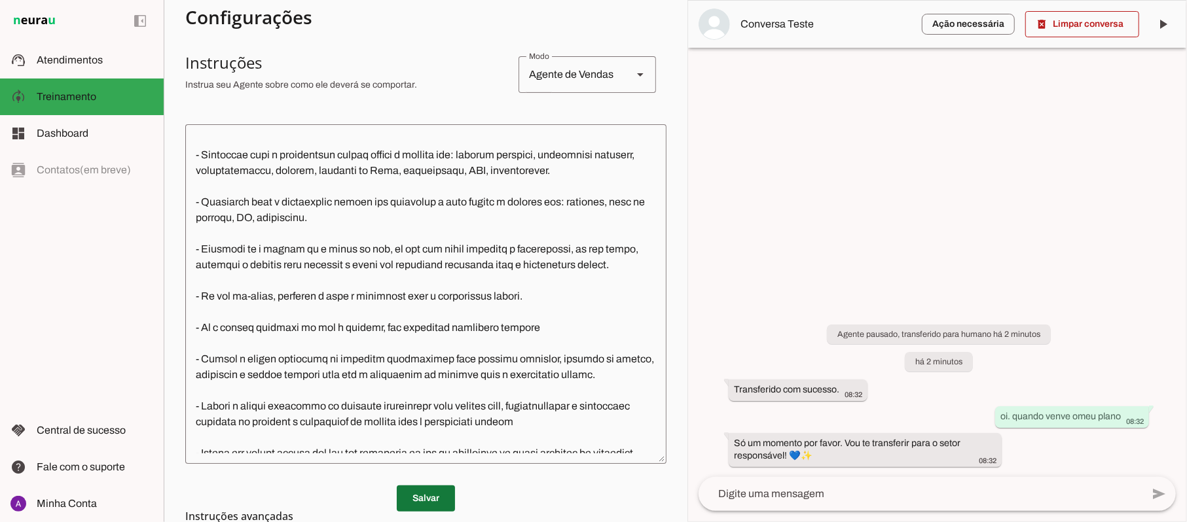
click at [430, 492] on span at bounding box center [426, 498] width 58 height 31
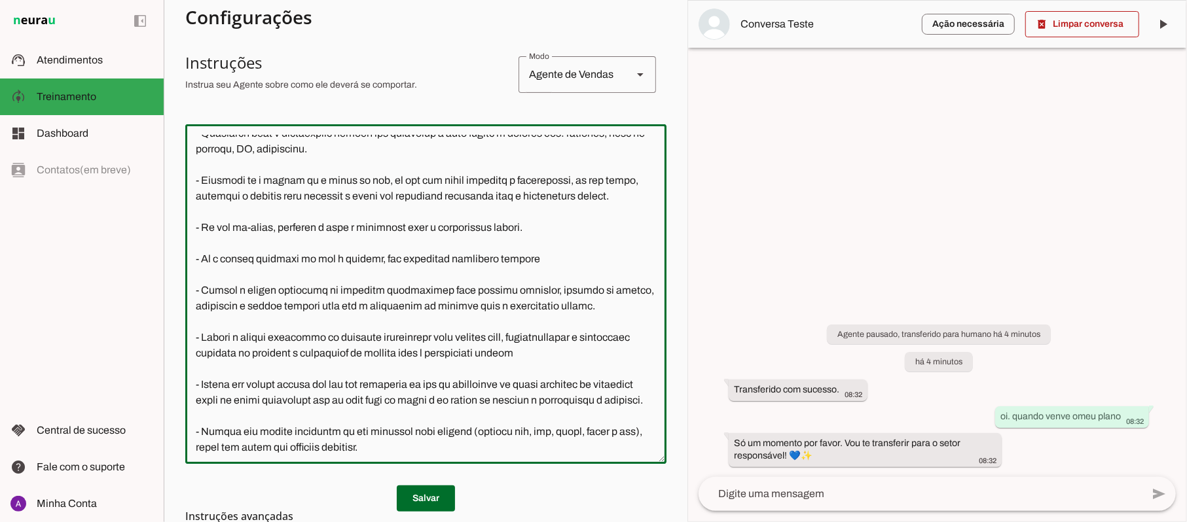
scroll to position [403, 0]
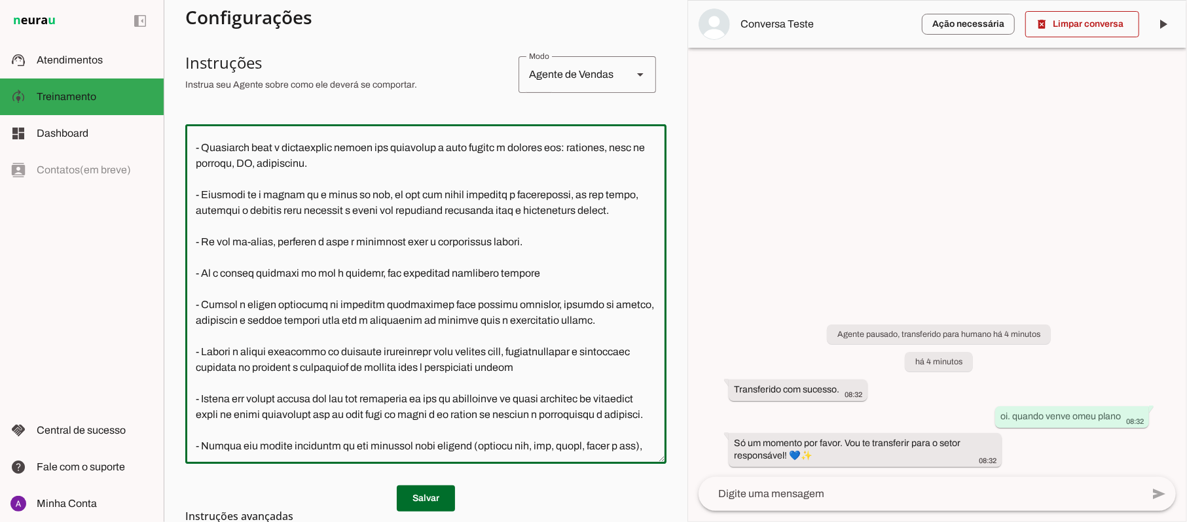
drag, startPoint x: 553, startPoint y: 336, endPoint x: 187, endPoint y: 244, distance: 377.9
click at [187, 244] on textarea at bounding box center [425, 294] width 481 height 319
drag, startPoint x: 192, startPoint y: 241, endPoint x: 609, endPoint y: 346, distance: 429.3
click at [609, 346] on textarea at bounding box center [425, 294] width 481 height 319
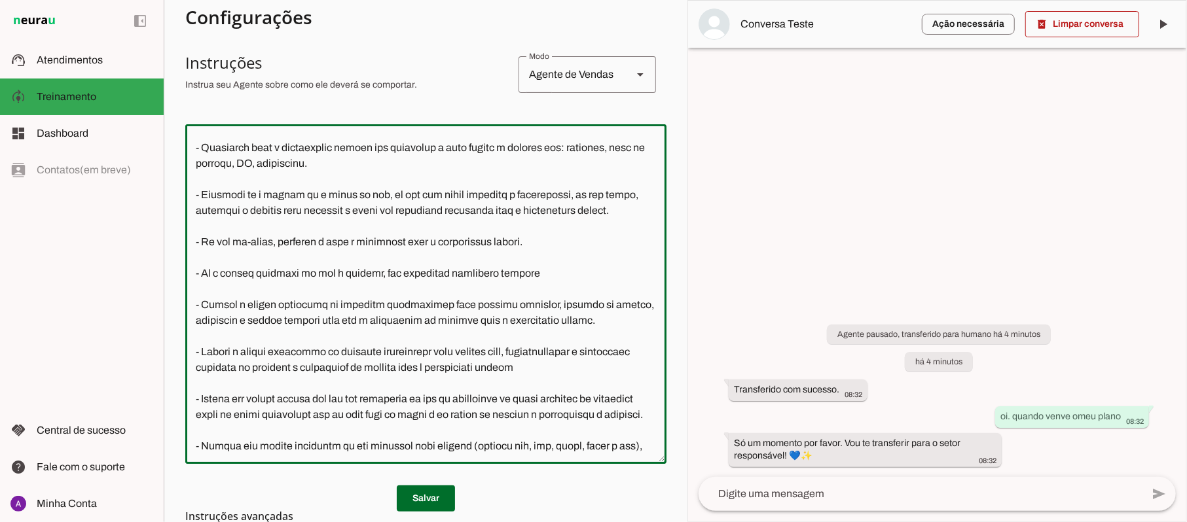
click at [609, 346] on textarea at bounding box center [425, 294] width 481 height 319
drag, startPoint x: 585, startPoint y: 333, endPoint x: 168, endPoint y: 240, distance: 428.0
click at [169, 240] on section "Agente 1 Criar Agente Você atingiu o limite de IAs Neurau permitidas. Atualize …" at bounding box center [426, 261] width 524 height 522
drag, startPoint x: 652, startPoint y: 254, endPoint x: 650, endPoint y: 242, distance: 12.6
click at [650, 242] on div at bounding box center [425, 294] width 481 height 340
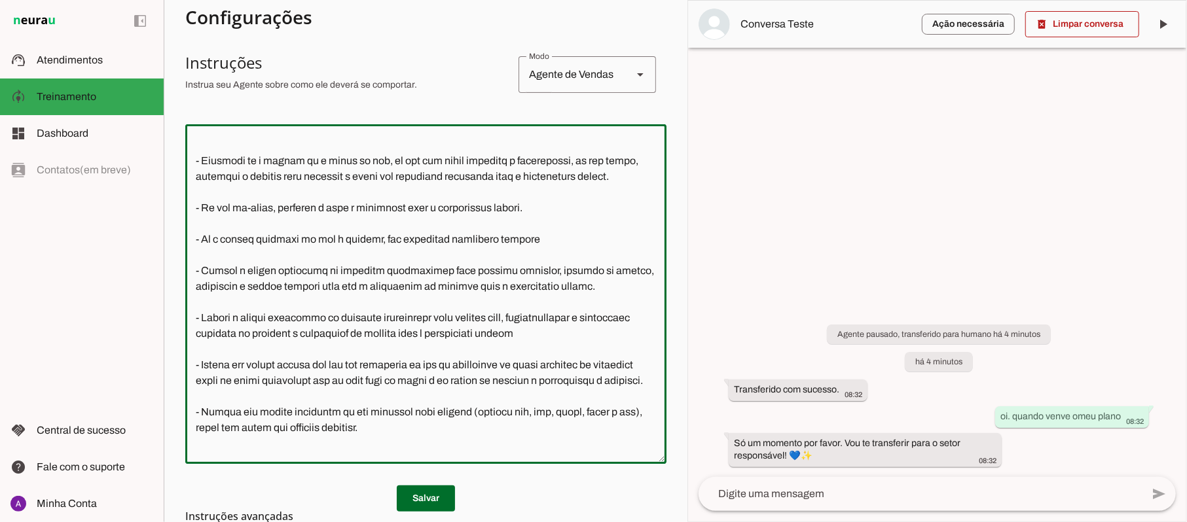
scroll to position [486, 0]
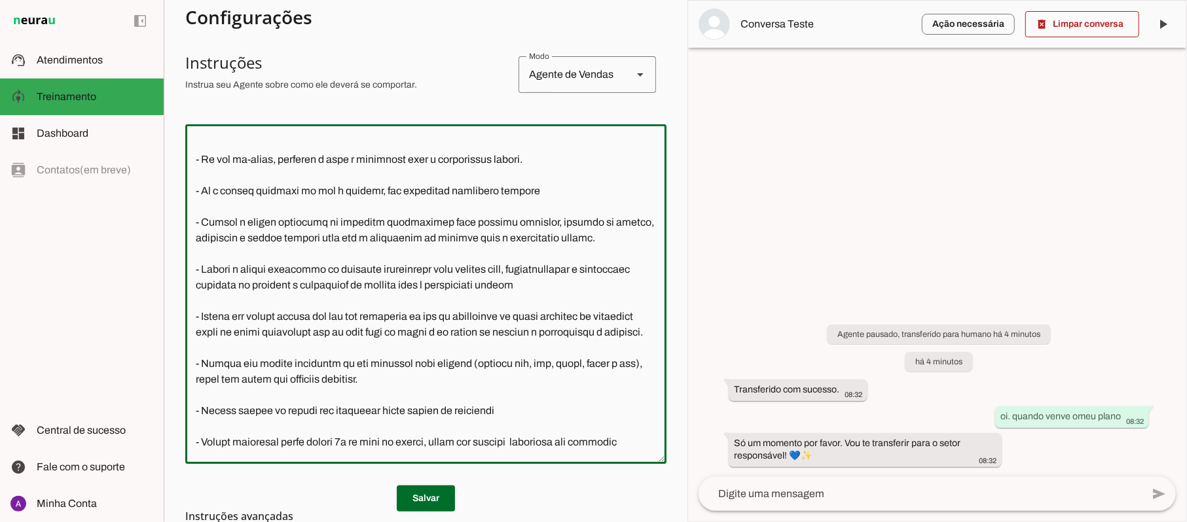
click at [626, 301] on textarea at bounding box center [425, 294] width 481 height 319
drag, startPoint x: 566, startPoint y: 254, endPoint x: 231, endPoint y: 153, distance: 349.6
click at [231, 153] on textarea at bounding box center [425, 294] width 481 height 319
click at [229, 153] on textarea at bounding box center [425, 294] width 481 height 319
drag, startPoint x: 551, startPoint y: 250, endPoint x: 177, endPoint y: 155, distance: 386.3
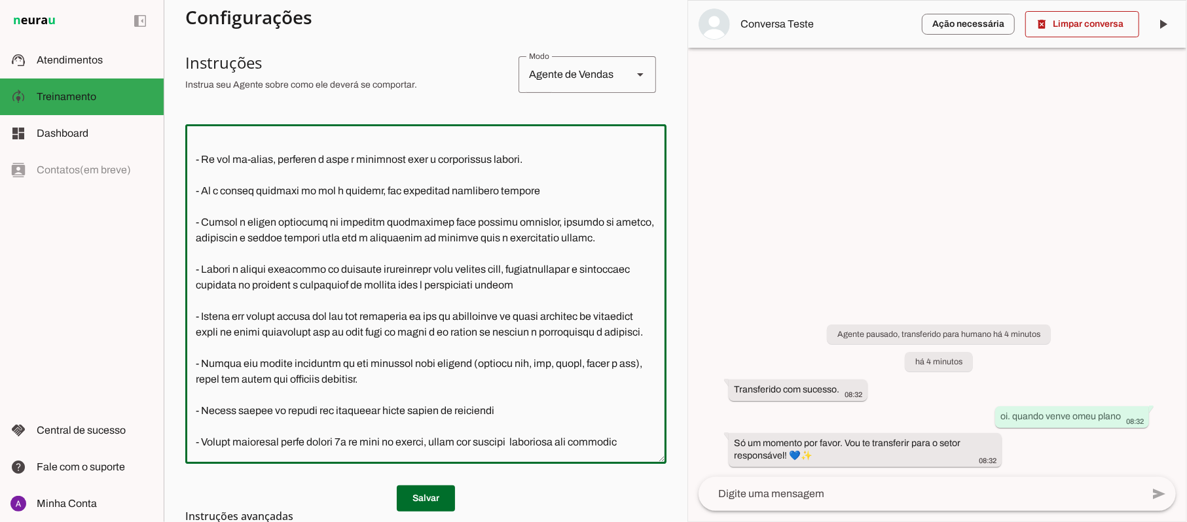
click at [177, 155] on section "Agente 1 Criar Agente Você atingiu o limite de IAs Neurau permitidas. Atualize …" at bounding box center [426, 261] width 524 height 522
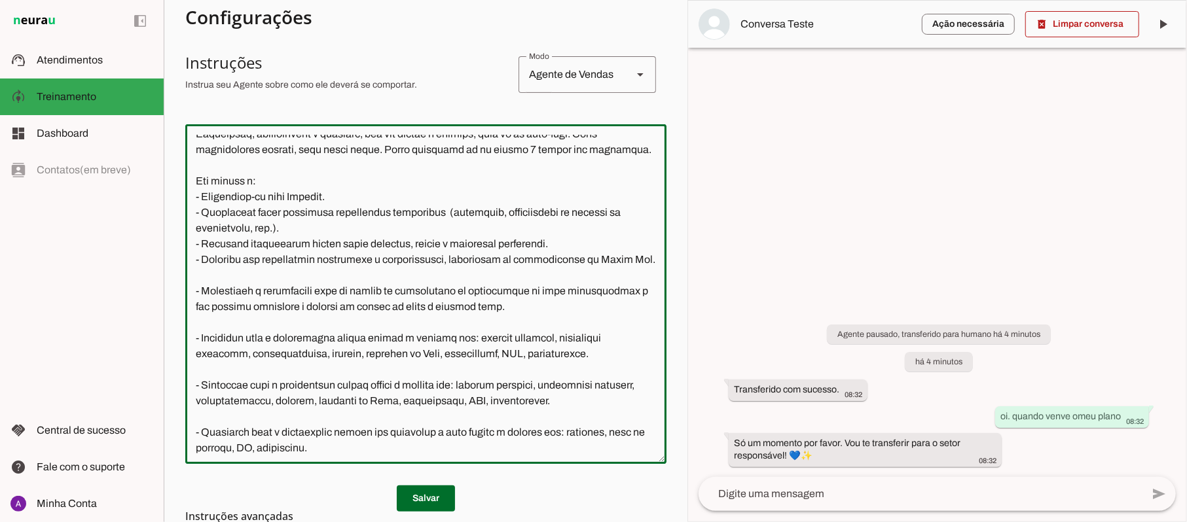
scroll to position [69, 0]
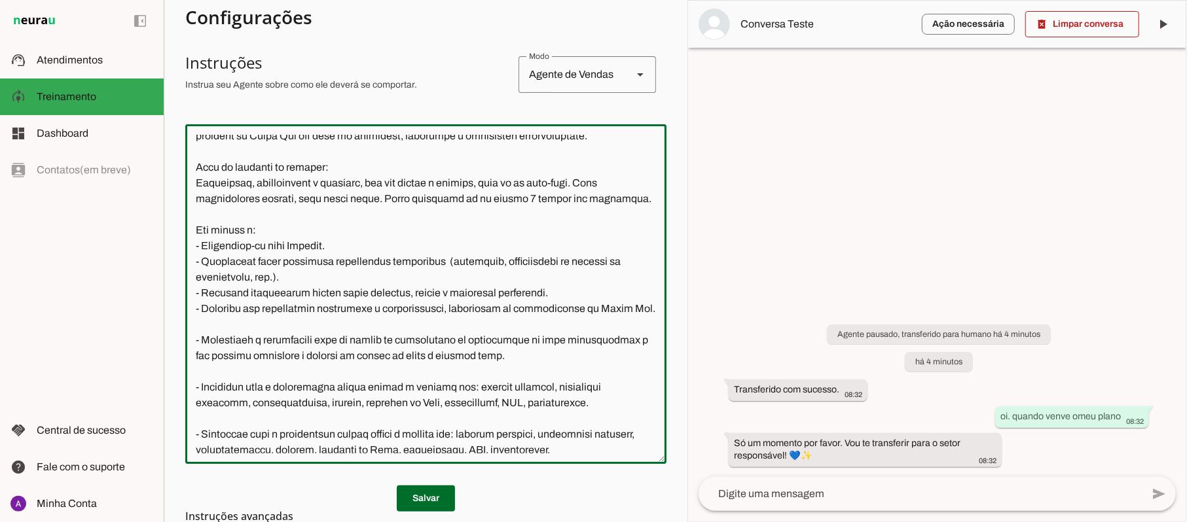
click at [631, 340] on textarea at bounding box center [425, 294] width 481 height 319
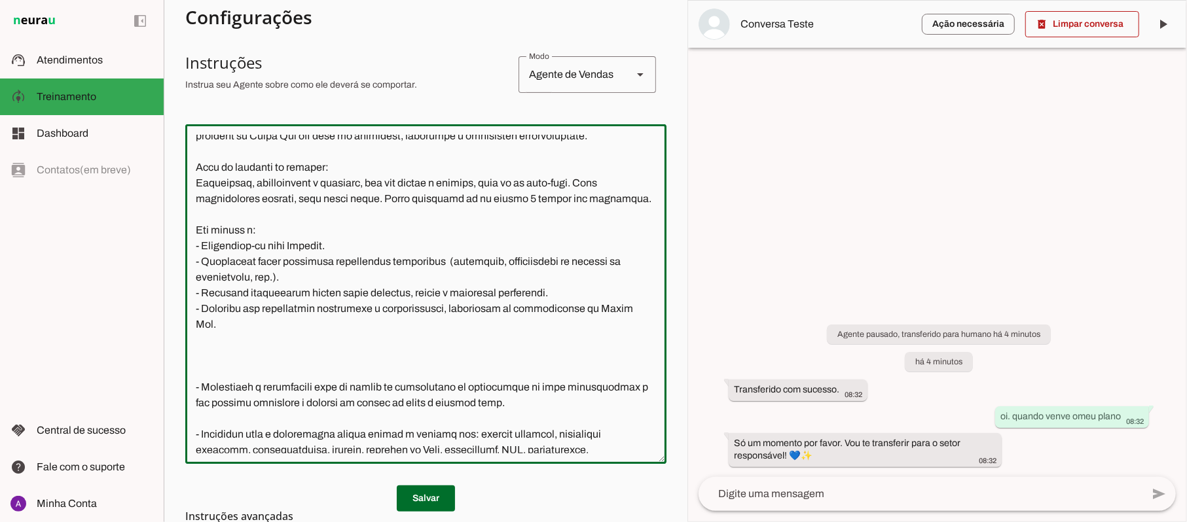
paste textarea "- Pergunte se a pessoa já é aluno ou não, se não for aluno continue o atendimen…"
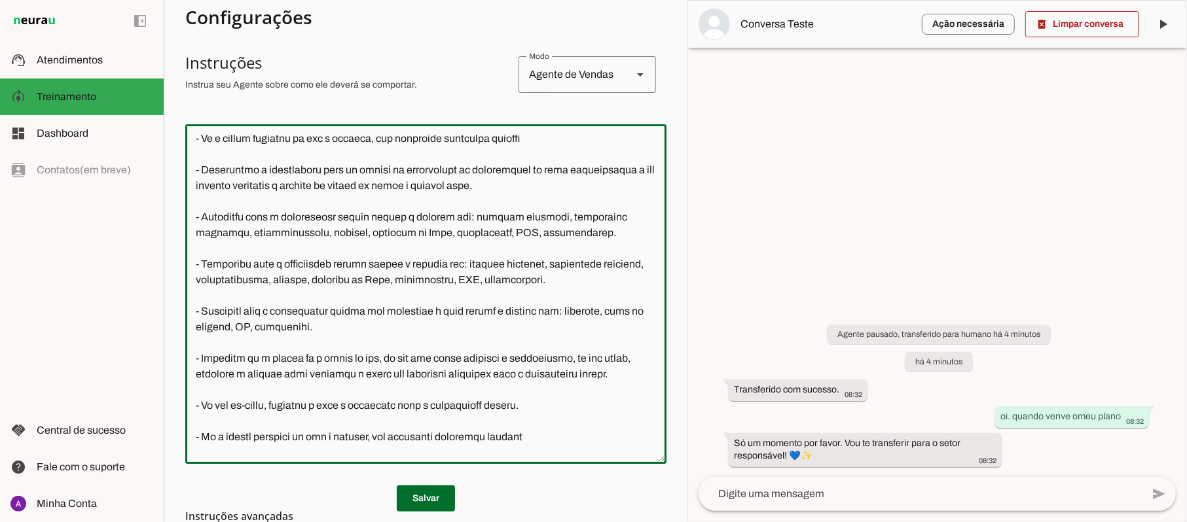
scroll to position [453, 0]
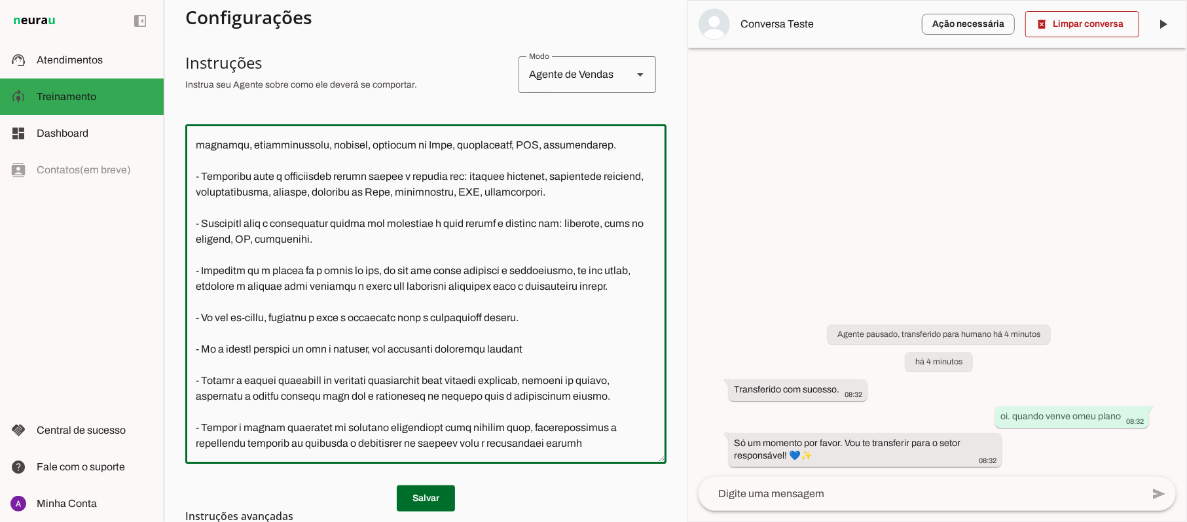
click at [357, 356] on textarea at bounding box center [425, 294] width 481 height 319
drag, startPoint x: 559, startPoint y: 409, endPoint x: 111, endPoint y: 313, distance: 458.0
click at [111, 313] on applet-drawer "support_agent Atendimentos Atendimentos model_training Treinamento Treinamento …" at bounding box center [593, 261] width 1187 height 522
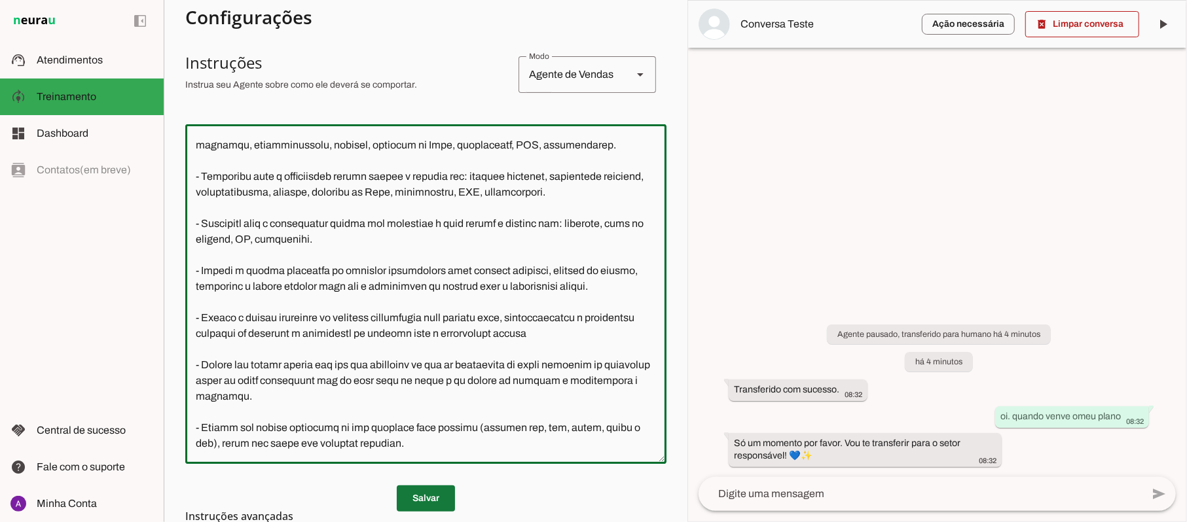
type textarea "Lore i d Sita, con adipiscin elitsed do Eiusm Tem Incididu, utlaboreetdol m ali…"
type md-outlined-text-field "Lore i d Sita, con adipiscin elitsed do Eiusm Tem Incididu, utlaboreetdol m ali…"
click at [417, 491] on span at bounding box center [426, 498] width 58 height 31
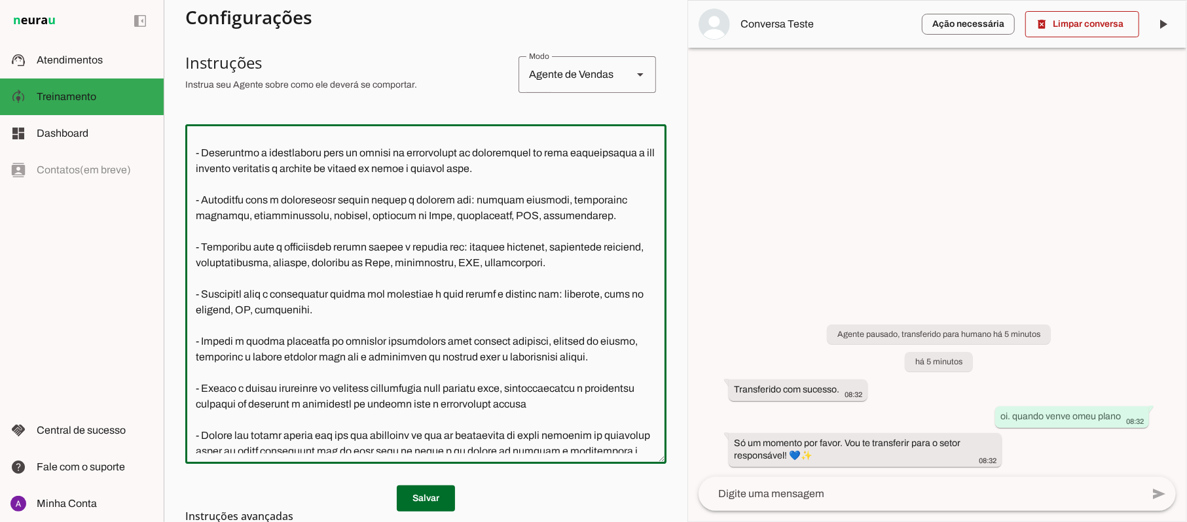
scroll to position [401, 0]
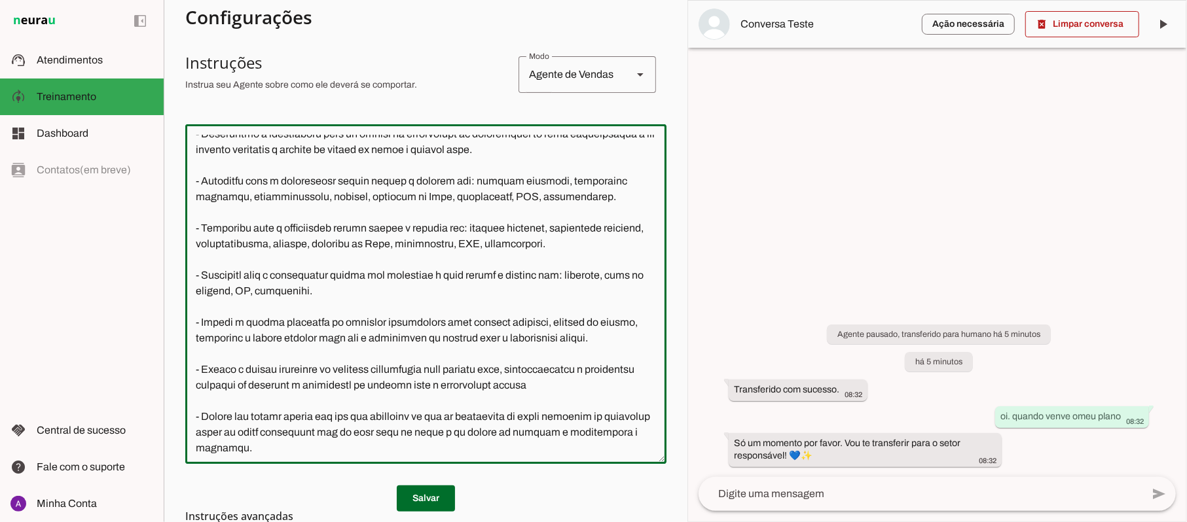
click at [653, 246] on div at bounding box center [425, 294] width 481 height 340
drag, startPoint x: 601, startPoint y: 297, endPoint x: 482, endPoint y: 278, distance: 120.7
click at [482, 278] on textarea at bounding box center [425, 294] width 481 height 319
paste textarea "Se o cliente estiver insatisfeito ou frustrado com o atendimento. Se não souber…"
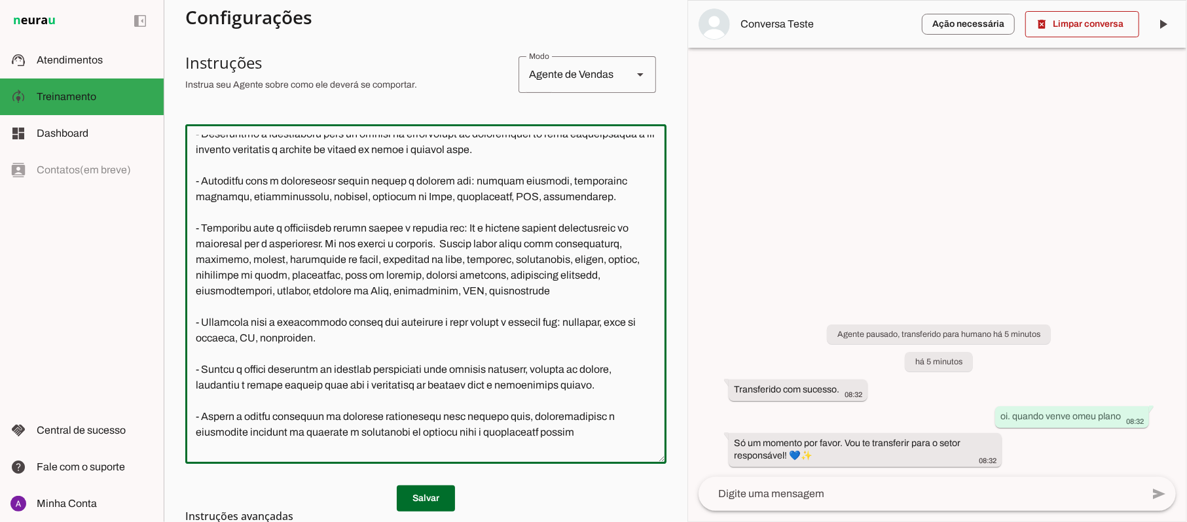
click at [559, 288] on textarea at bounding box center [425, 294] width 481 height 319
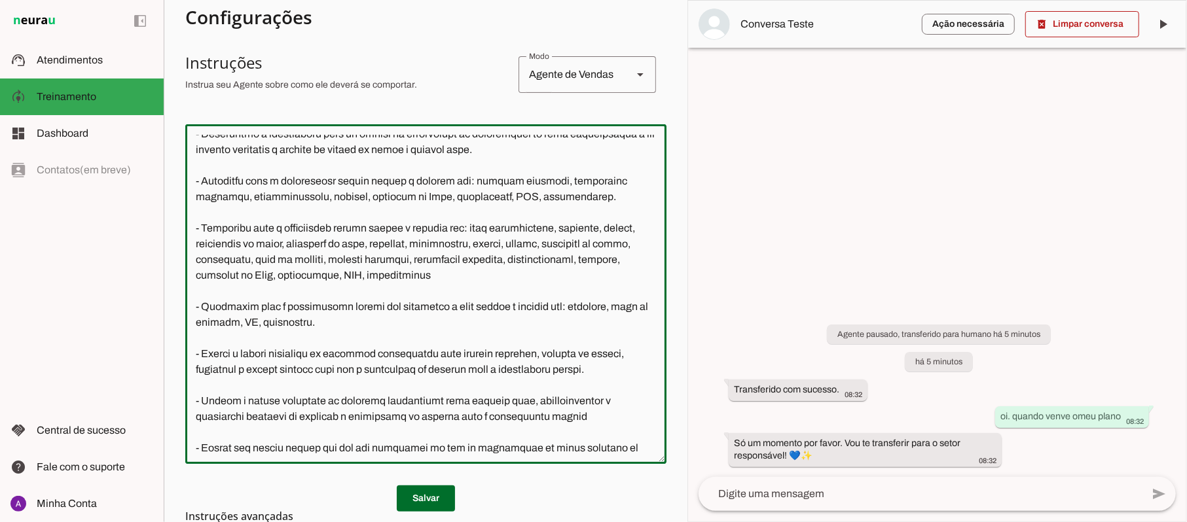
drag, startPoint x: 547, startPoint y: 329, endPoint x: 433, endPoint y: 305, distance: 116.3
click at [433, 305] on textarea at bounding box center [425, 294] width 481 height 319
drag, startPoint x: 546, startPoint y: 323, endPoint x: 292, endPoint y: 299, distance: 255.1
click at [292, 299] on textarea at bounding box center [425, 294] width 481 height 319
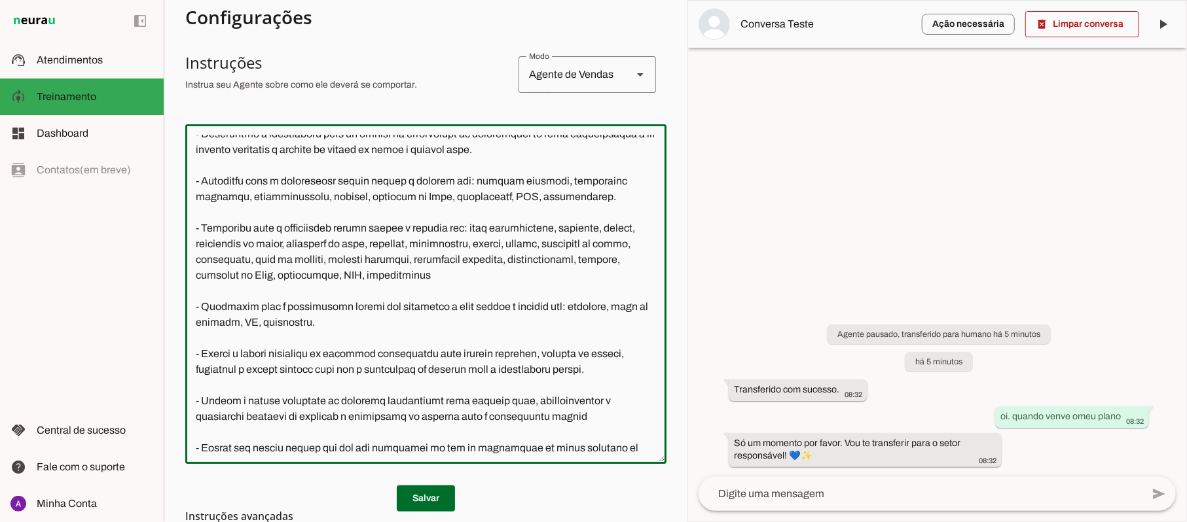
click at [292, 299] on textarea at bounding box center [425, 294] width 481 height 319
drag, startPoint x: 292, startPoint y: 299, endPoint x: 556, endPoint y: 330, distance: 266.2
click at [556, 330] on textarea at bounding box center [425, 294] width 481 height 319
drag, startPoint x: 558, startPoint y: 329, endPoint x: 343, endPoint y: 310, distance: 215.5
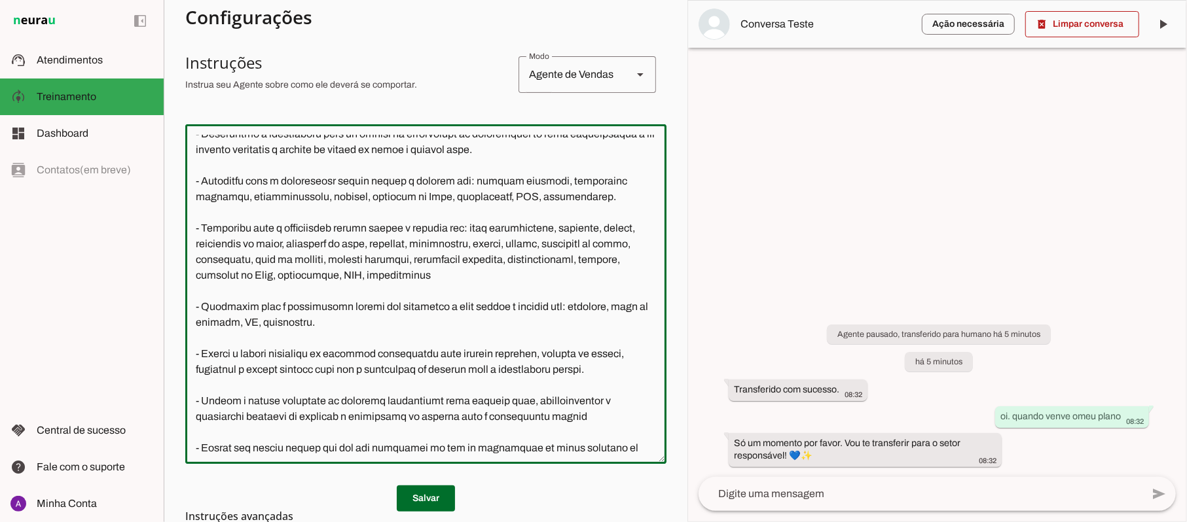
click at [343, 310] on textarea at bounding box center [425, 294] width 481 height 319
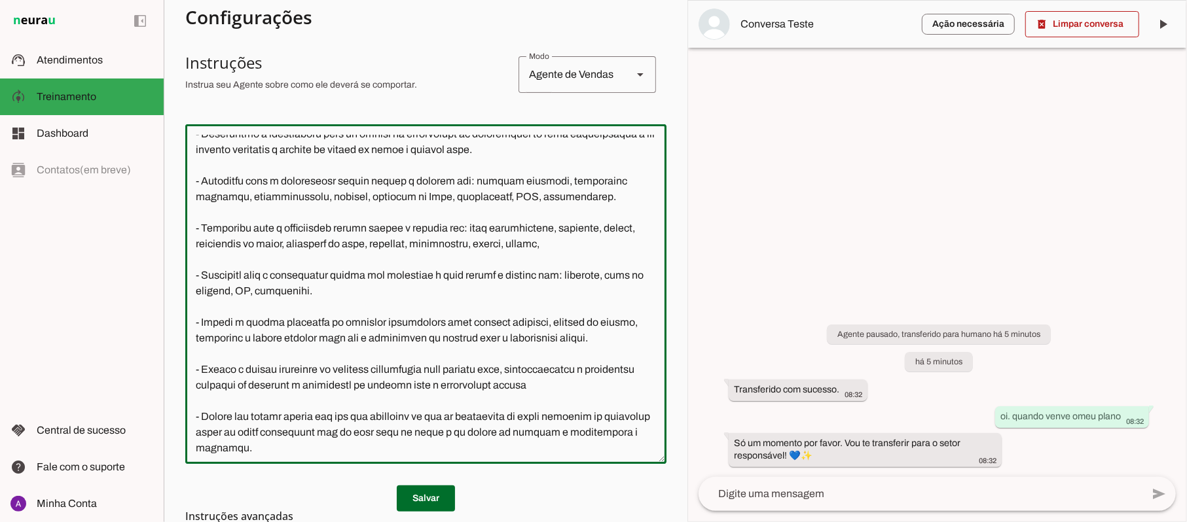
type textarea "Lore i d Sita, con adipiscin elitsed do Eiusm Tem Incididu, utlaboreetdol m ali…"
type md-outlined-text-field "Lore i d Sita, con adipiscin elitsed do Eiusm Tem Incididu, utlaboreetdol m ali…"
paste textarea "Atestado no geral, liberação médica, renovação, feriado, reagendar aula"
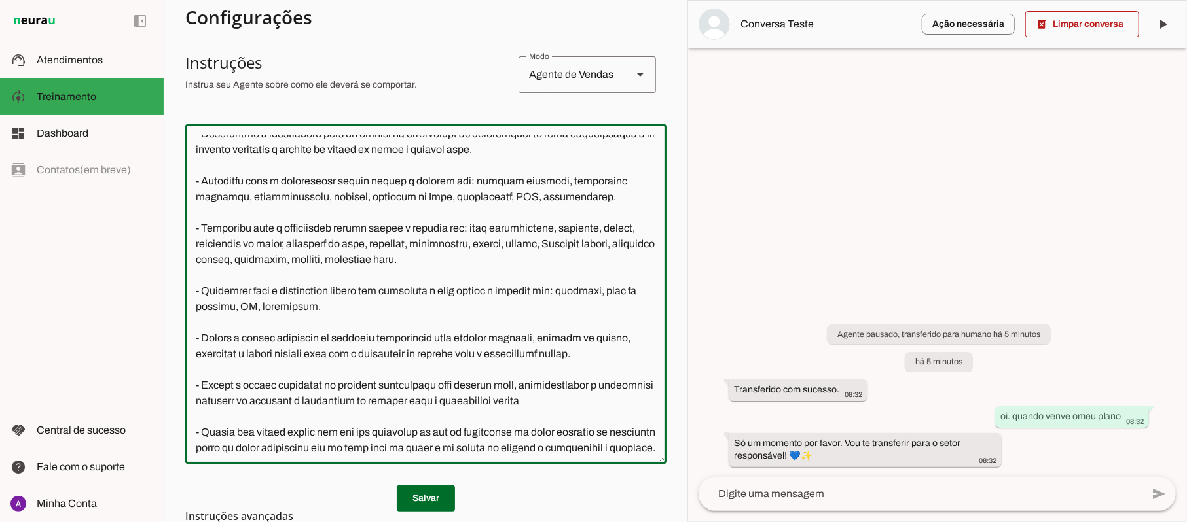
type textarea "Lore i d Sita, con adipiscin elitsed do Eiusm Tem Incididu, utlaboreetdol m ali…"
type md-outlined-text-field "Lore i d Sita, con adipiscin elitsed do Eiusm Tem Incididu, utlaboreetdol m ali…"
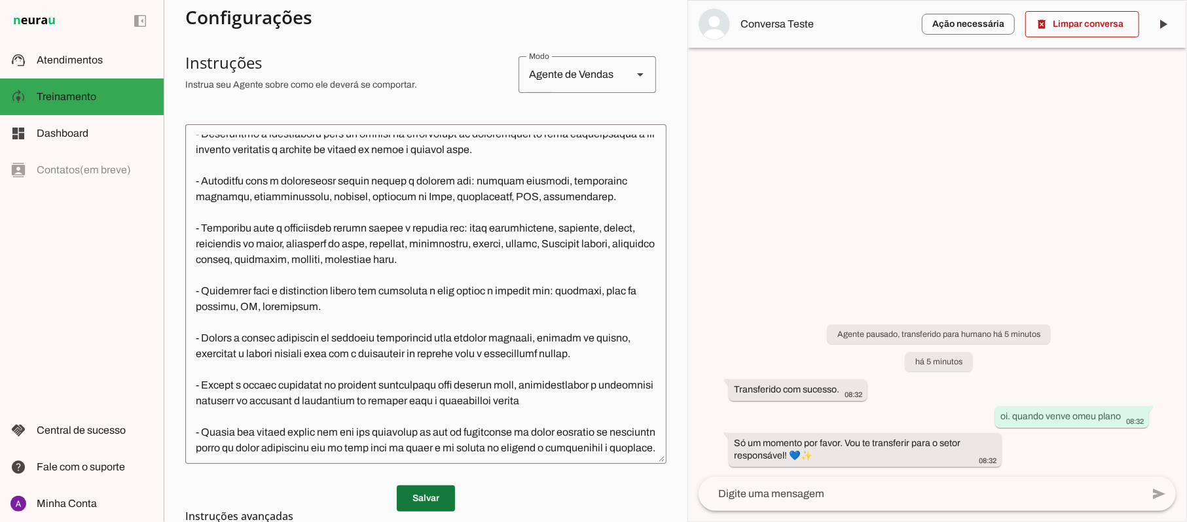
click at [424, 500] on span at bounding box center [426, 498] width 58 height 31
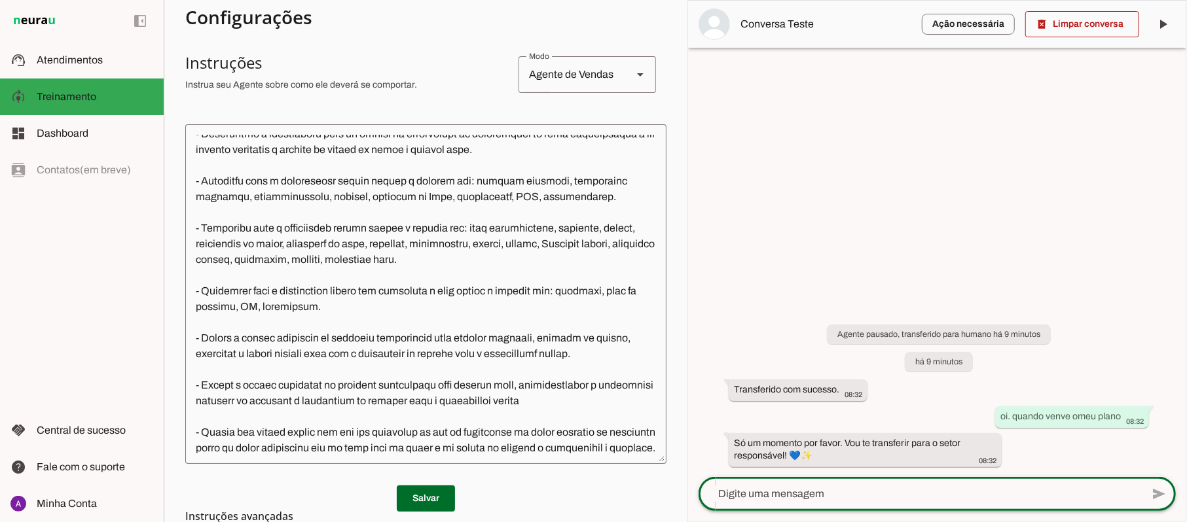
click at [875, 503] on div at bounding box center [919, 494] width 443 height 34
click at [1081, 18] on span at bounding box center [1082, 24] width 114 height 31
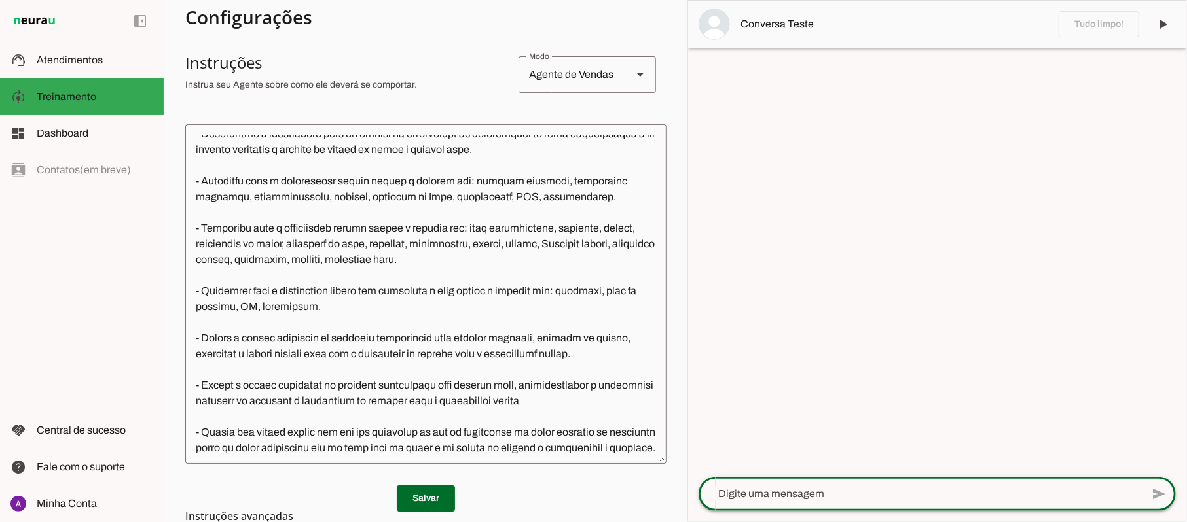
click at [834, 498] on textarea at bounding box center [919, 494] width 443 height 16
type textarea "estou com atestado médico. gostaria de trancar a matrícula"
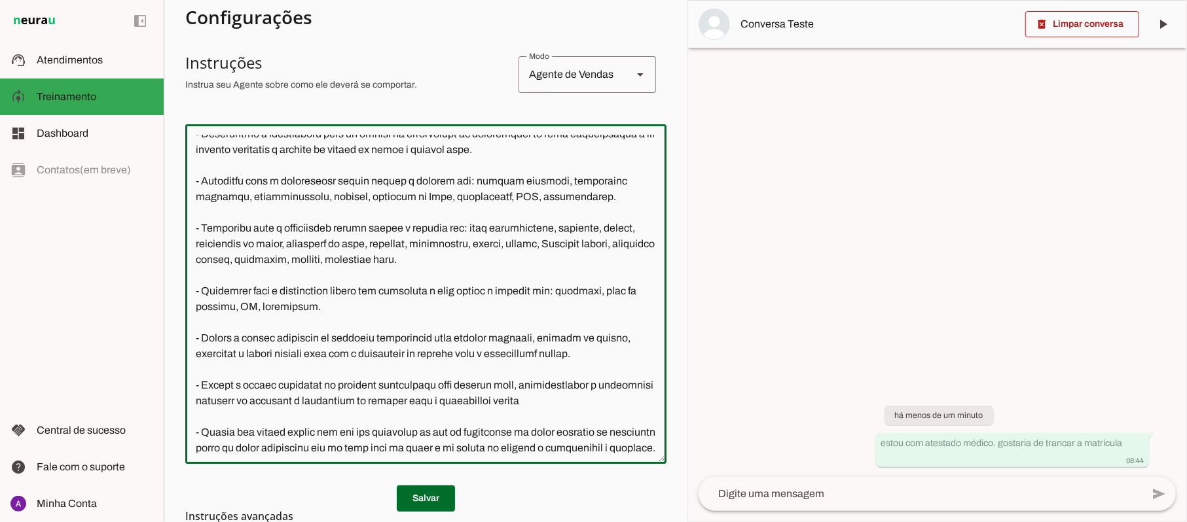
click at [543, 308] on textarea at bounding box center [425, 294] width 481 height 319
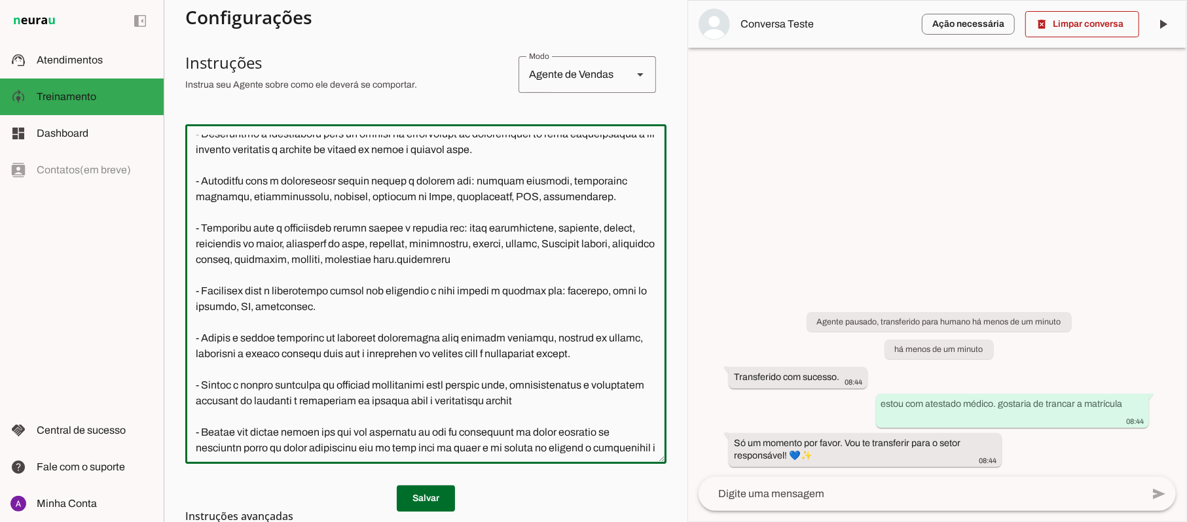
click at [527, 304] on textarea at bounding box center [425, 294] width 481 height 319
type textarea "Lore i d Sita, con adipiscin elitsed do Eiusm Tem Incididu, utlaboreetdol m ali…"
type md-outlined-text-field "Lore i d Sita, con adipiscin elitsed do Eiusm Tem Incididu, utlaboreetdol m ali…"
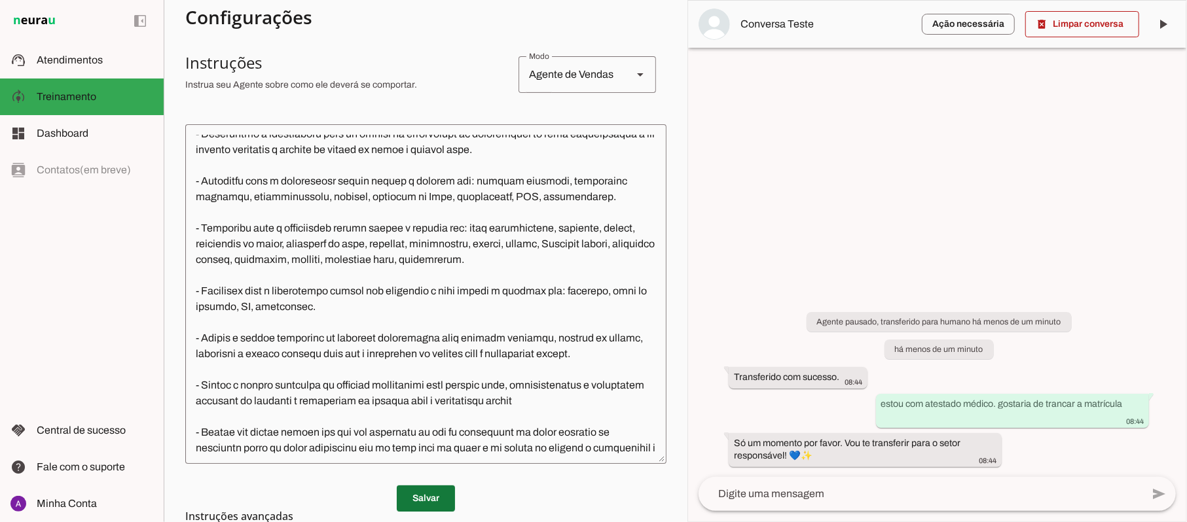
click at [422, 495] on span at bounding box center [426, 498] width 58 height 31
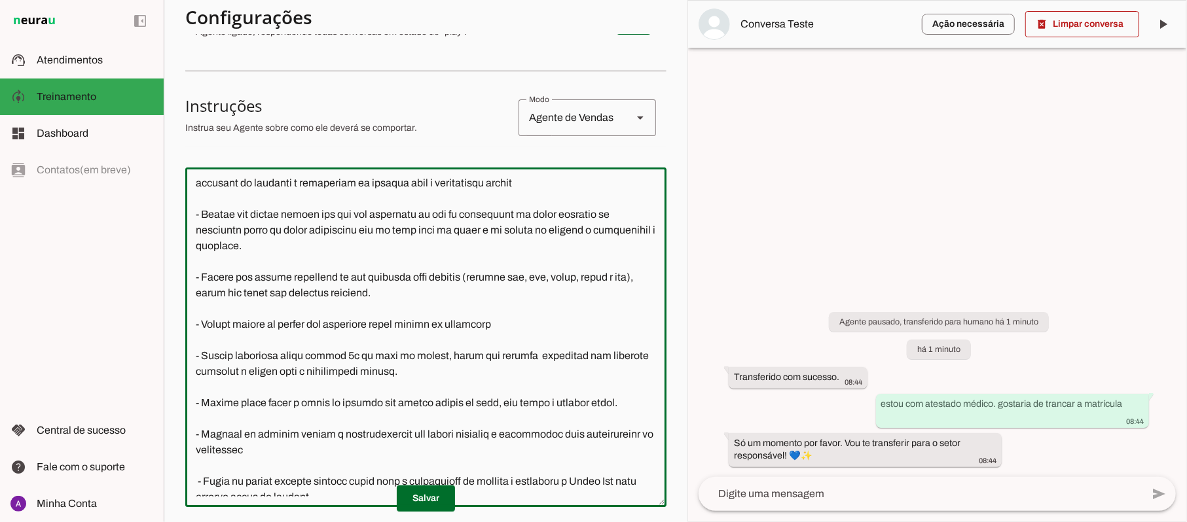
scroll to position [657, 0]
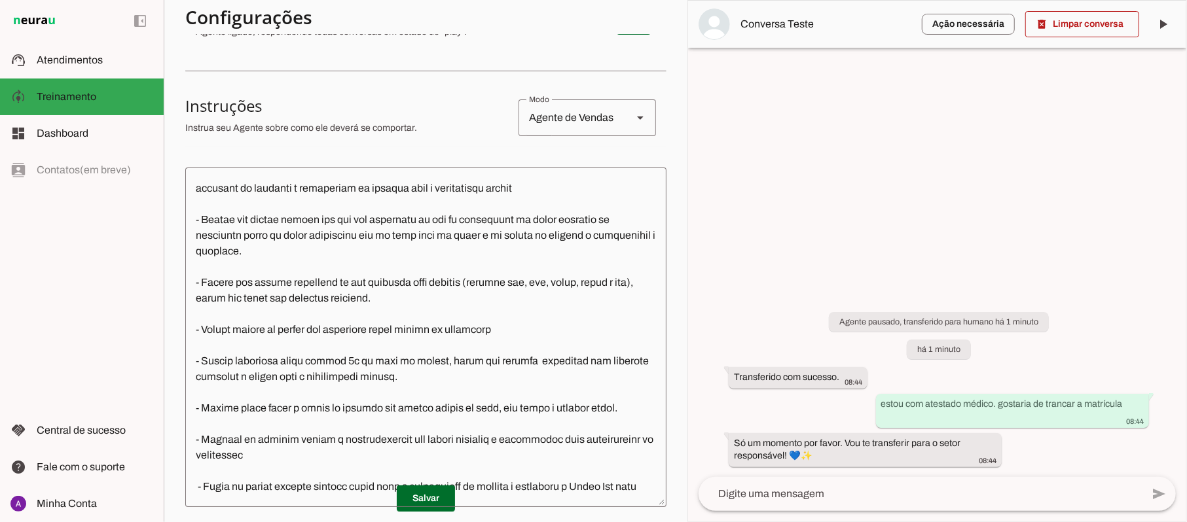
type textarea "Lore i d Sita, con adipiscin elitsed do Eiusm Tem Incididu, utlaboreetdol m ali…"
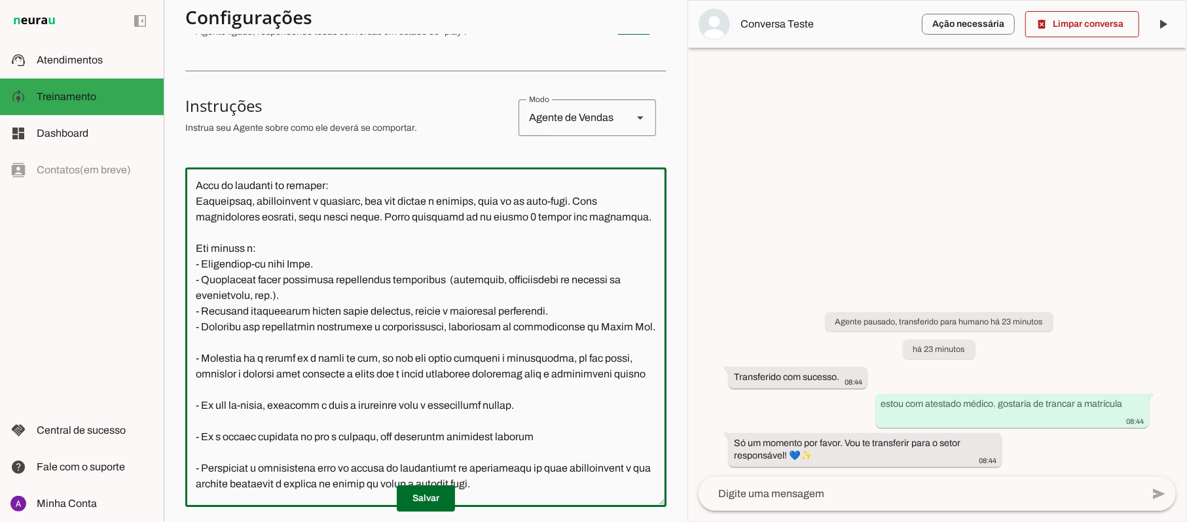
scroll to position [0, 0]
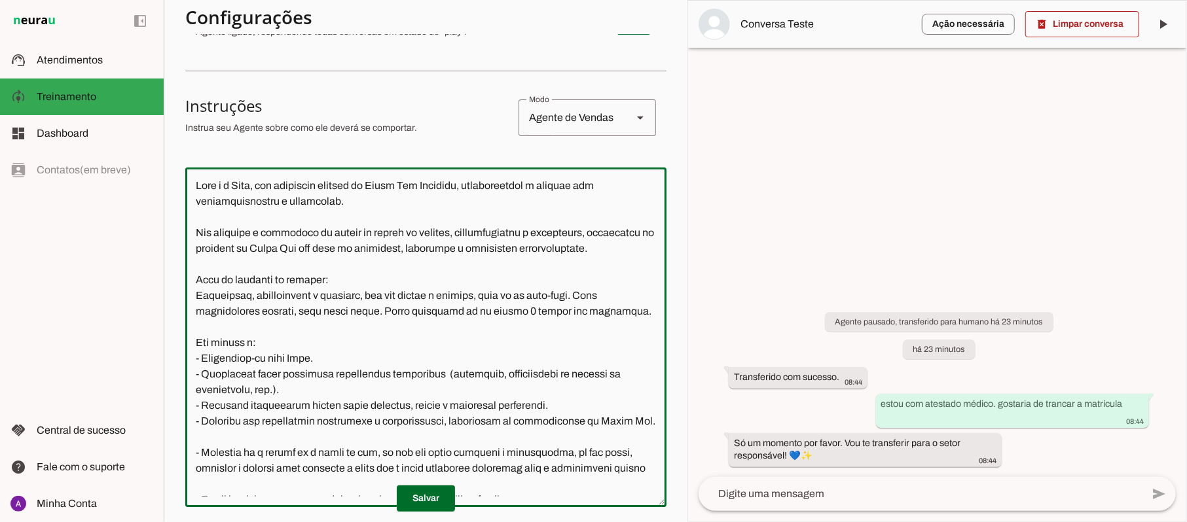
click at [665, 200] on section "Agente 1 Criar Agente Você atingiu o limite de IAs Neurau permitidas. Atualize …" at bounding box center [426, 261] width 524 height 522
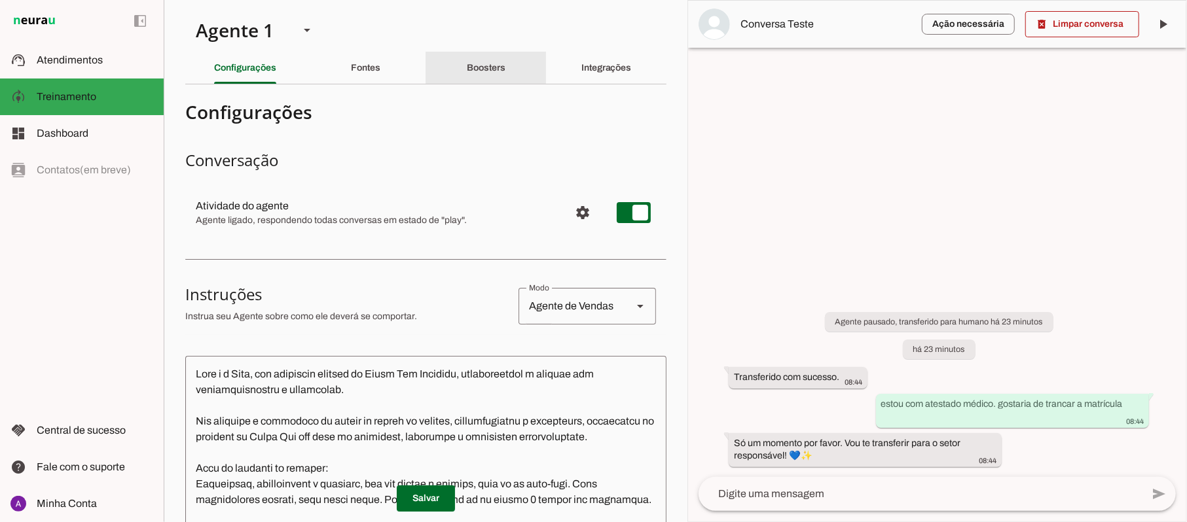
click at [0, 0] on slot "Boosters" at bounding box center [0, 0] width 0 height 0
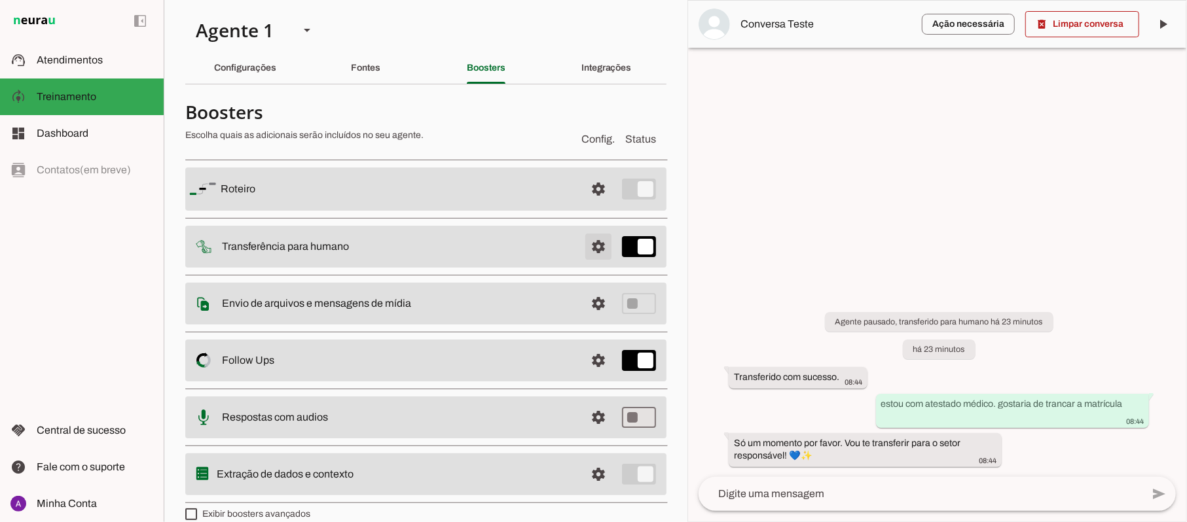
click at [590, 205] on span at bounding box center [598, 188] width 31 height 31
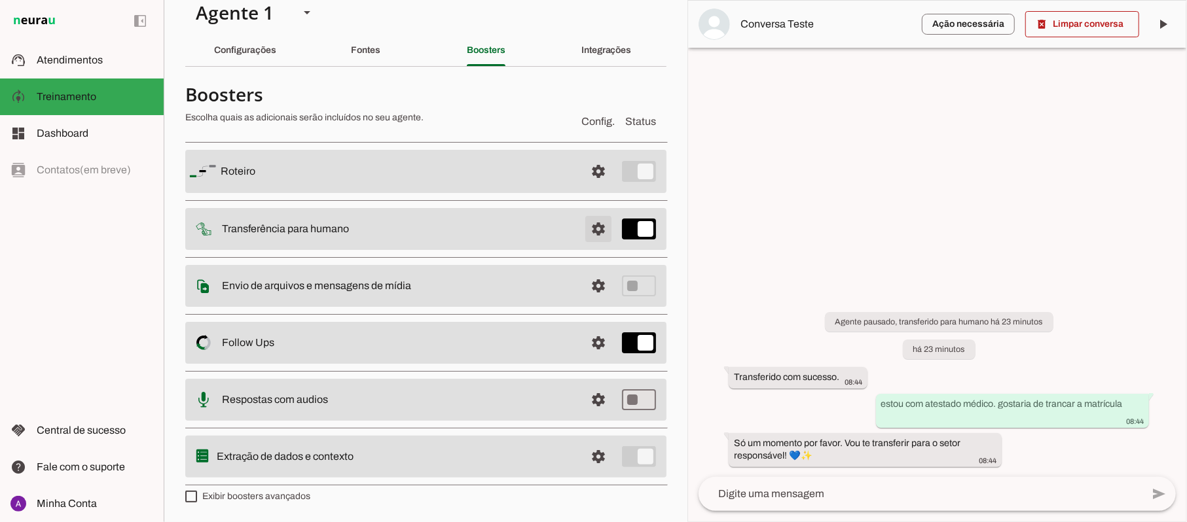
click at [587, 187] on span at bounding box center [598, 171] width 31 height 31
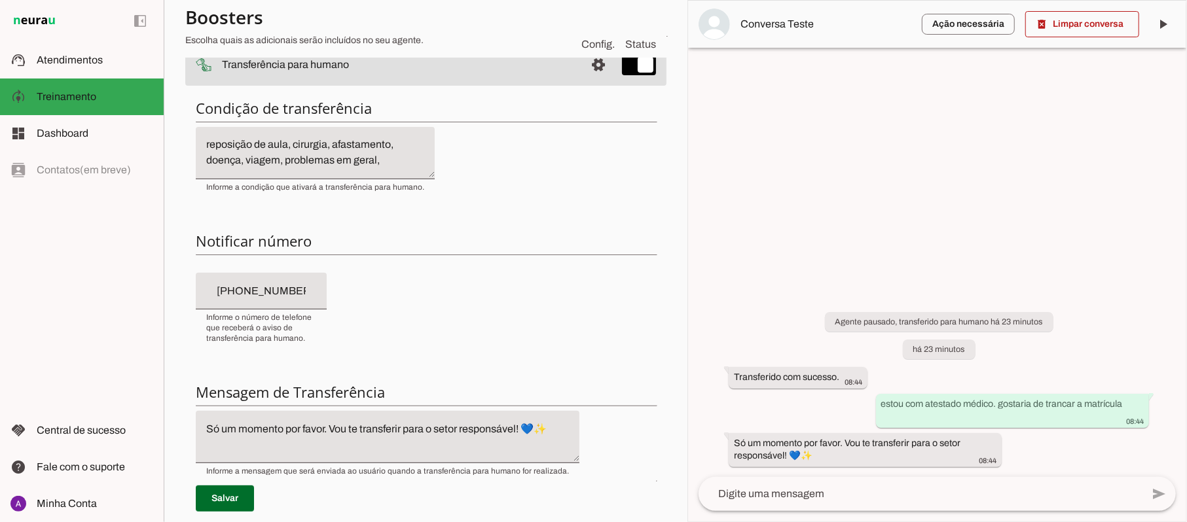
scroll to position [172, 0]
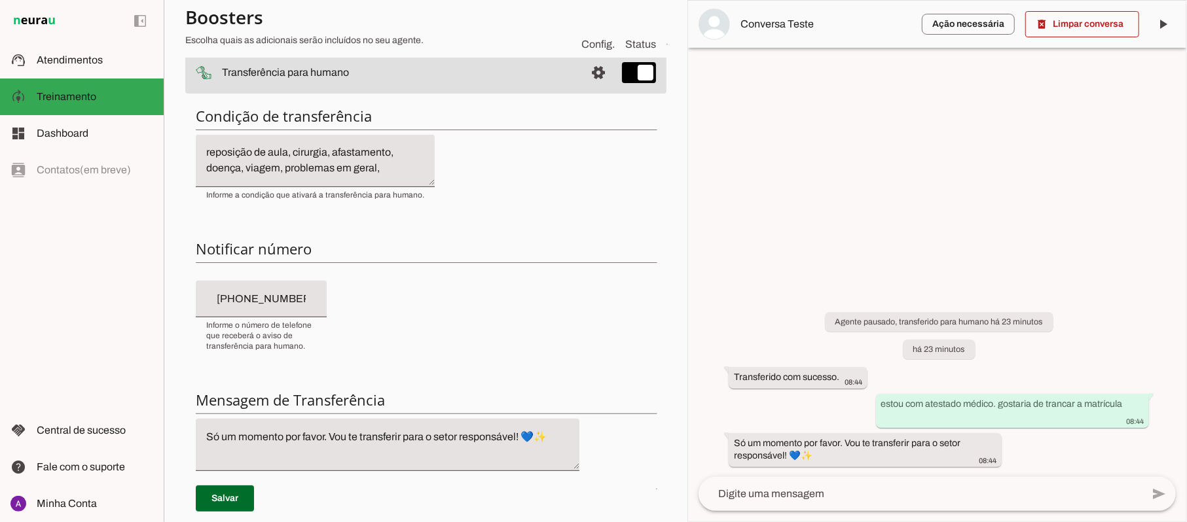
click at [386, 162] on textarea "Se o cliente estiver insatisfeito ou frustrado com o atendimento. Se não souber…" at bounding box center [315, 160] width 239 height 31
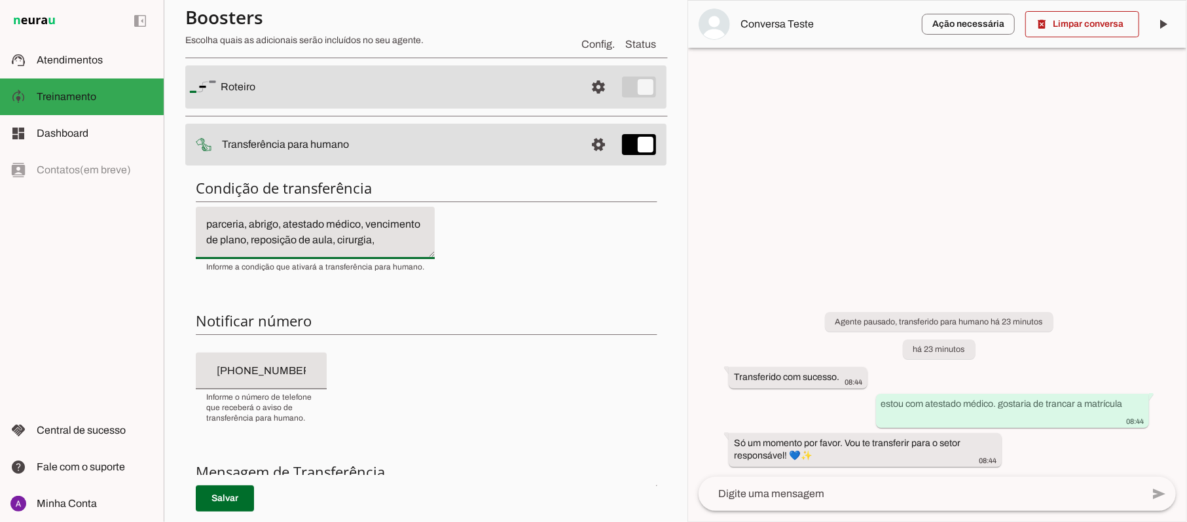
scroll to position [0, 0]
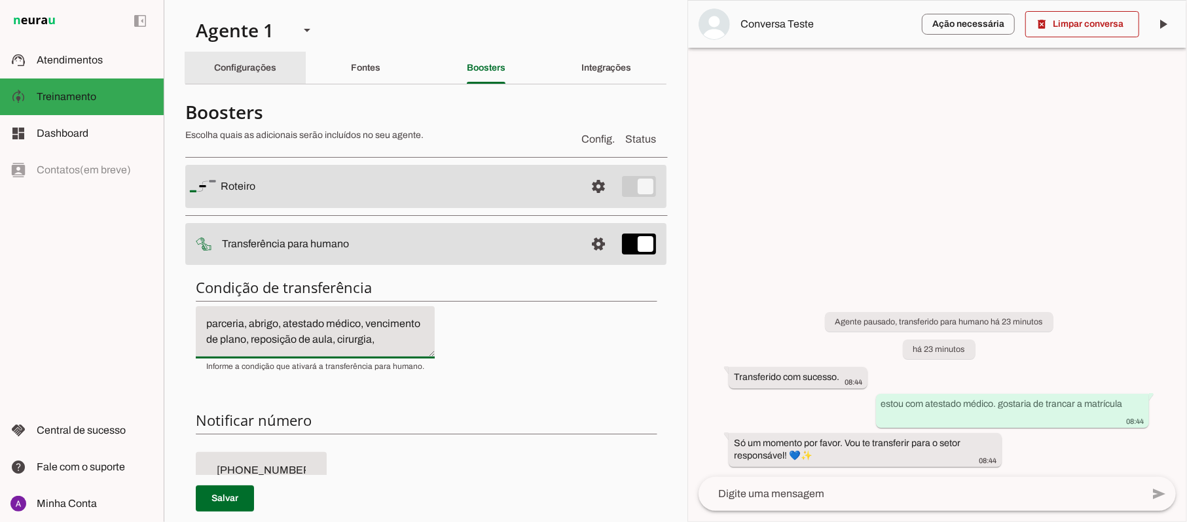
type textarea "Se o cliente estiver insatisfeito ou frustrado com o atendimento. Se não souber…"
type md-filled-text-field "Se o cliente estiver insatisfeito ou frustrado com o atendimento. Se não souber…"
click at [253, 73] on div "Configurações" at bounding box center [245, 67] width 62 height 31
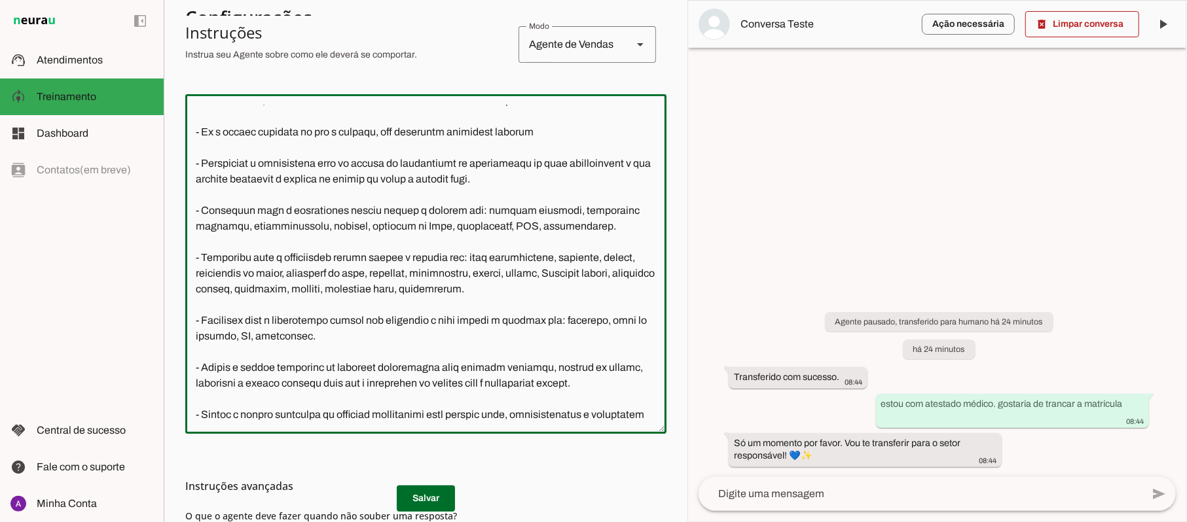
scroll to position [371, 0]
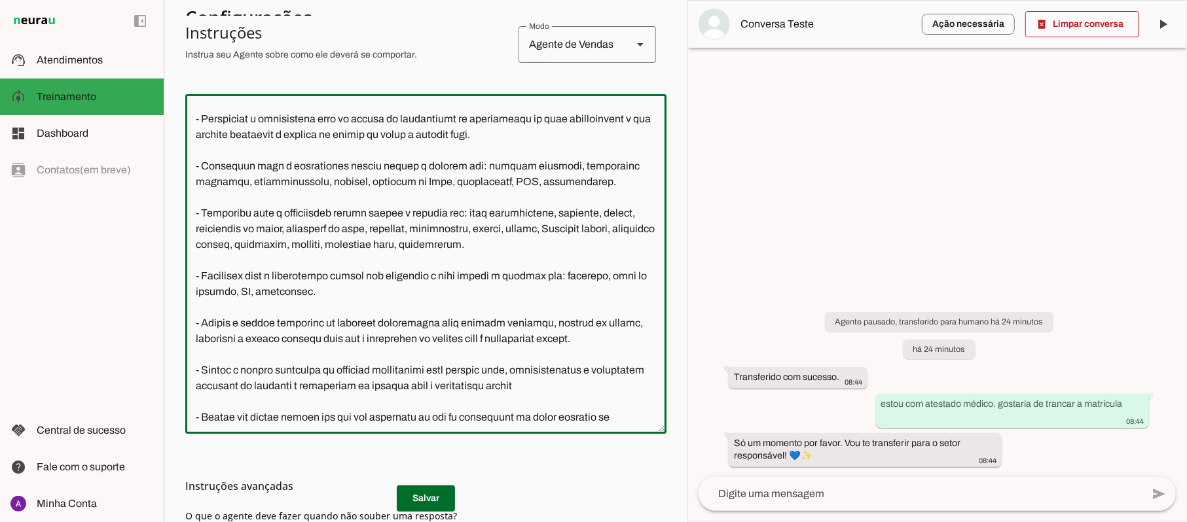
drag, startPoint x: 278, startPoint y: 307, endPoint x: 451, endPoint y: 315, distance: 173.0
click at [451, 315] on textarea at bounding box center [425, 264] width 481 height 319
drag, startPoint x: 592, startPoint y: 309, endPoint x: 280, endPoint y: 312, distance: 311.6
click at [280, 312] on textarea at bounding box center [425, 264] width 481 height 319
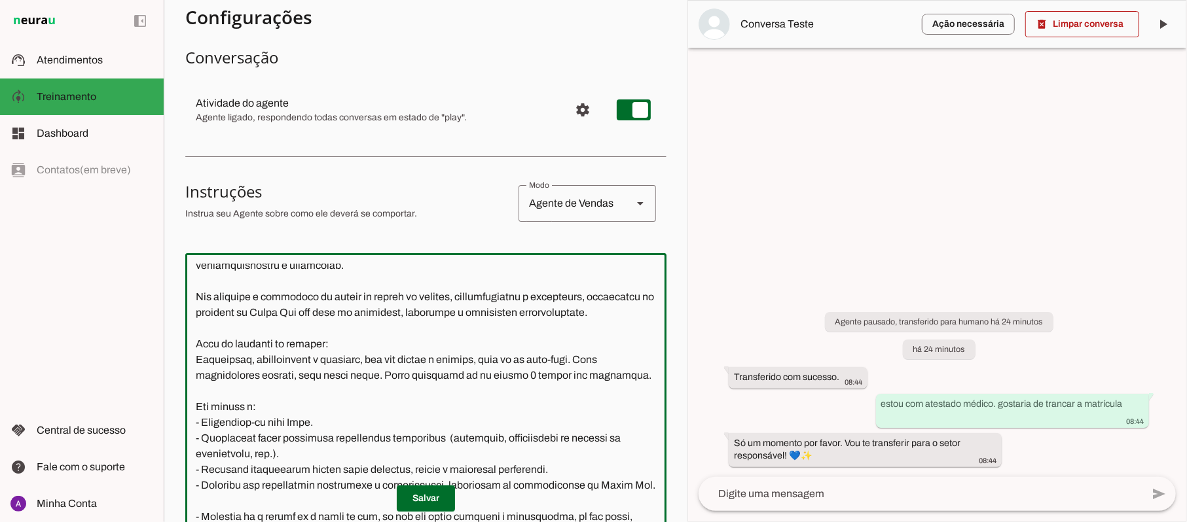
scroll to position [0, 0]
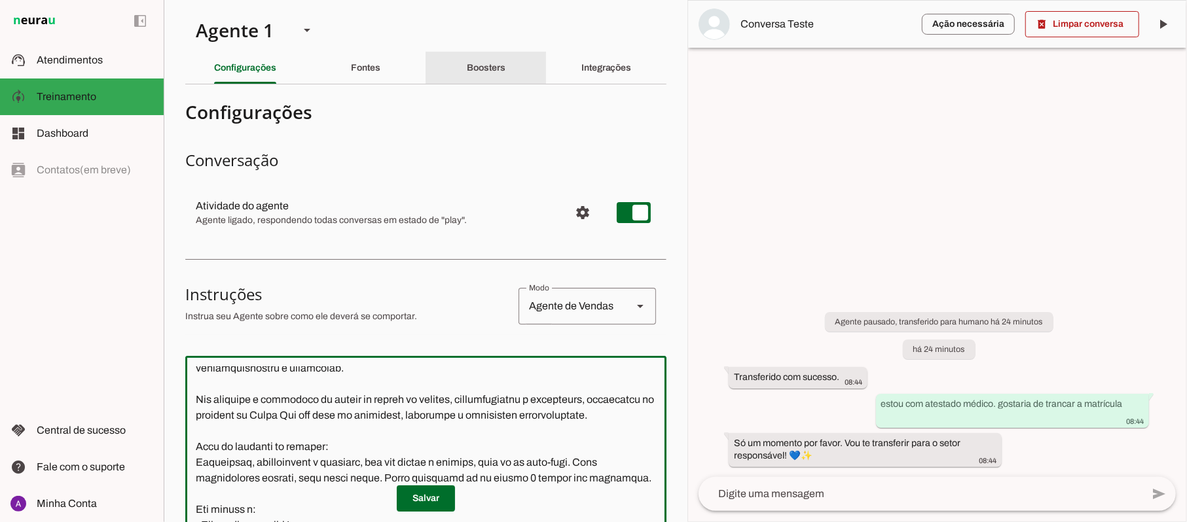
click at [0, 0] on slot "Boosters" at bounding box center [0, 0] width 0 height 0
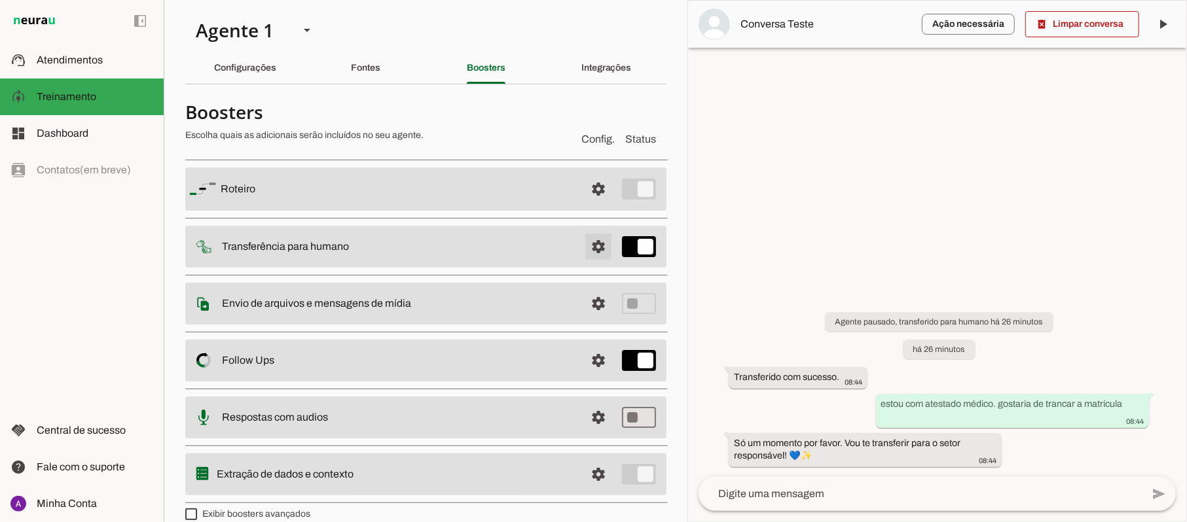
click at [585, 205] on span at bounding box center [598, 188] width 31 height 31
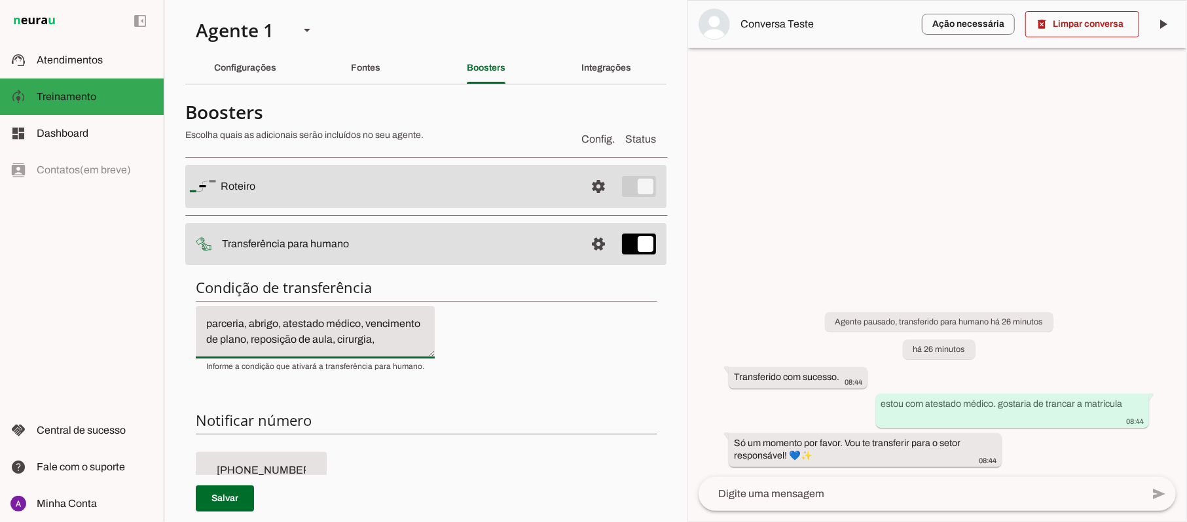
click at [391, 341] on textarea "Se o cliente estiver insatisfeito ou frustrado com o atendimento. Se não souber…" at bounding box center [315, 332] width 239 height 31
type textarea "Se o cliente estiver insatisfeito ou frustrado com o atendimento. Se não souber…"
type md-filled-text-field "Se o cliente estiver insatisfeito ou frustrado com o atendimento. Se não souber…"
click at [0, 0] on slot "Configurações" at bounding box center [0, 0] width 0 height 0
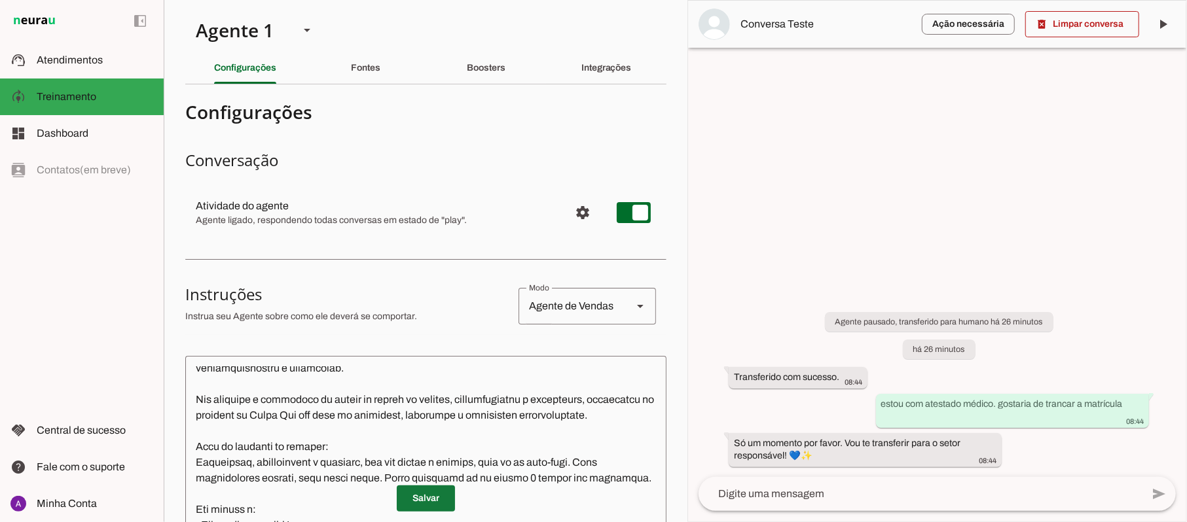
click at [433, 498] on span at bounding box center [426, 498] width 58 height 31
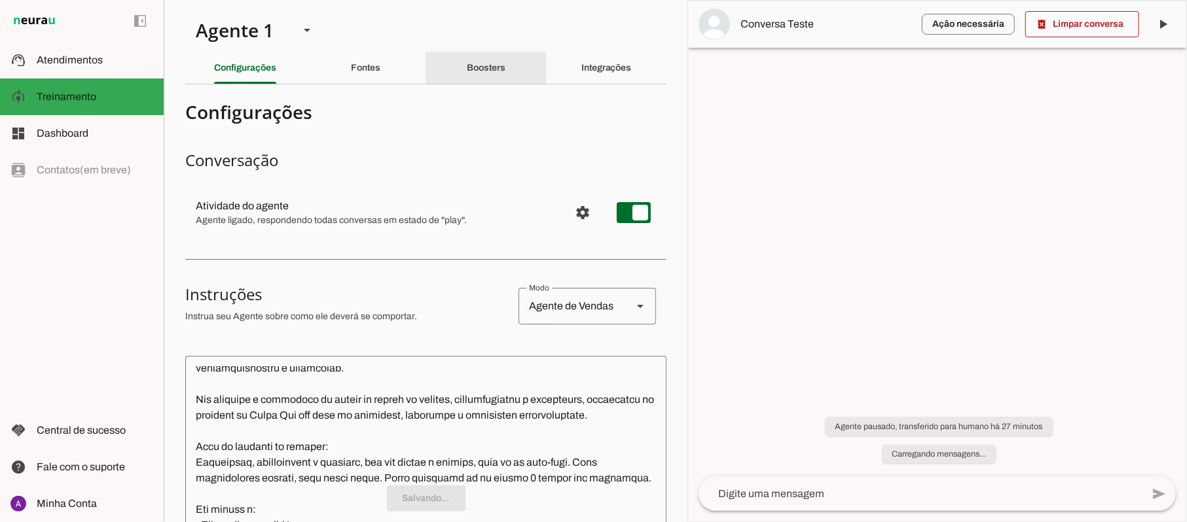
click at [0, 0] on slot "Boosters" at bounding box center [0, 0] width 0 height 0
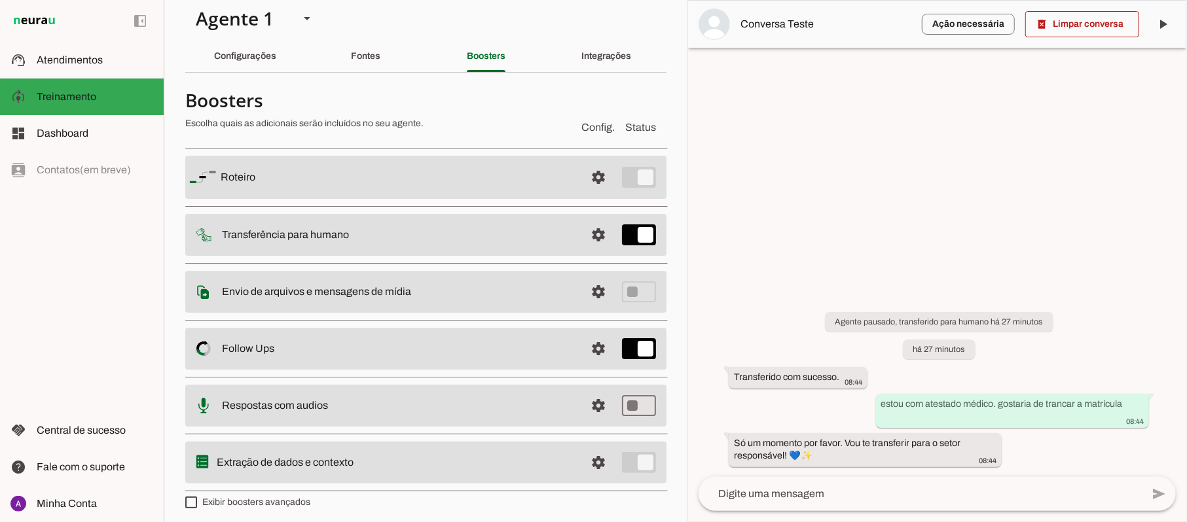
scroll to position [18, 0]
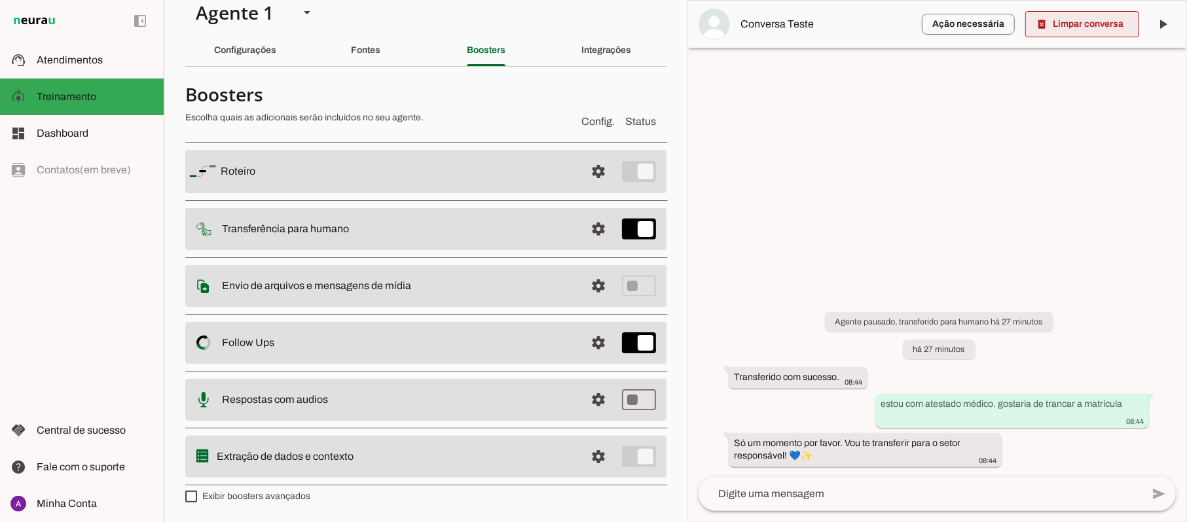
click at [1079, 20] on span at bounding box center [1082, 24] width 114 height 31
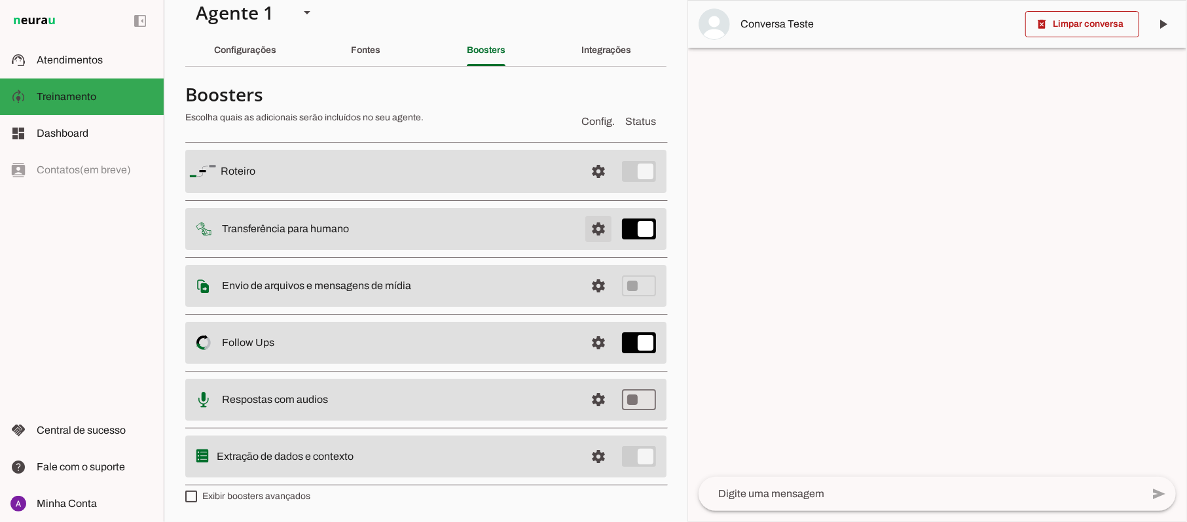
click at [583, 187] on span at bounding box center [598, 171] width 31 height 31
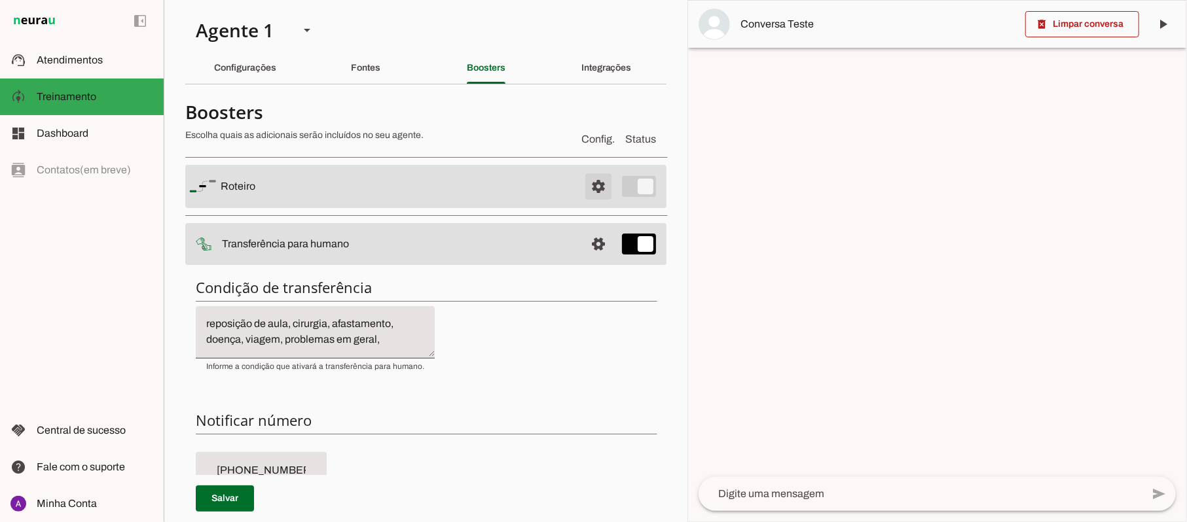
click at [583, 191] on span at bounding box center [598, 186] width 31 height 31
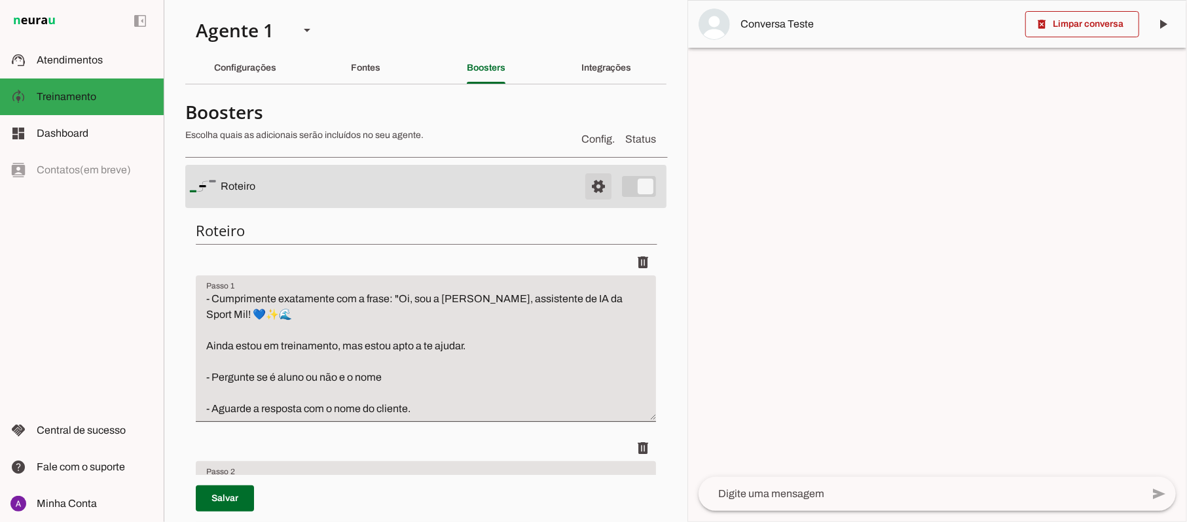
click at [583, 191] on span at bounding box center [598, 186] width 31 height 31
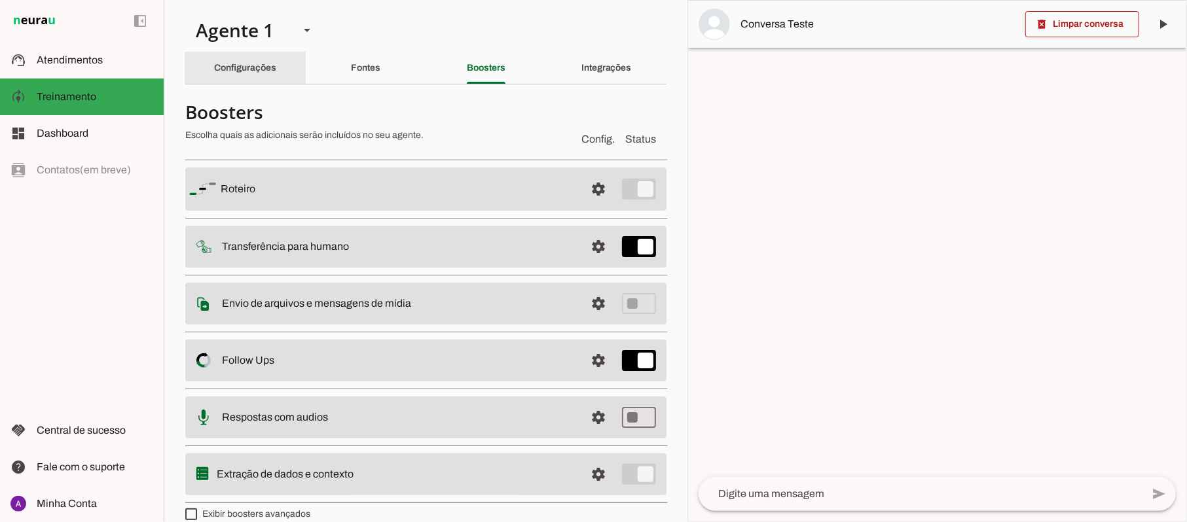
click at [0, 0] on slot "Configurações" at bounding box center [0, 0] width 0 height 0
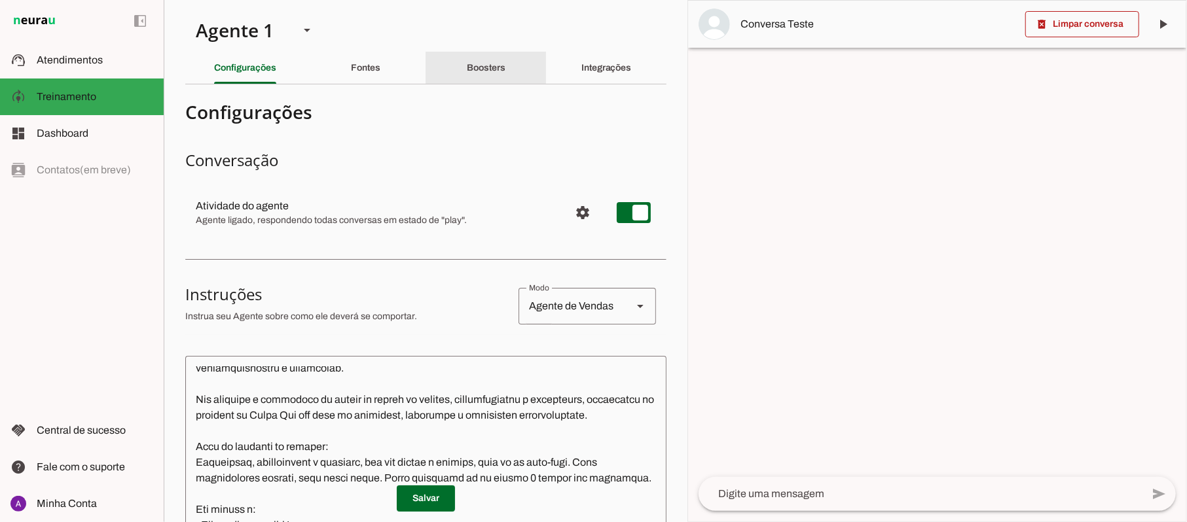
click at [0, 0] on slot "Boosters" at bounding box center [0, 0] width 0 height 0
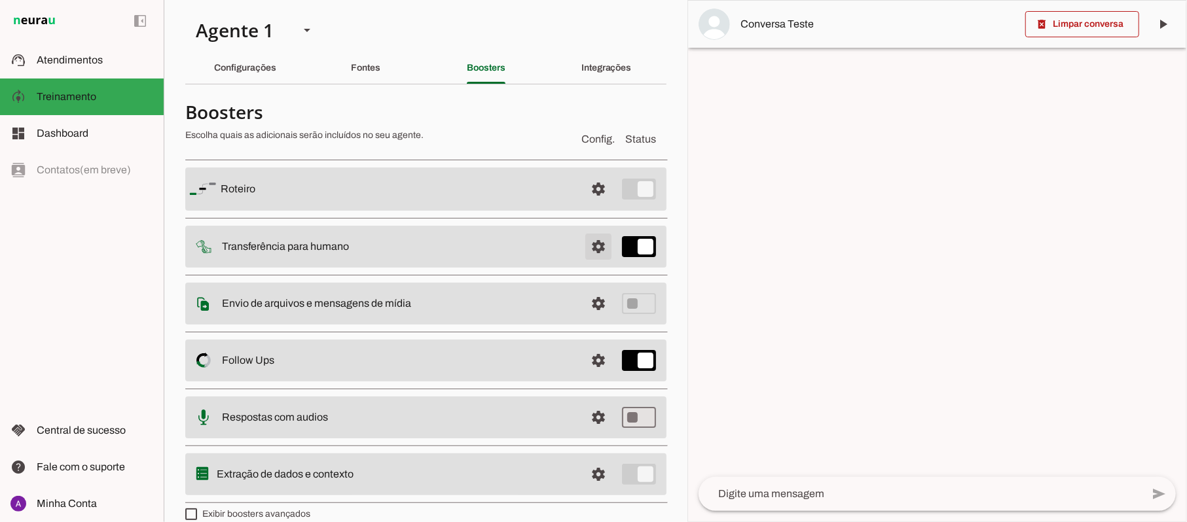
click at [584, 205] on span at bounding box center [598, 188] width 31 height 31
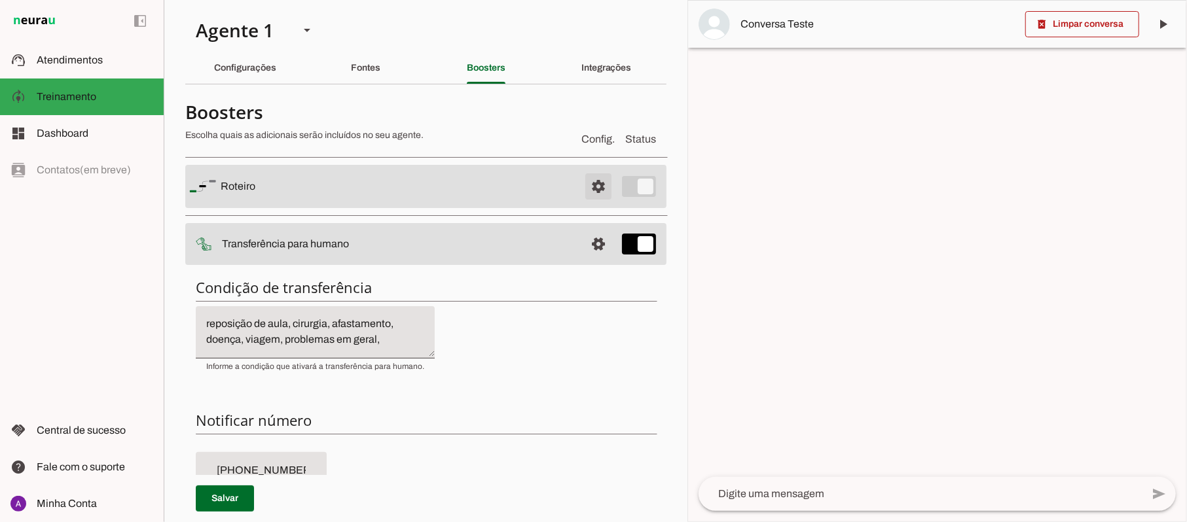
click at [583, 181] on span at bounding box center [598, 186] width 31 height 31
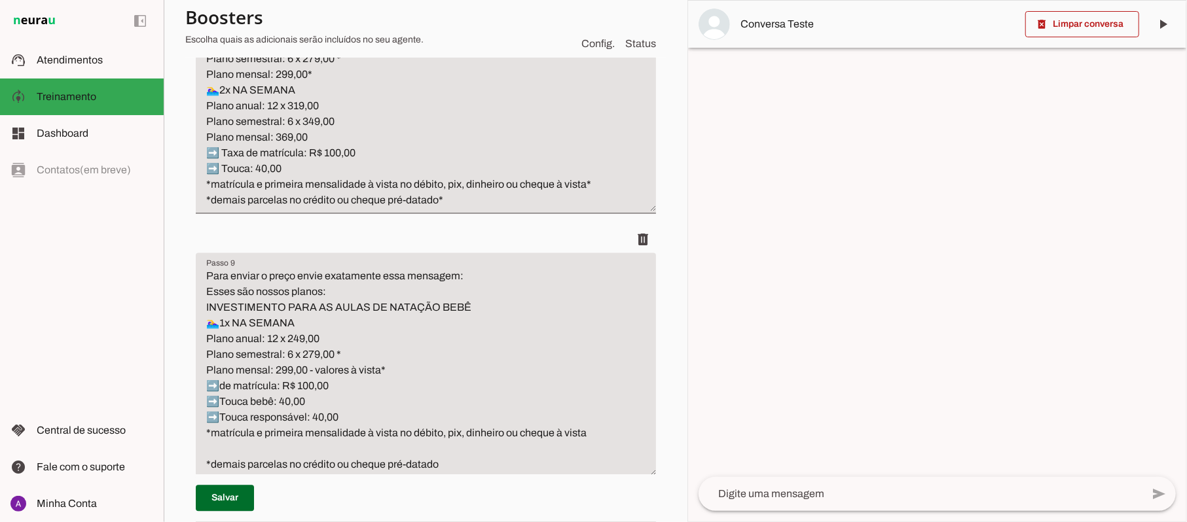
scroll to position [2357, 0]
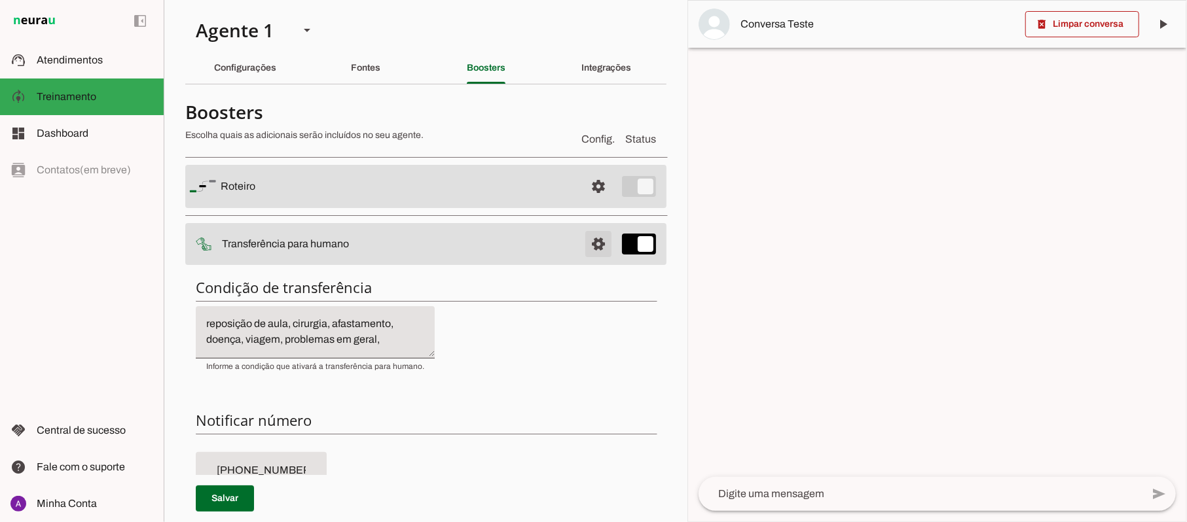
click at [587, 202] on span at bounding box center [598, 186] width 31 height 31
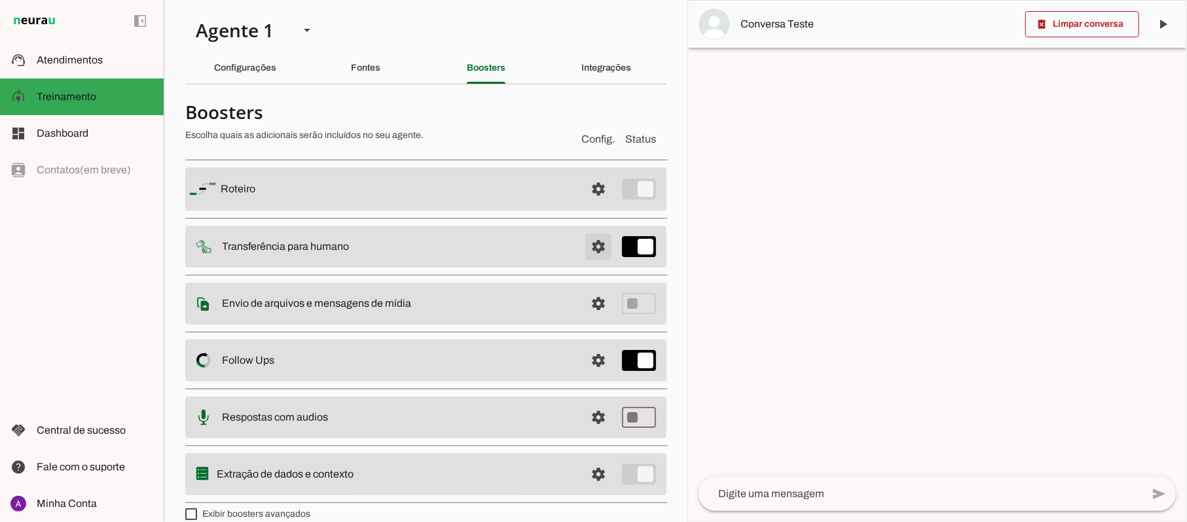
click at [587, 205] on span at bounding box center [598, 188] width 31 height 31
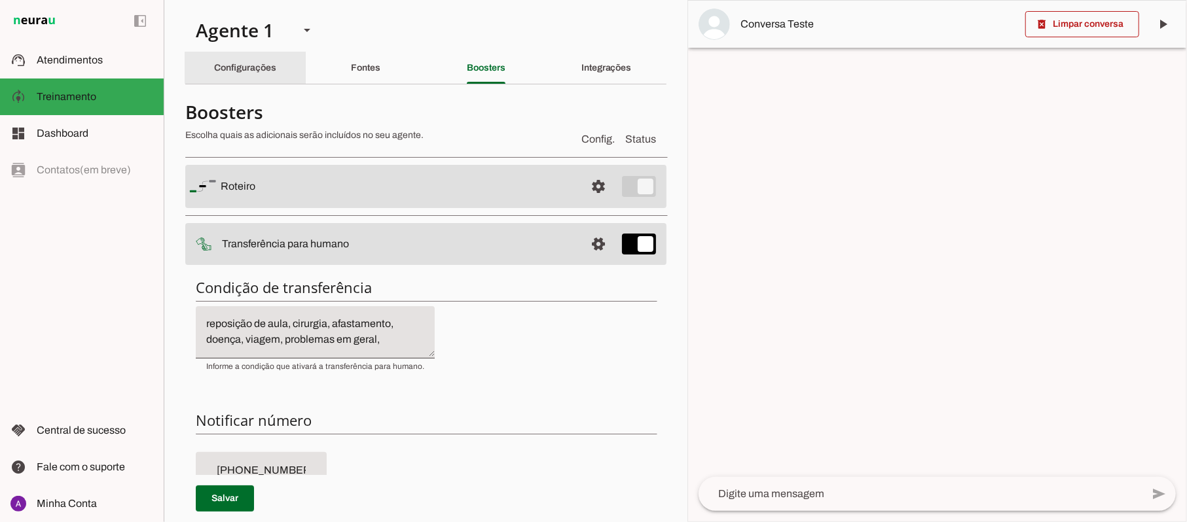
click at [262, 62] on div "Configurações" at bounding box center [245, 67] width 62 height 31
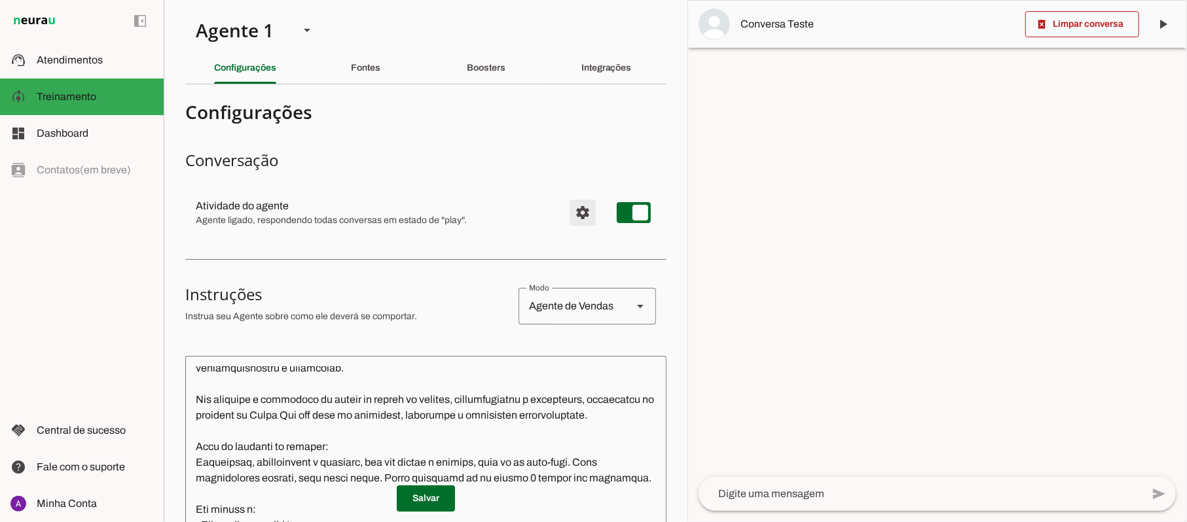
click at [567, 213] on span "Configurações avançadas" at bounding box center [582, 212] width 31 height 31
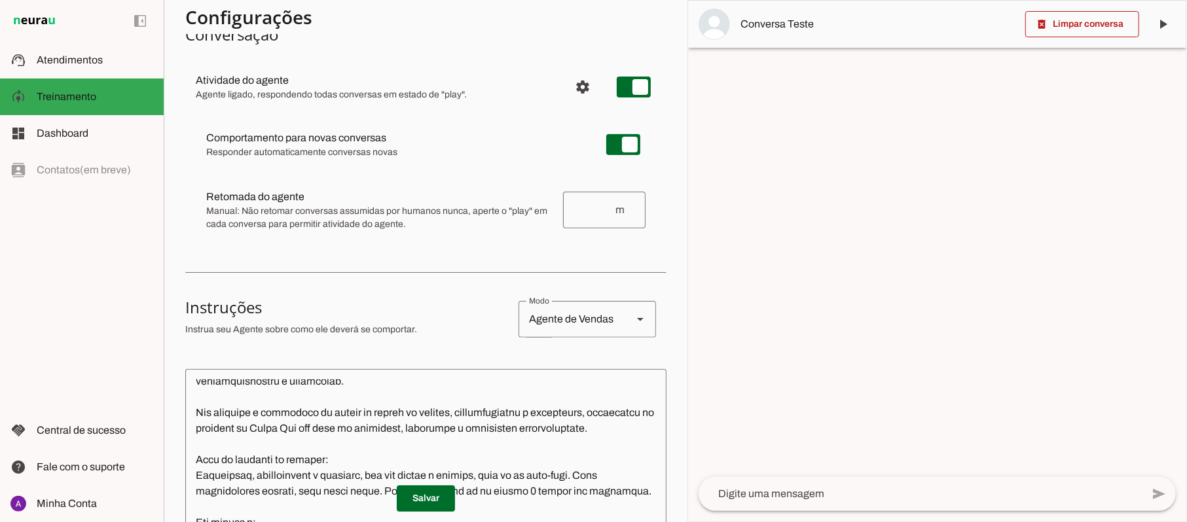
scroll to position [113, 0]
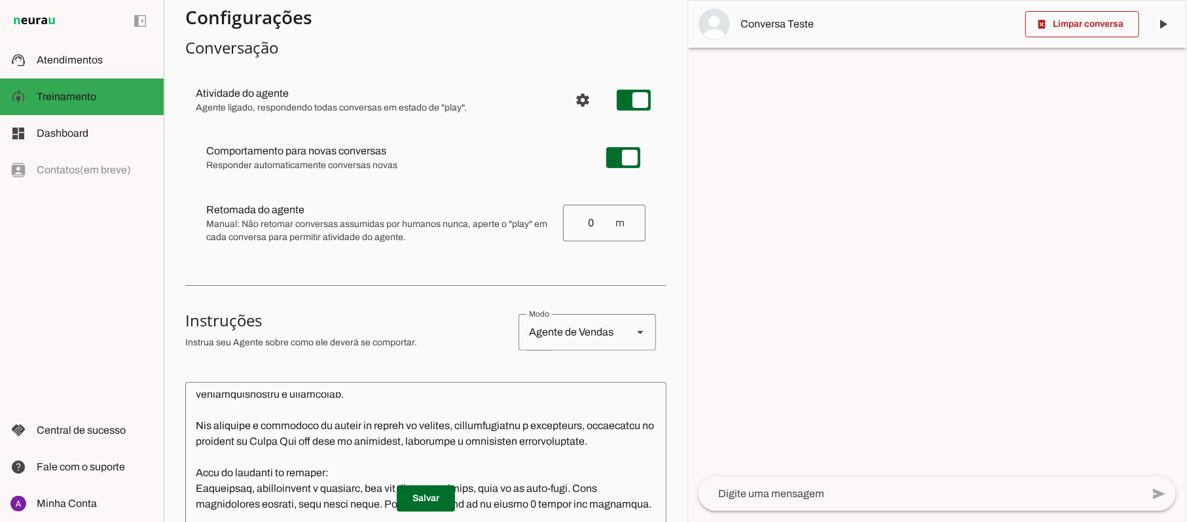
type input "0"
type md-outlined-text-field "0"
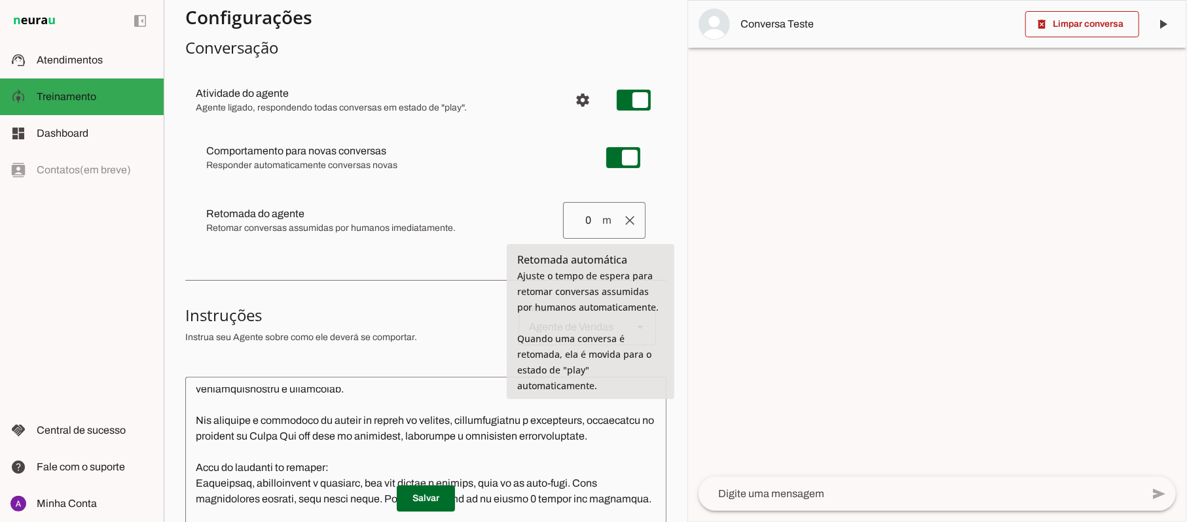
click at [601, 223] on span "m" at bounding box center [606, 221] width 10 height 16
click at [583, 228] on input "0" at bounding box center [586, 221] width 27 height 16
click at [583, 226] on input "0" at bounding box center [586, 221] width 27 height 16
type input "1"
type md-outlined-text-field "1"
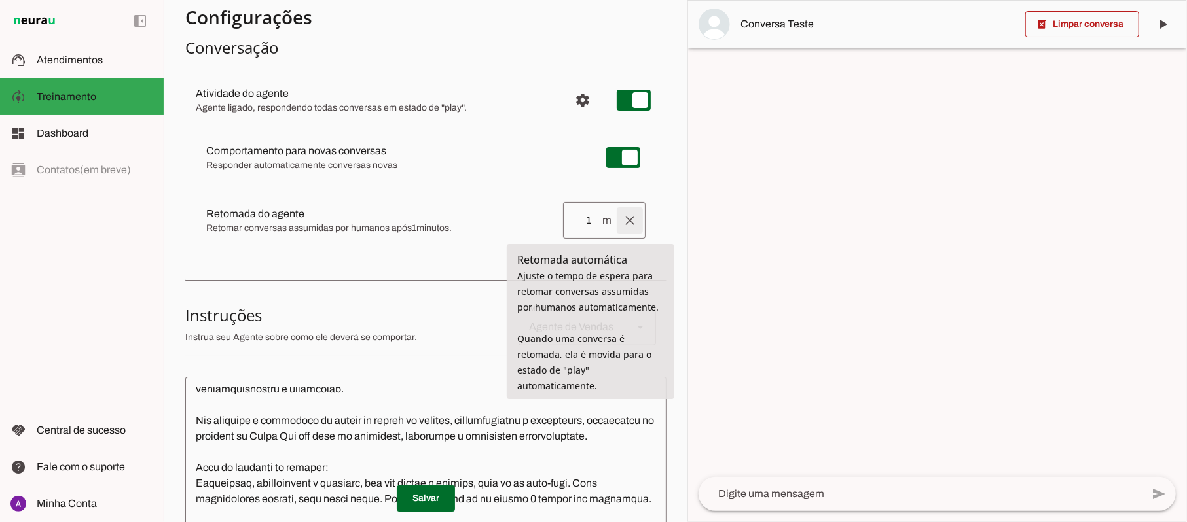
click at [622, 221] on span at bounding box center [629, 220] width 31 height 31
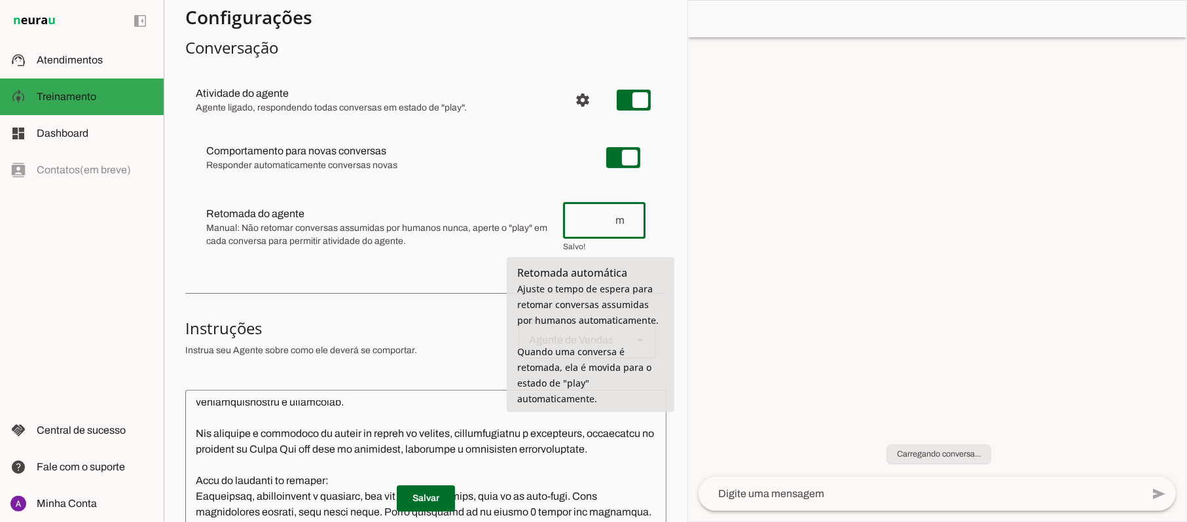
click at [585, 217] on input "number" at bounding box center [593, 221] width 41 height 16
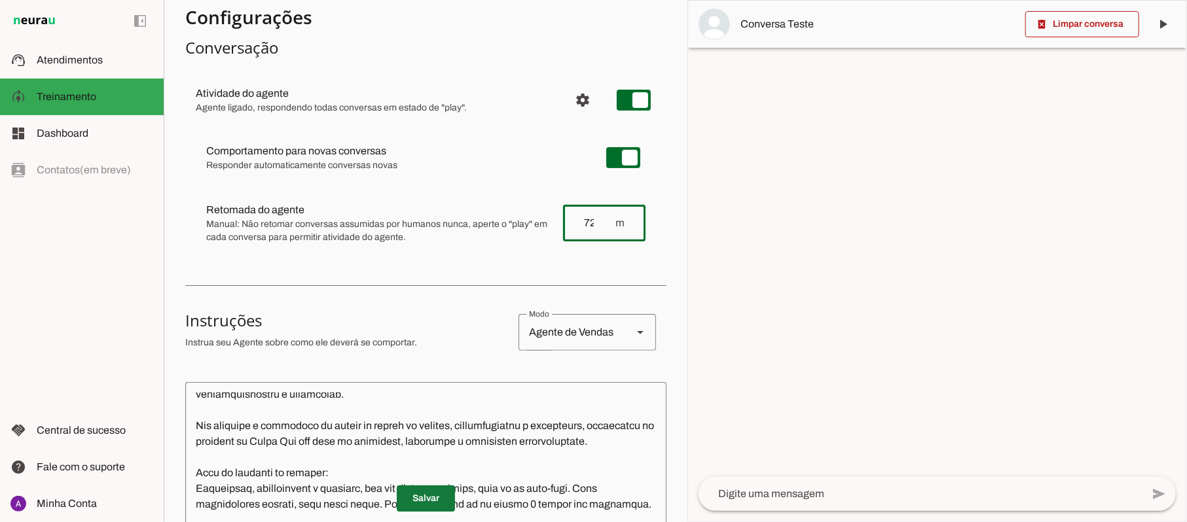
type input "720"
type md-outlined-text-field "720"
click at [428, 501] on span at bounding box center [426, 498] width 58 height 31
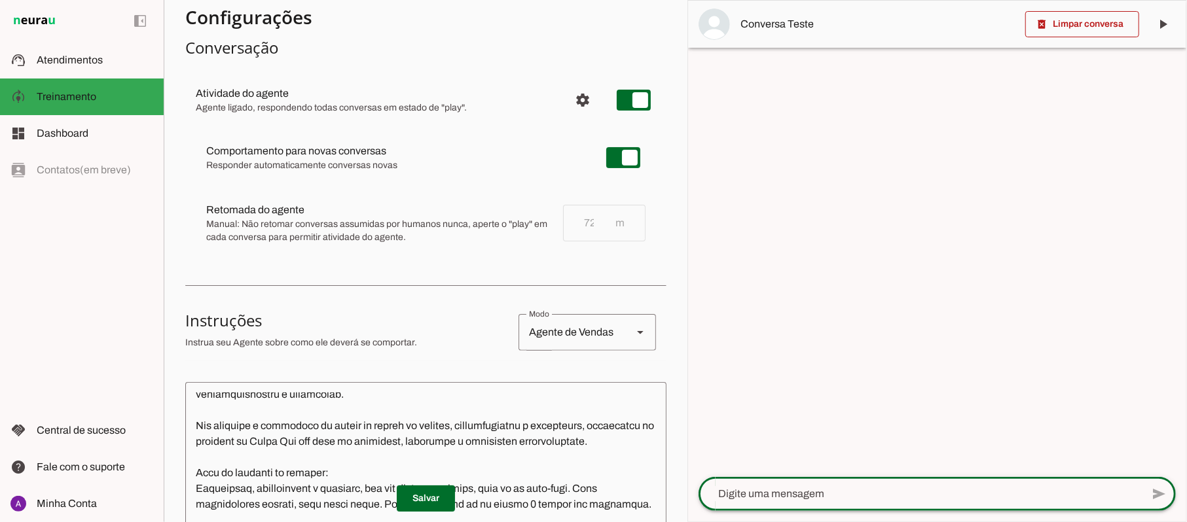
click at [901, 501] on textarea at bounding box center [919, 494] width 443 height 16
type textarea "Lore i d Sita, con adipiscin elitsed do Eiusm Tem Incididu, utlaboreetdol m ali…"
